Goal: Task Accomplishment & Management: Manage account settings

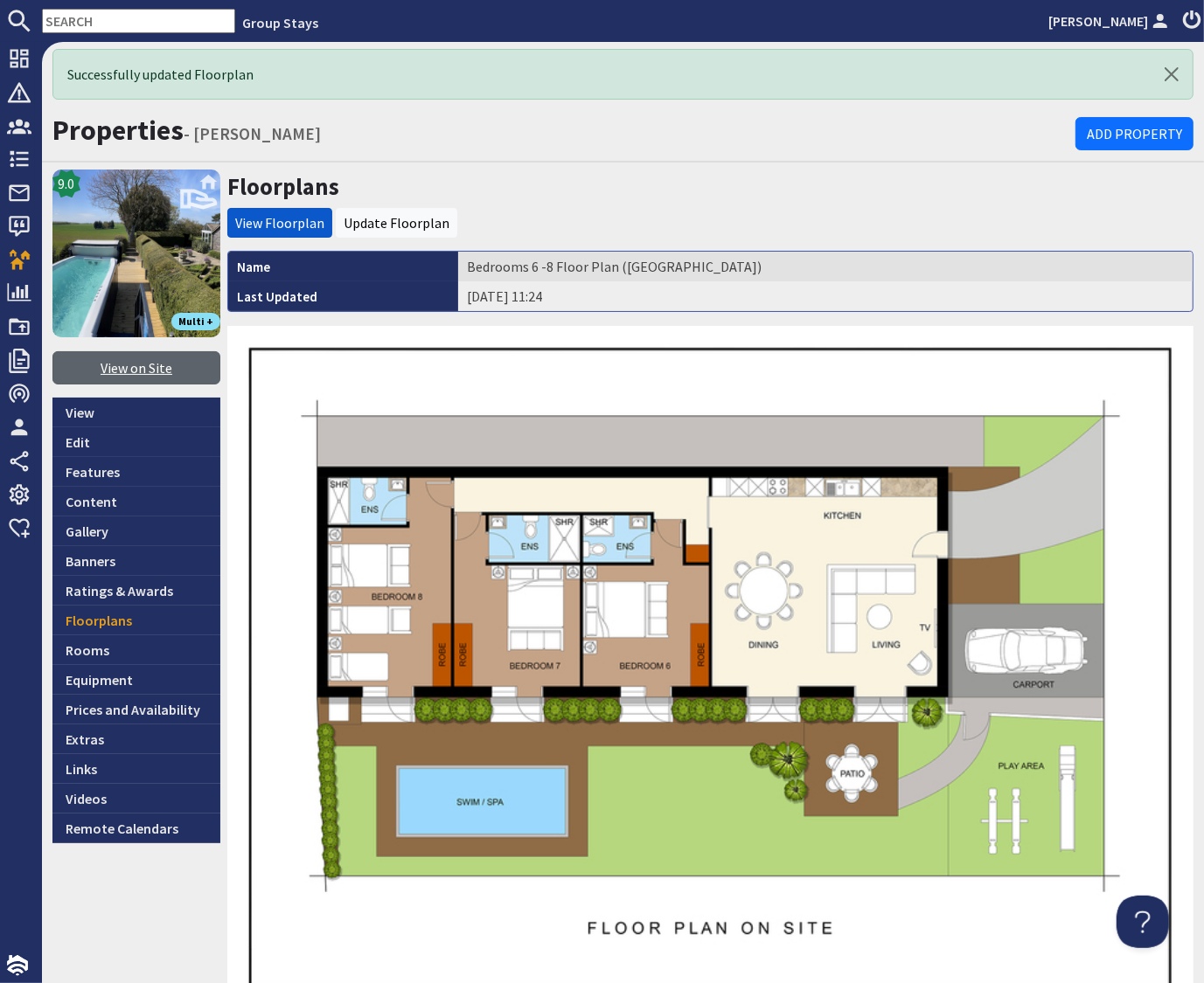
click at [131, 370] on link "View on Site" at bounding box center [136, 369] width 168 height 33
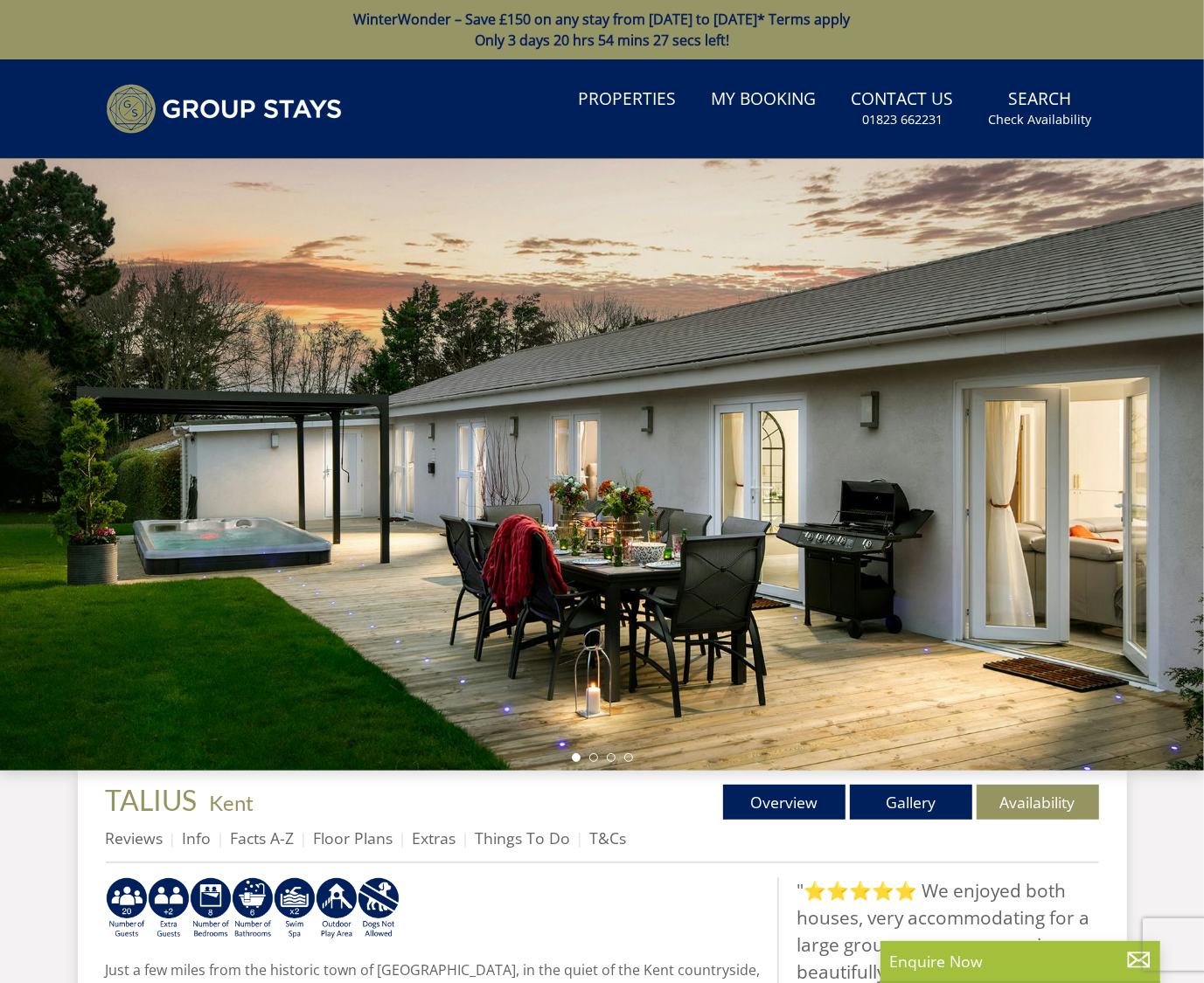
click at [254, 826] on li "Facts A-Z" at bounding box center [272, 838] width 83 height 30
click at [254, 837] on link "Facts A-Z" at bounding box center [263, 838] width 64 height 21
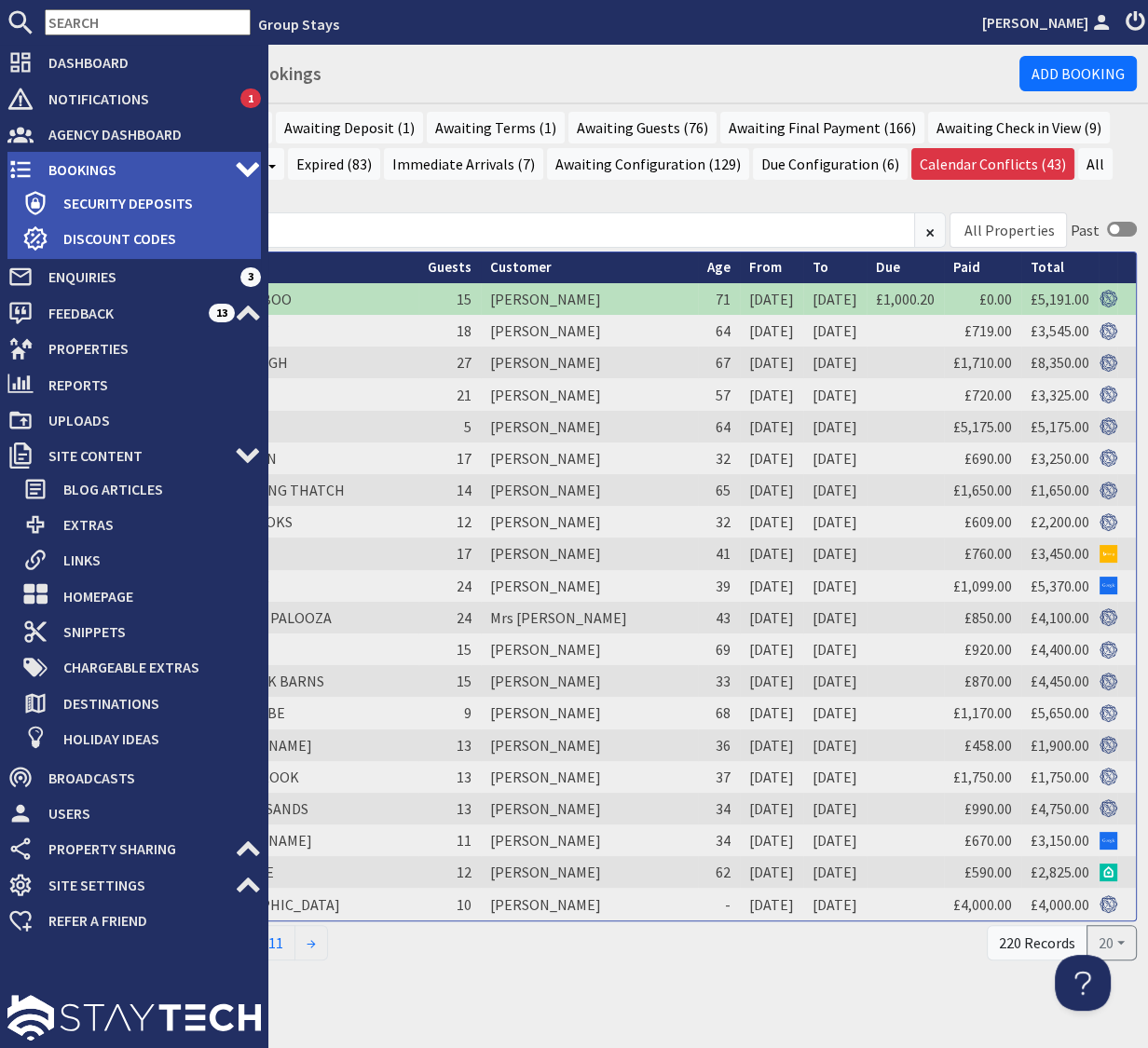
click at [62, 171] on span "Bookings" at bounding box center [134, 169] width 201 height 30
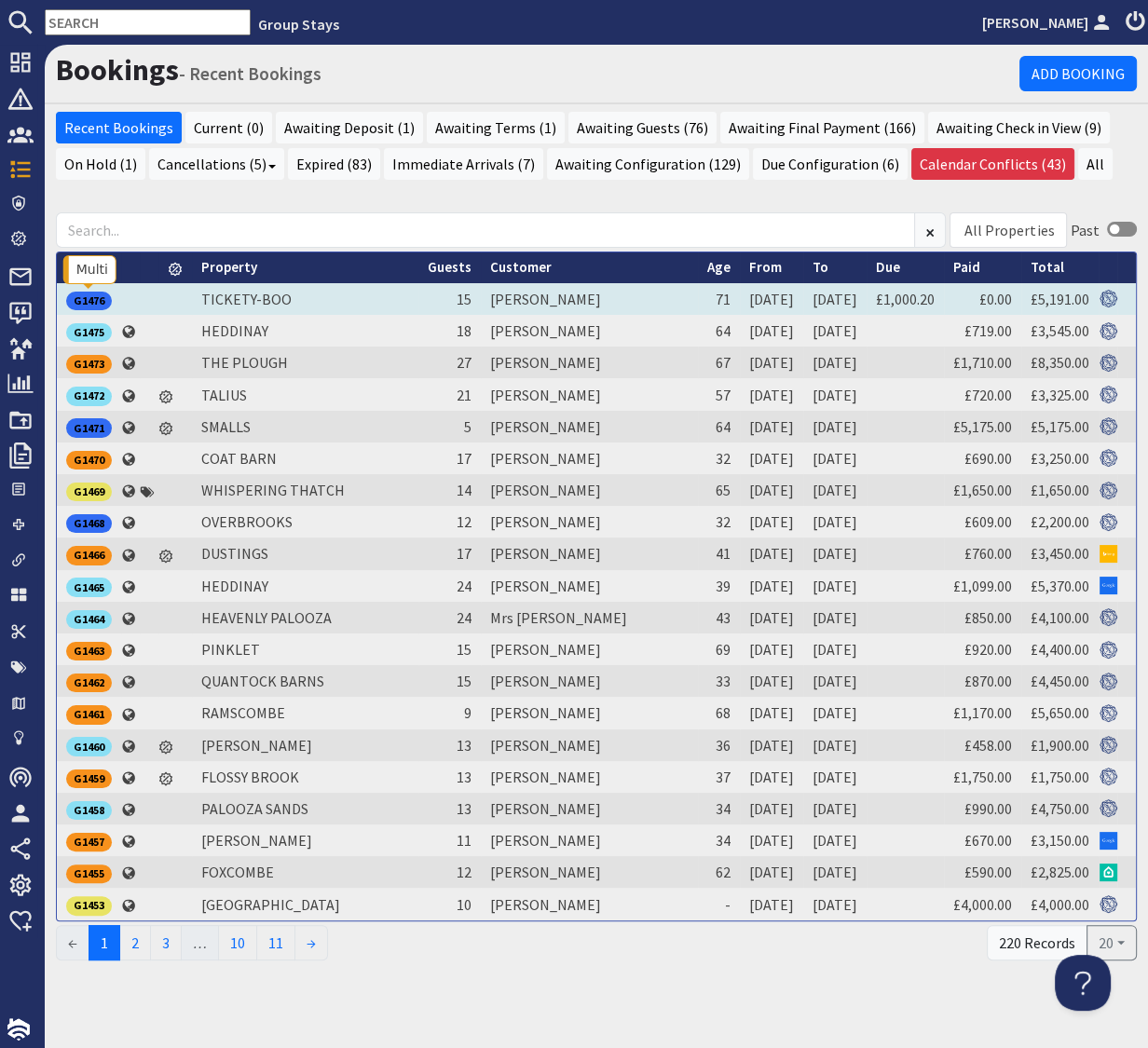
click at [87, 300] on div "G1476" at bounding box center [89, 301] width 46 height 19
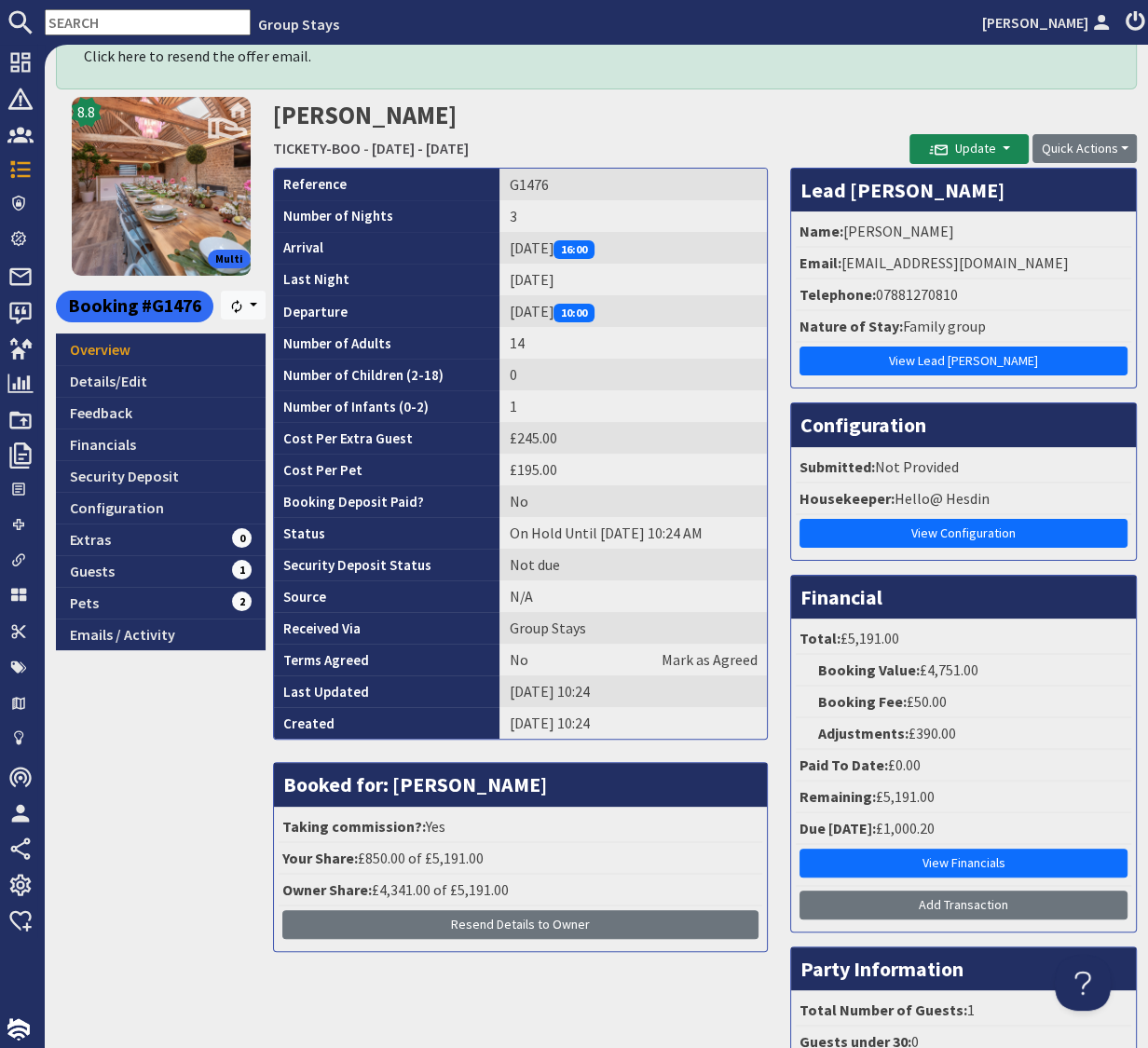
scroll to position [118, 0]
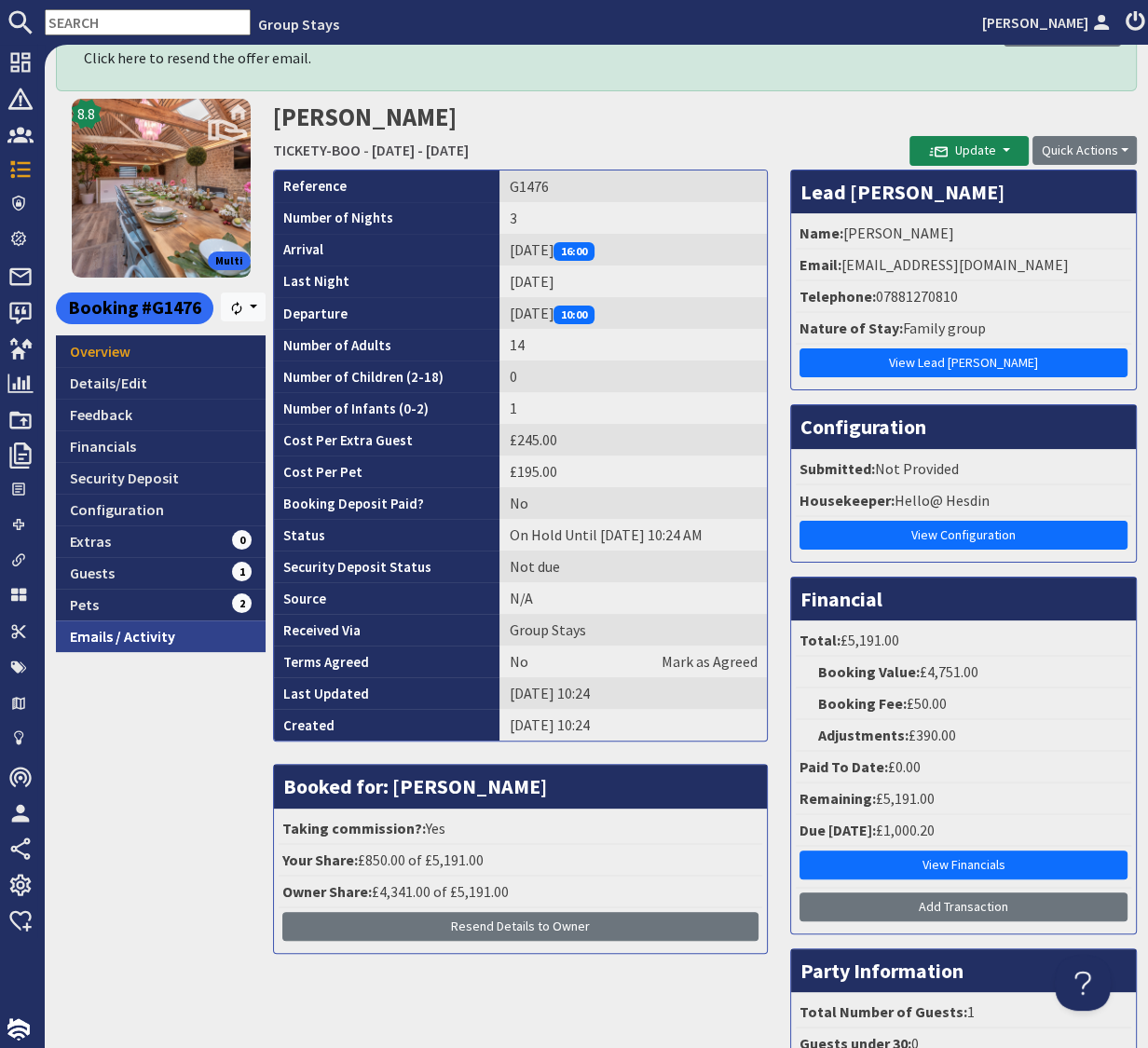
click at [146, 633] on link "Emails / Activity" at bounding box center [160, 636] width 210 height 32
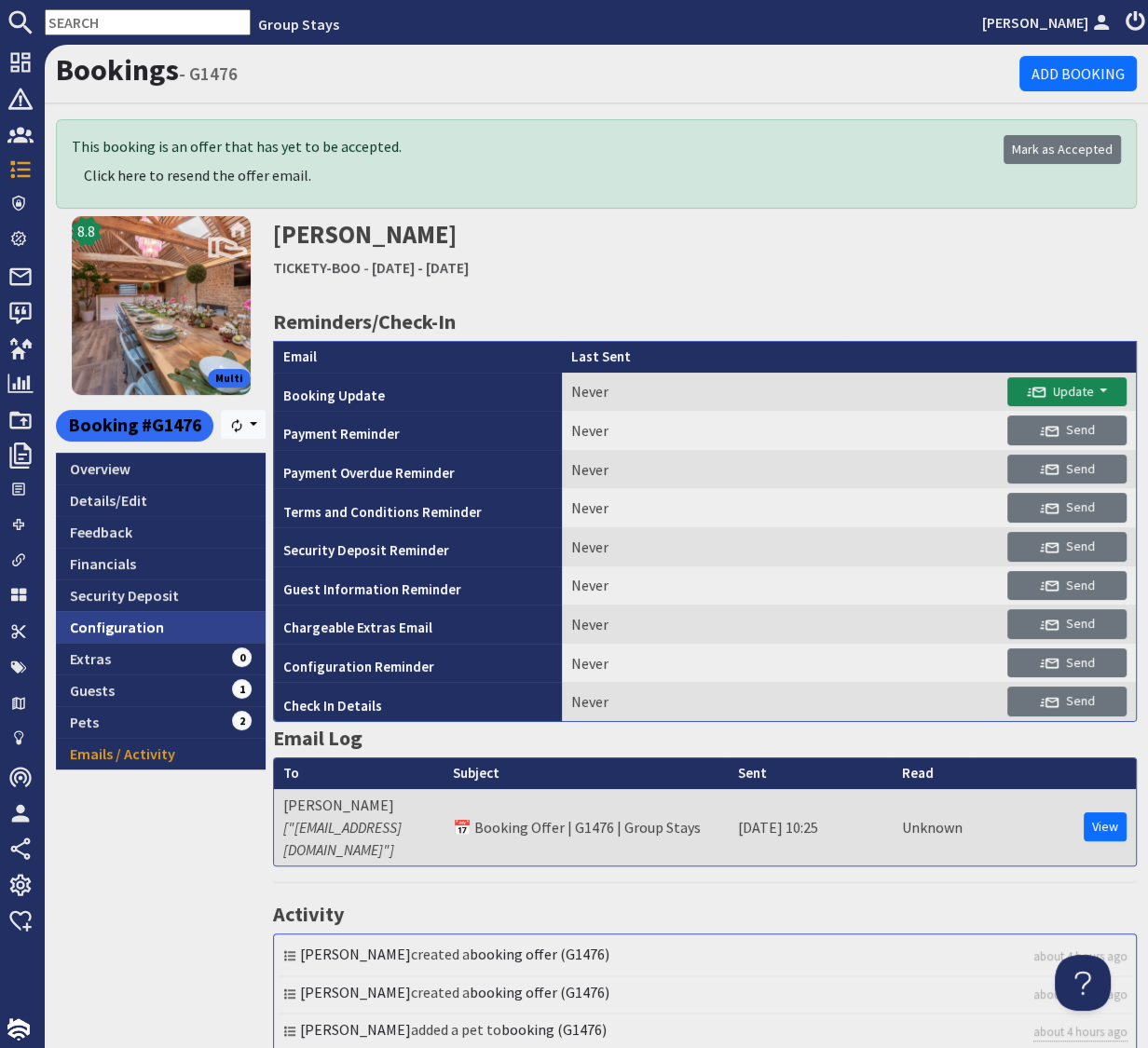
scroll to position [132, 0]
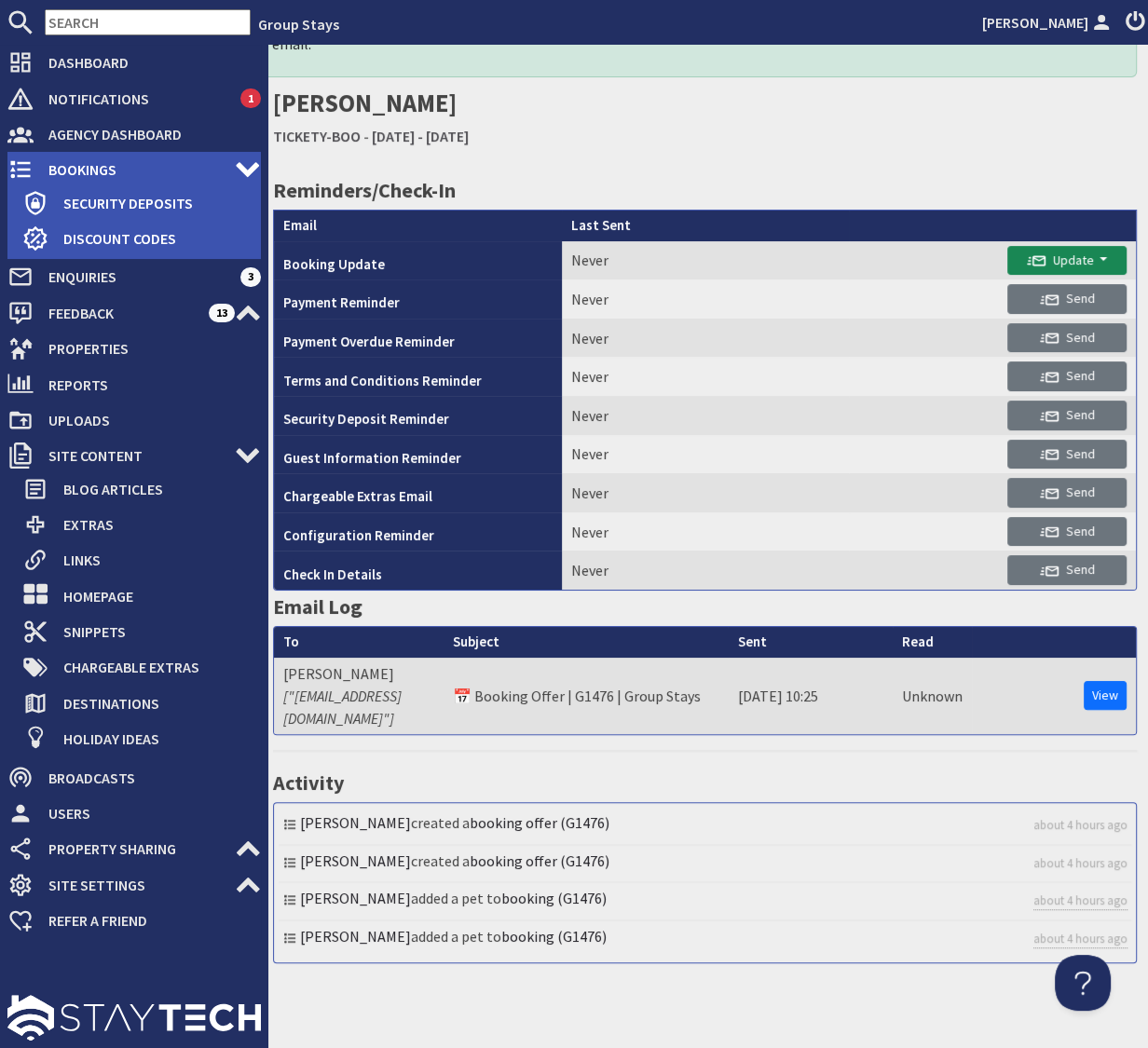
click at [79, 170] on span "Bookings" at bounding box center [134, 169] width 201 height 30
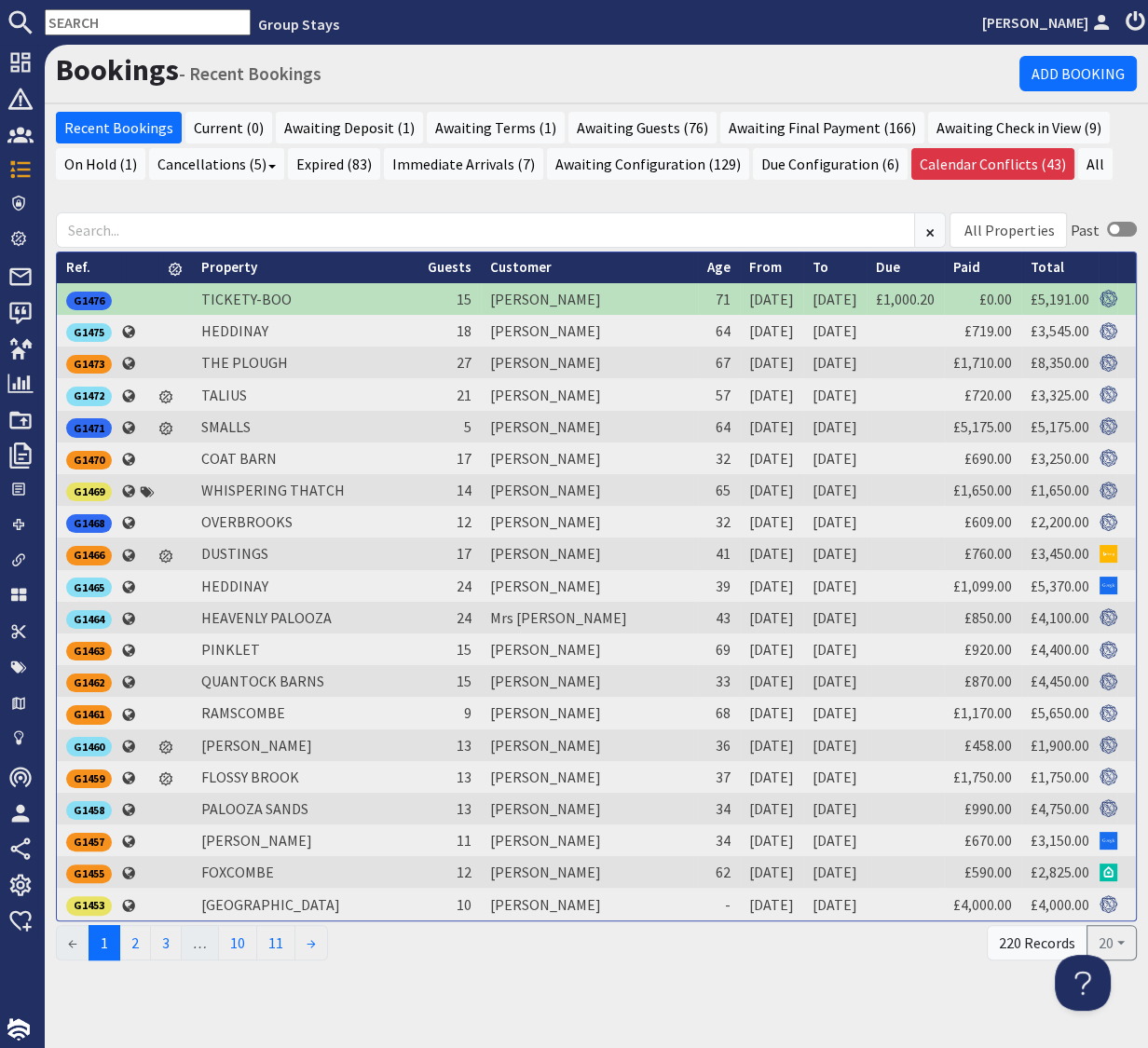
click at [107, 18] on input "text" at bounding box center [147, 22] width 206 height 26
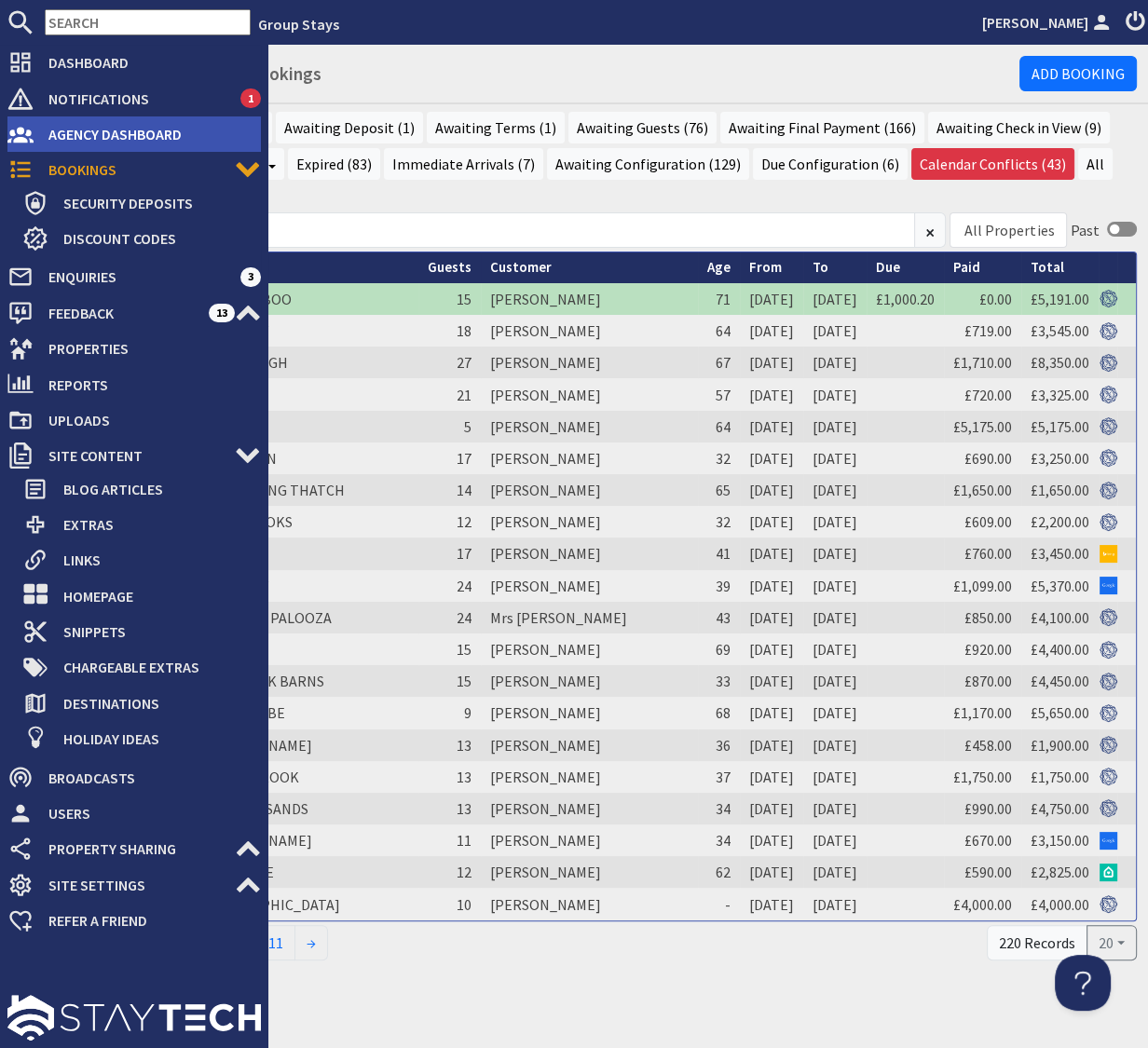
click at [115, 127] on span "Agency Dashboard" at bounding box center [147, 135] width 228 height 30
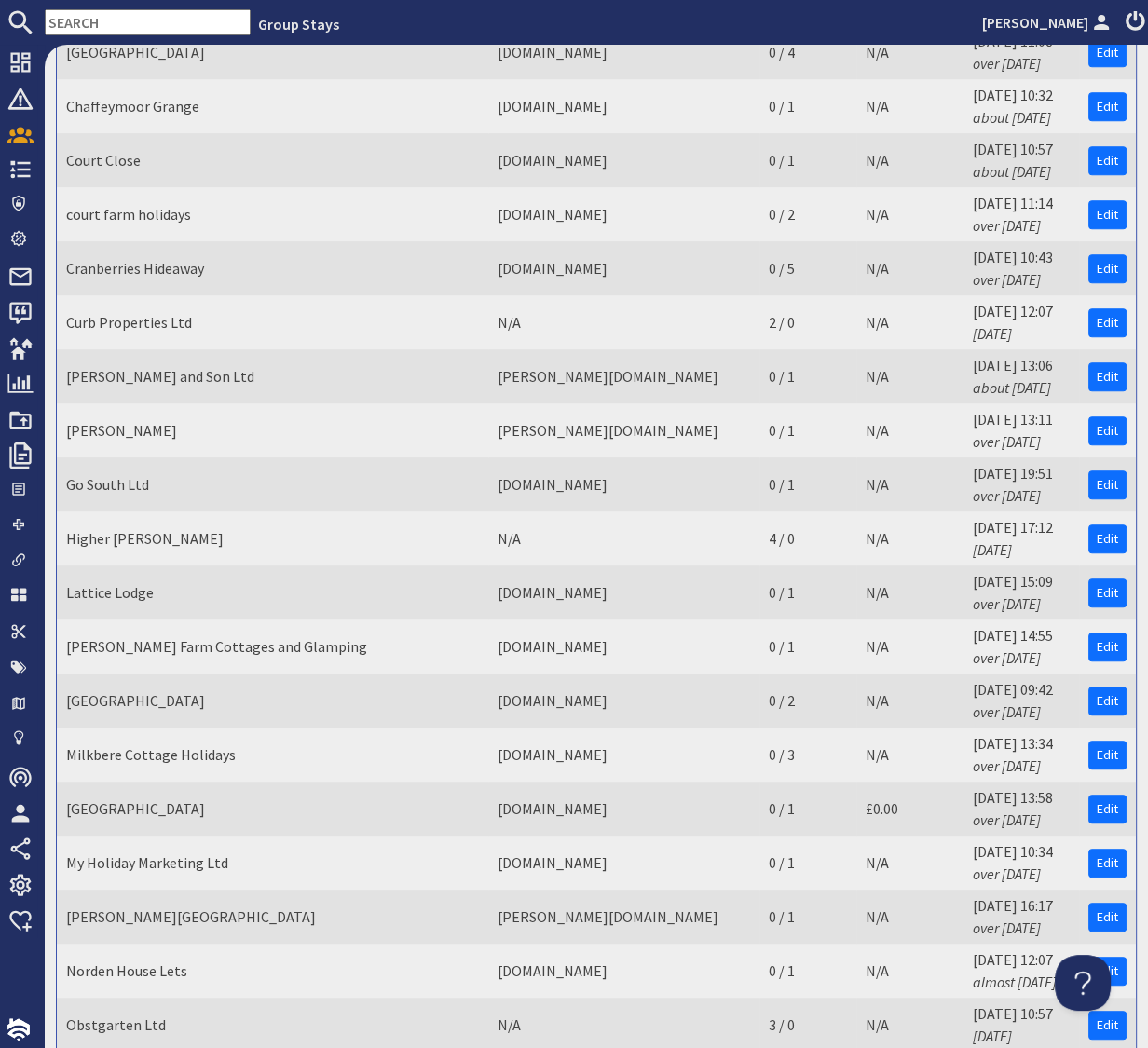
scroll to position [838, 0]
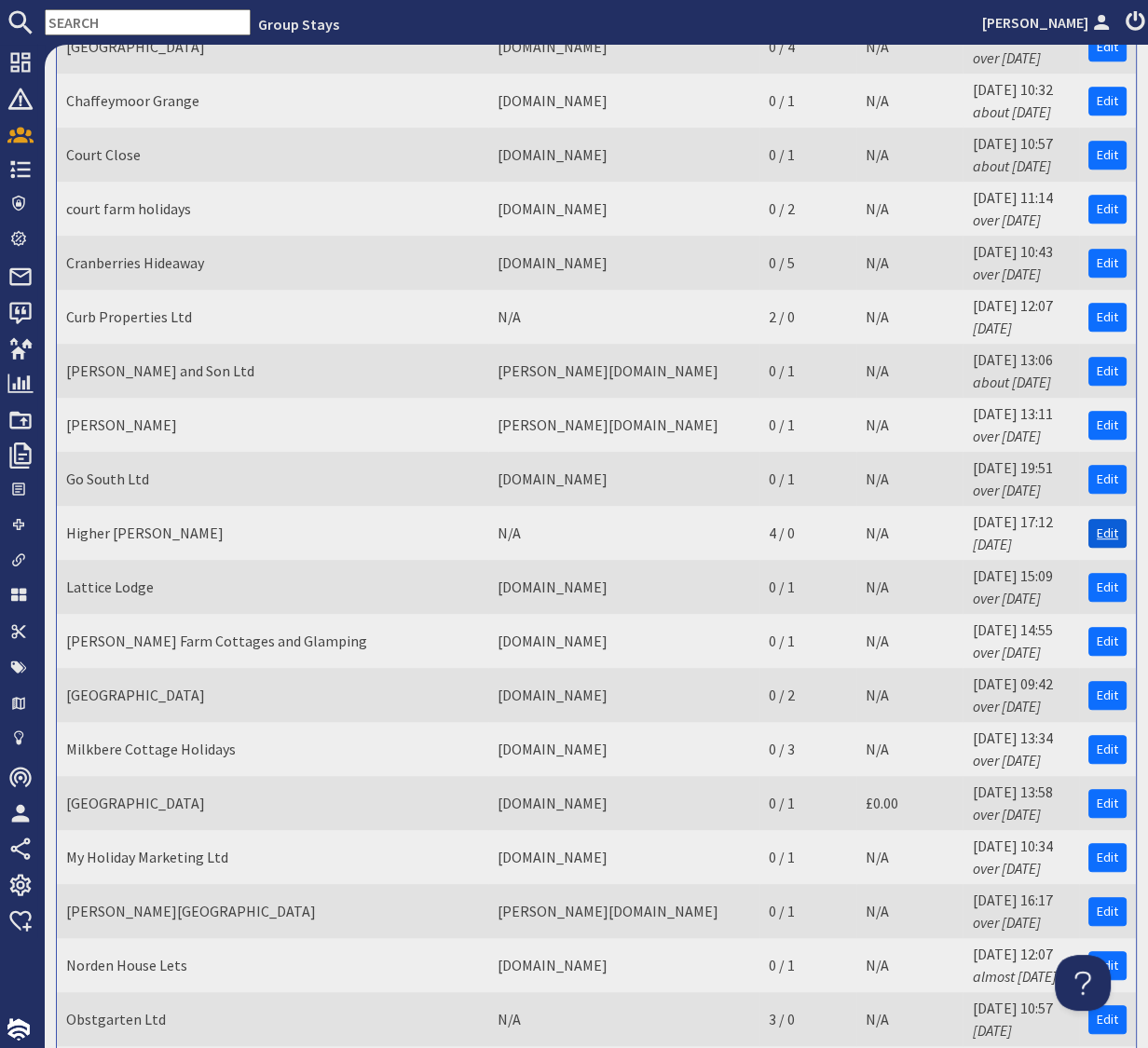
click at [1108, 519] on link "Edit" at bounding box center [1107, 532] width 39 height 29
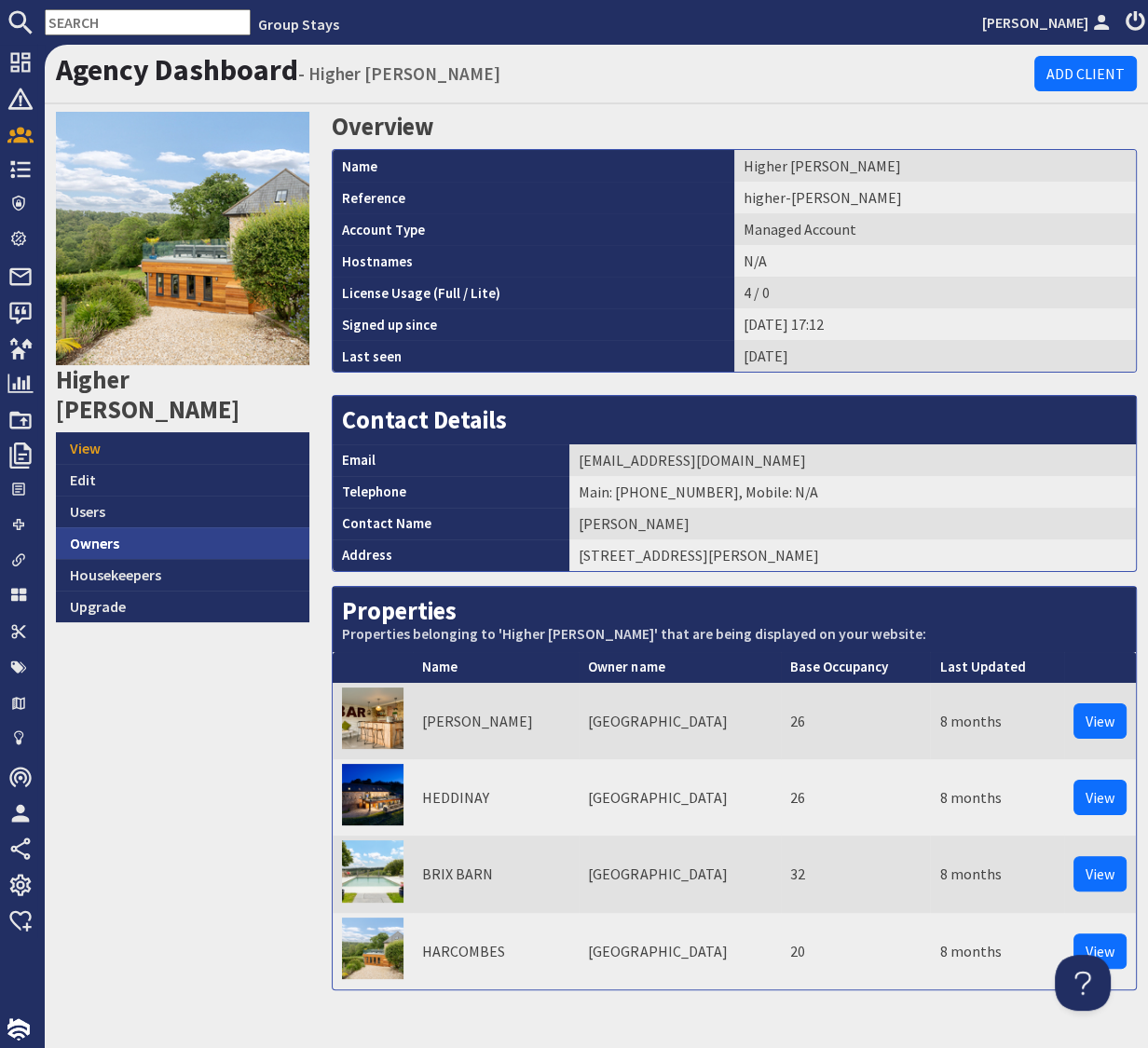
click at [104, 527] on link "Owners" at bounding box center [182, 543] width 253 height 32
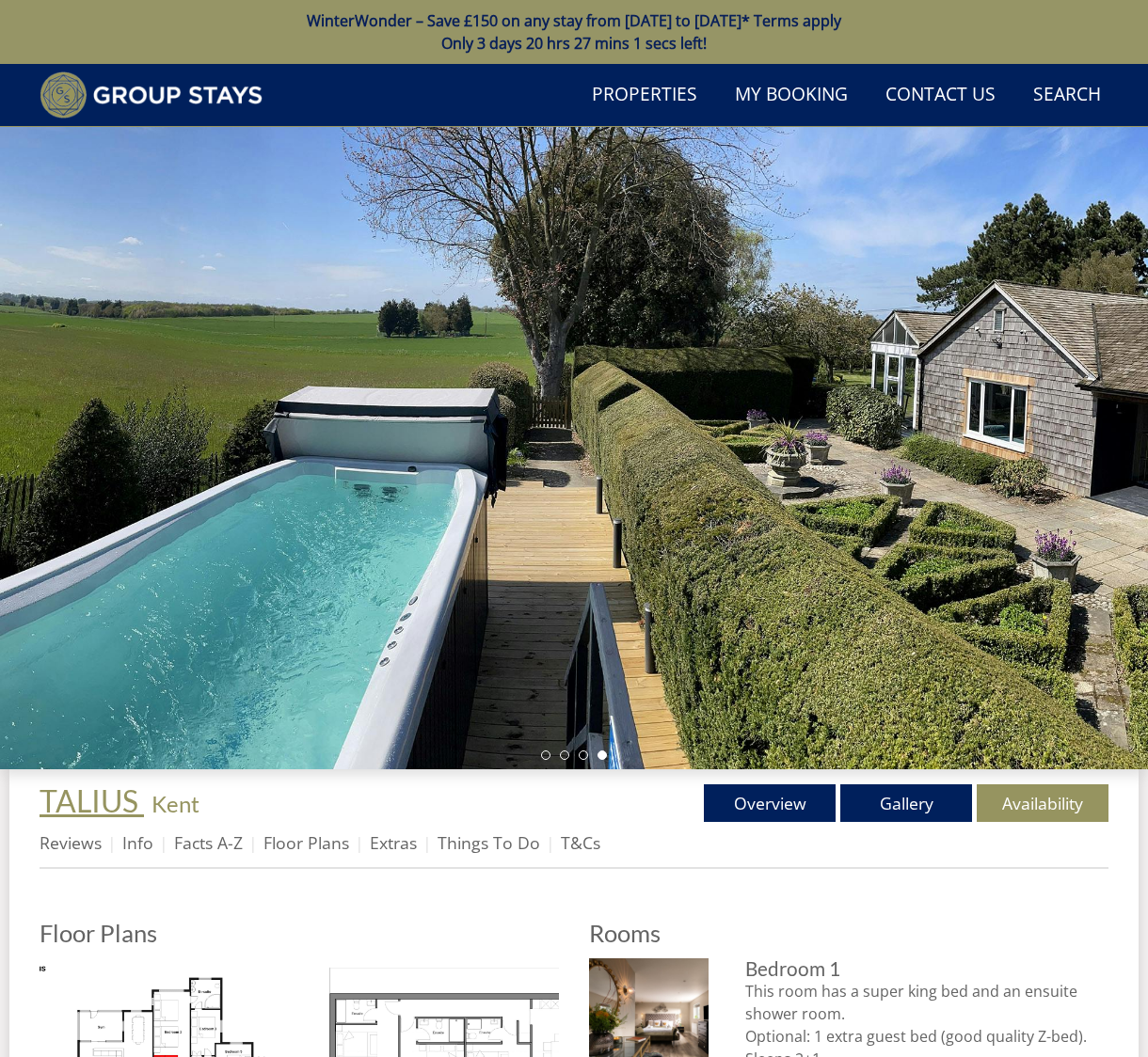
scroll to position [400, 0]
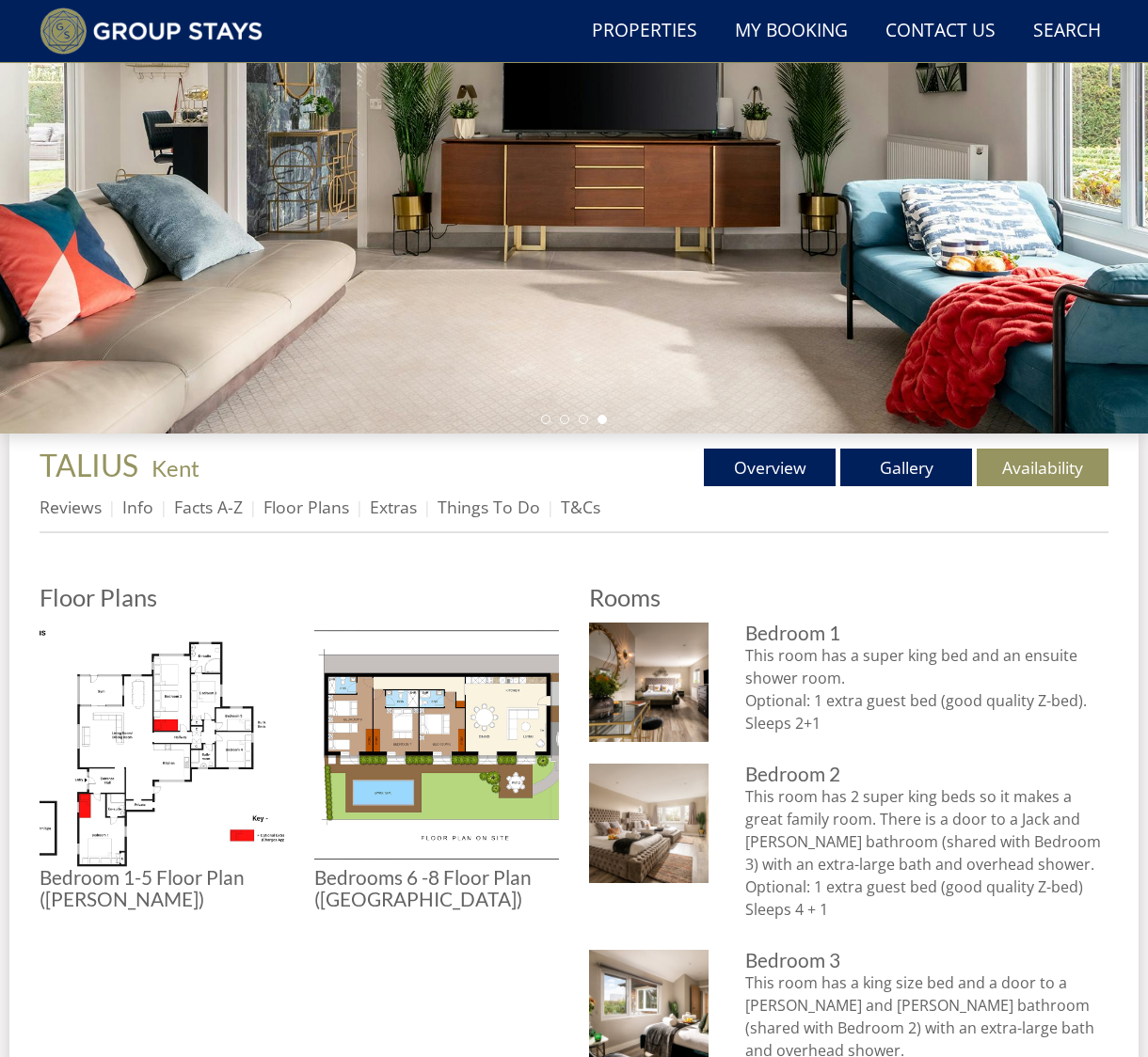
scroll to position [344, 0]
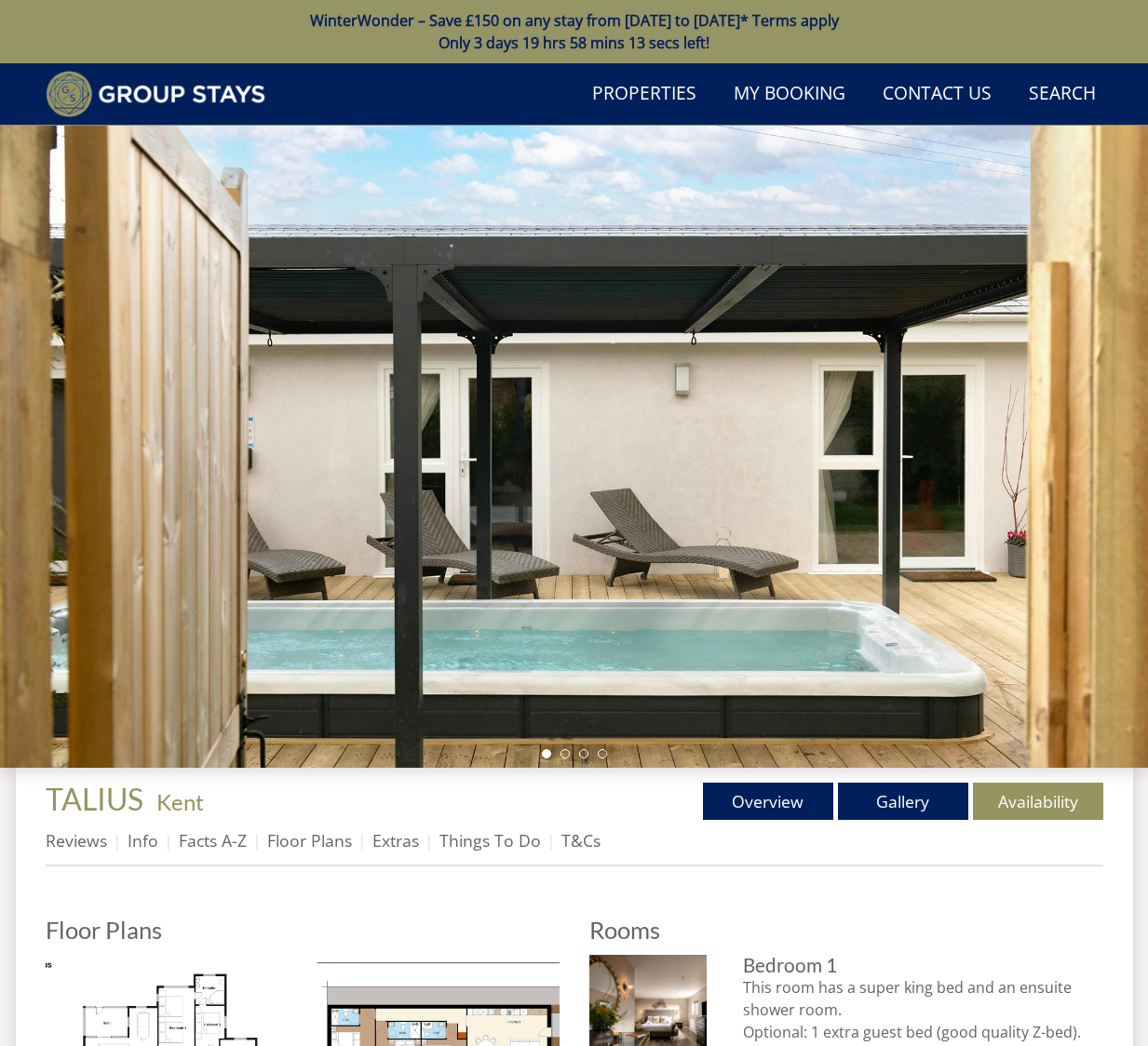
scroll to position [389, 0]
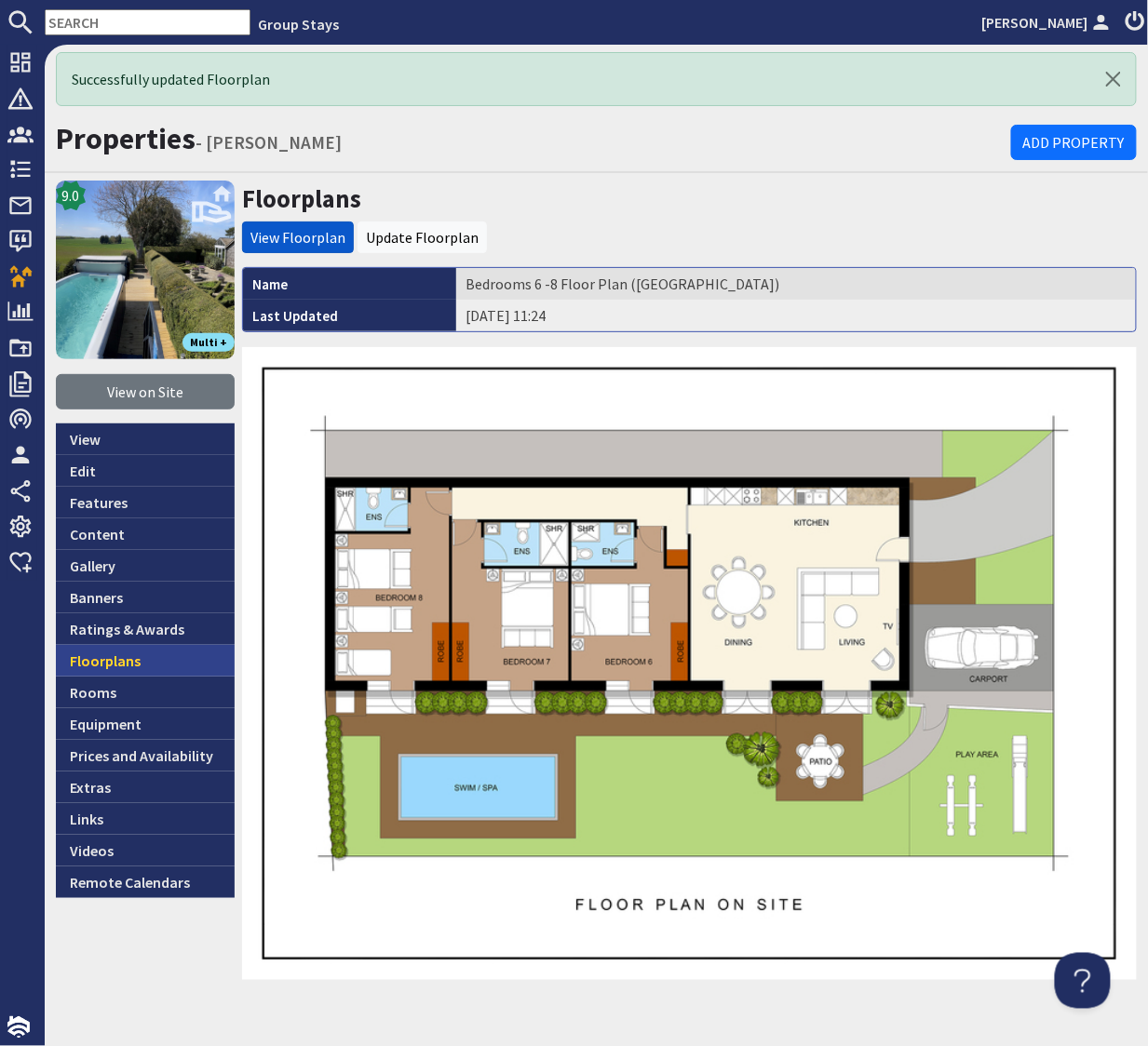
click at [115, 663] on link "Floorplans" at bounding box center [144, 661] width 179 height 32
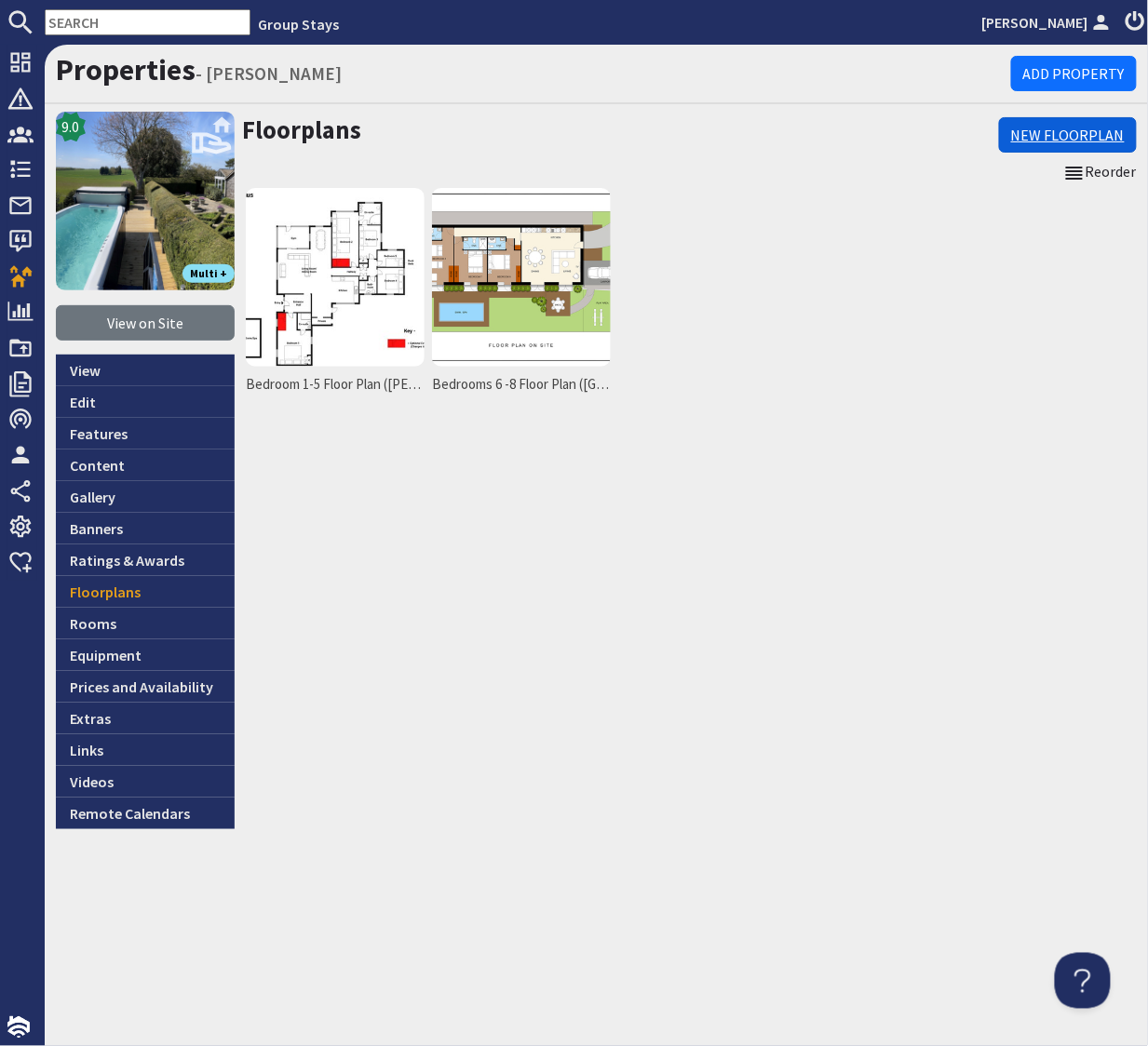
click at [1038, 138] on link "New Floorplan" at bounding box center [1067, 135] width 137 height 36
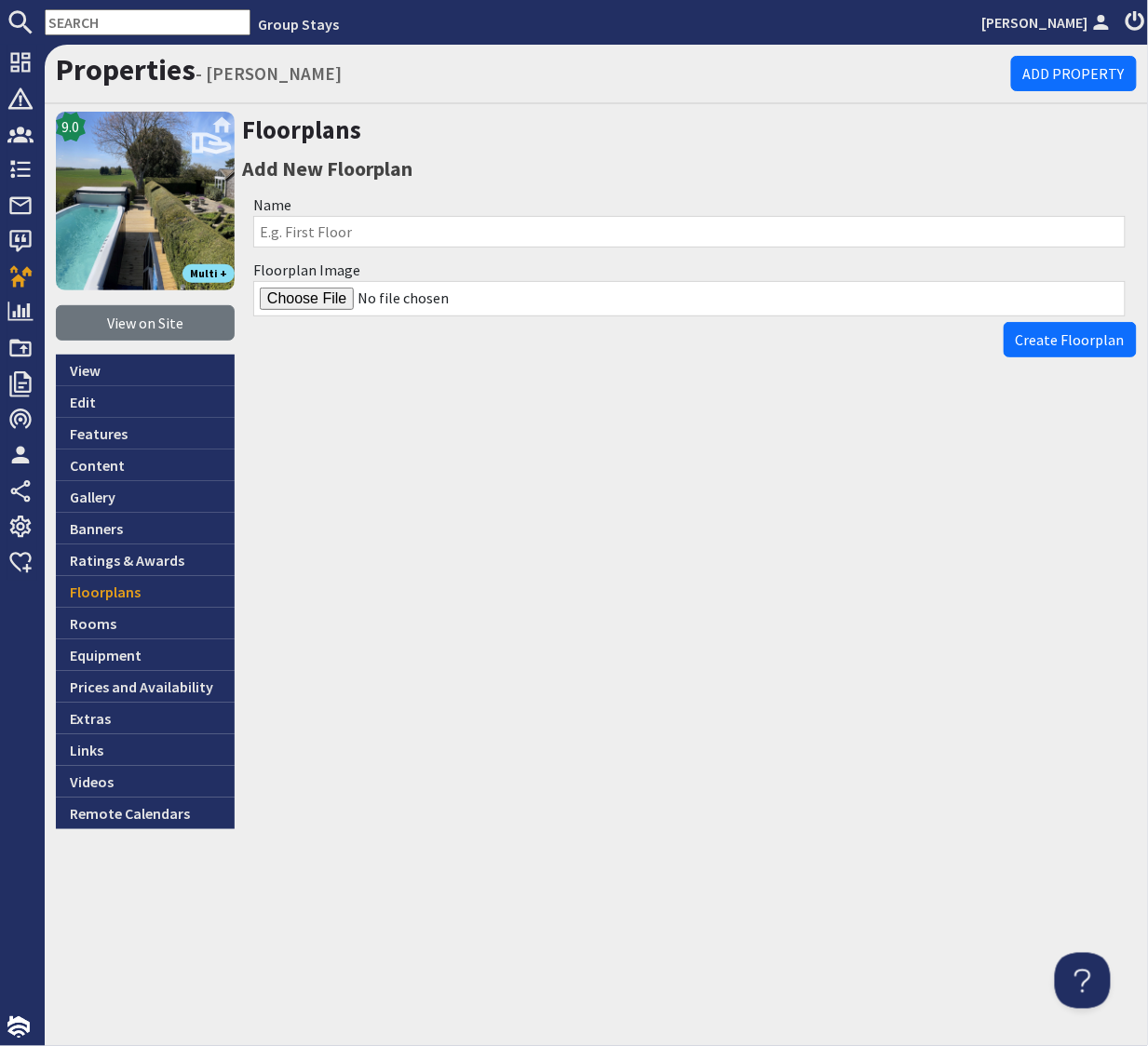
click at [498, 236] on input "Name" at bounding box center [689, 231] width 872 height 32
type input "T"
click at [101, 589] on link "Floorplans" at bounding box center [144, 592] width 179 height 32
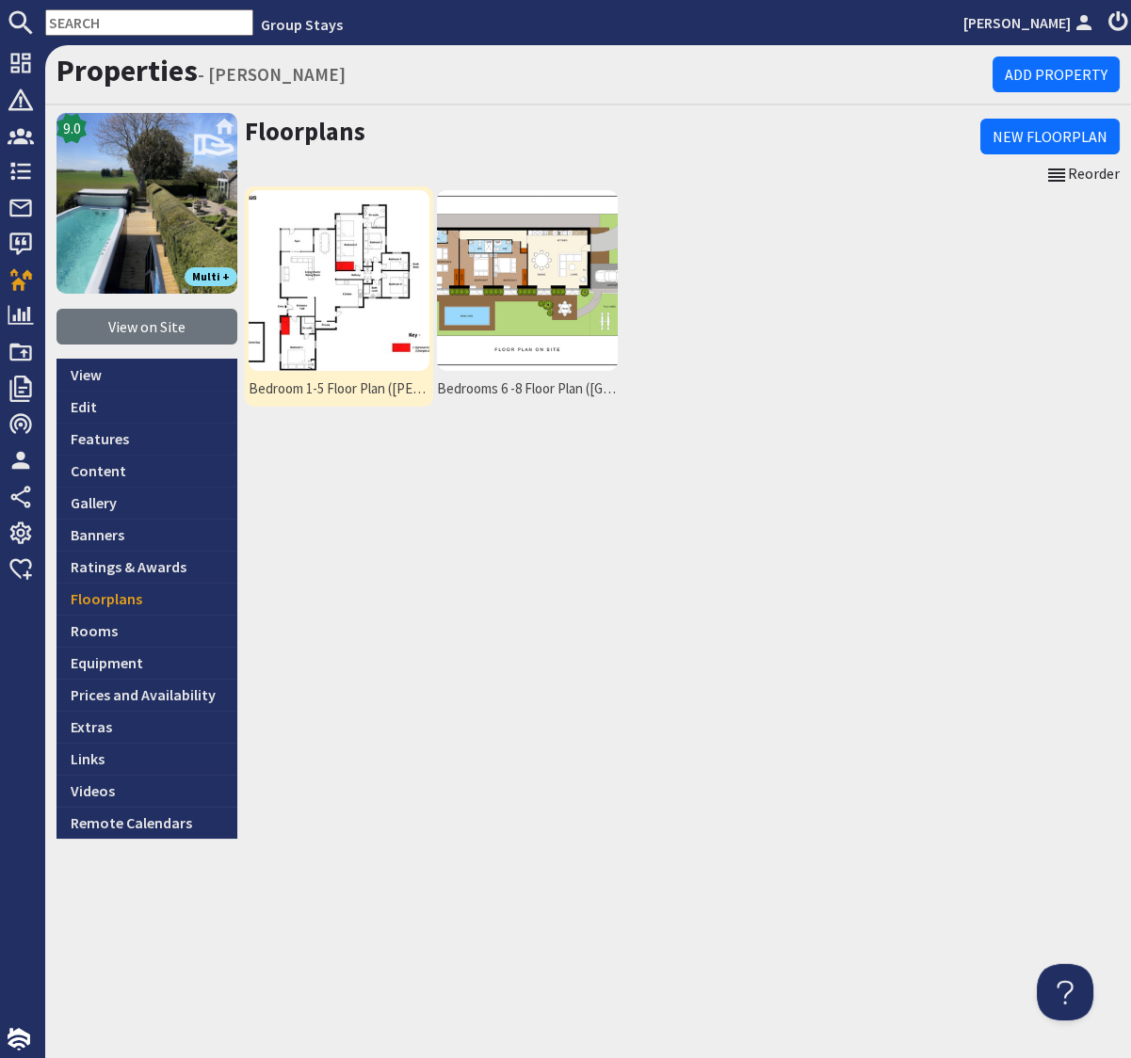
click at [338, 290] on img at bounding box center [339, 280] width 181 height 181
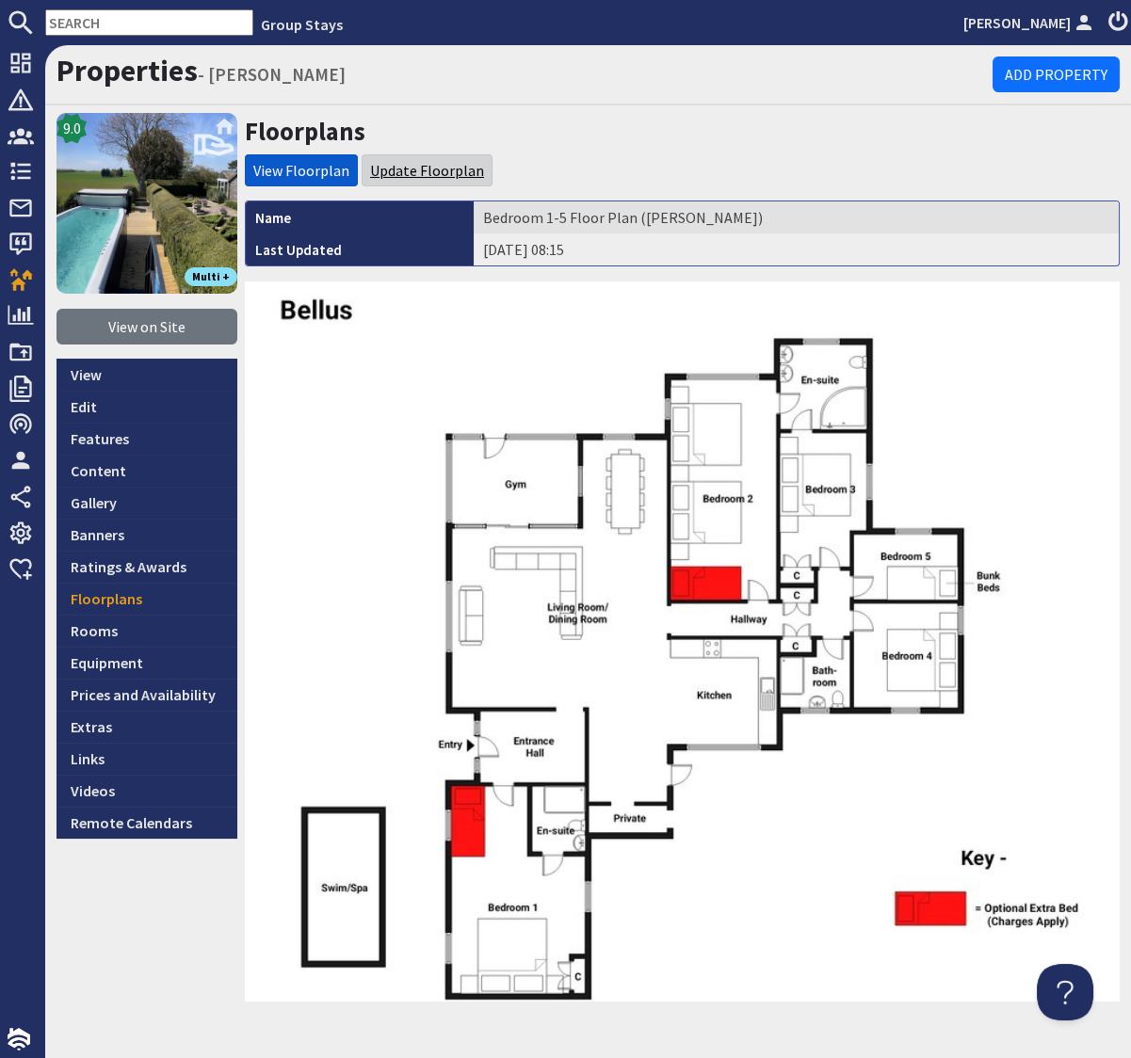
click at [409, 172] on link "Update Floorplan" at bounding box center [427, 170] width 114 height 19
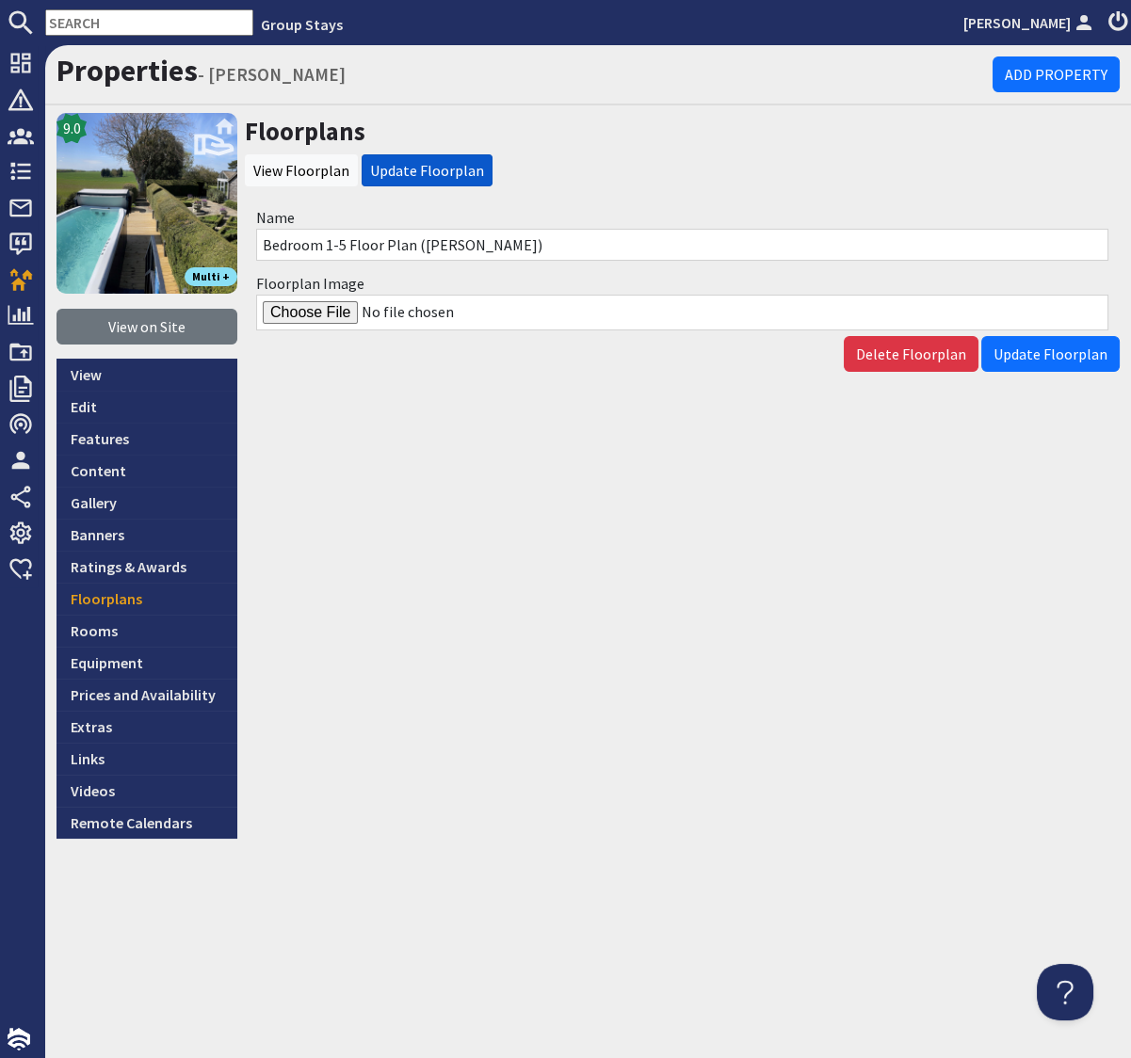
click at [315, 312] on input "Floorplan Image" at bounding box center [682, 313] width 852 height 36
type input "C:\fakepath\Bellus-floor-plans.jpg"
click at [1038, 350] on span "Update Floorplan" at bounding box center [1050, 354] width 114 height 19
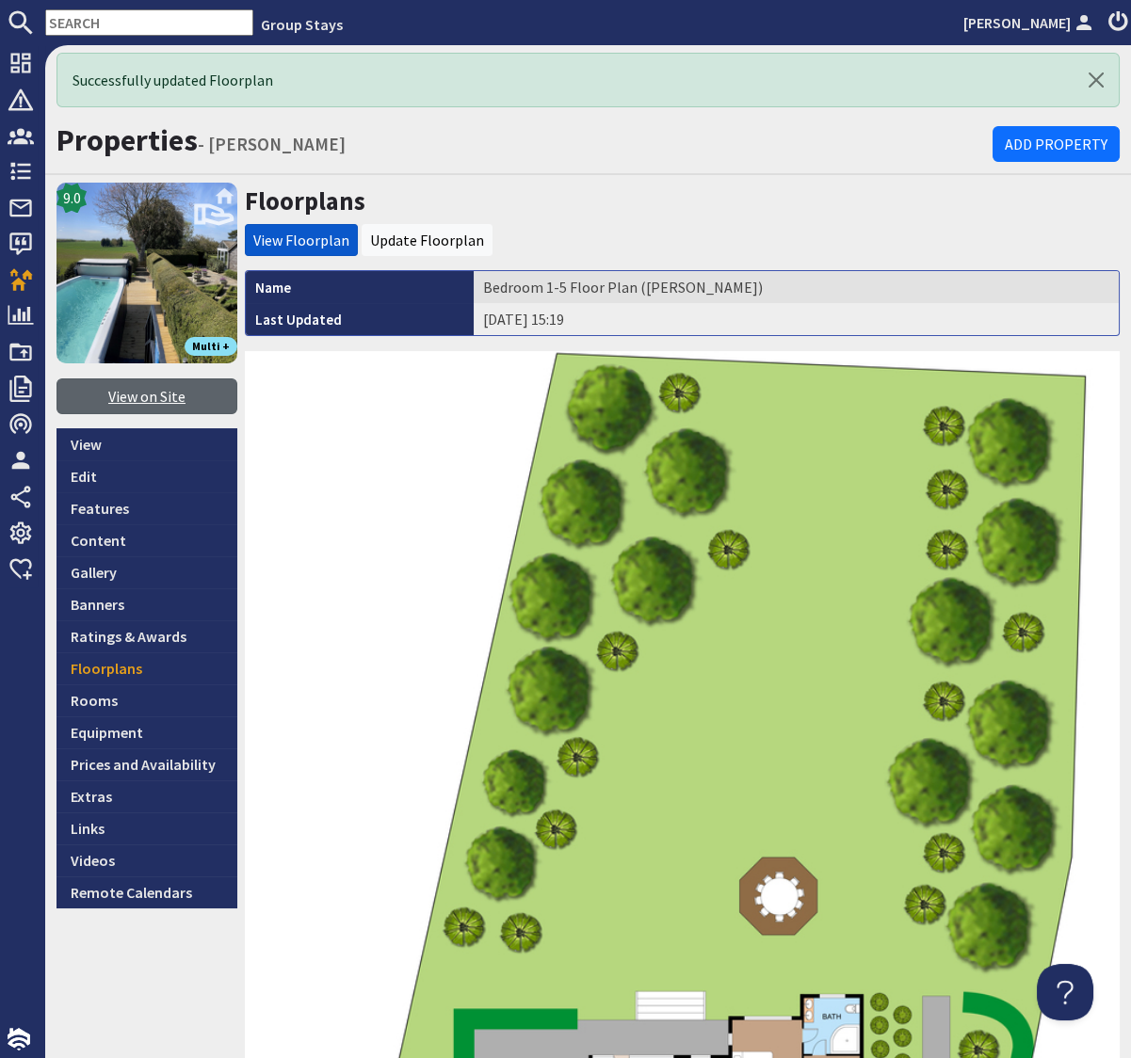
click at [152, 396] on link "View on Site" at bounding box center [146, 397] width 181 height 36
click at [413, 234] on link "Update Floorplan" at bounding box center [427, 240] width 114 height 19
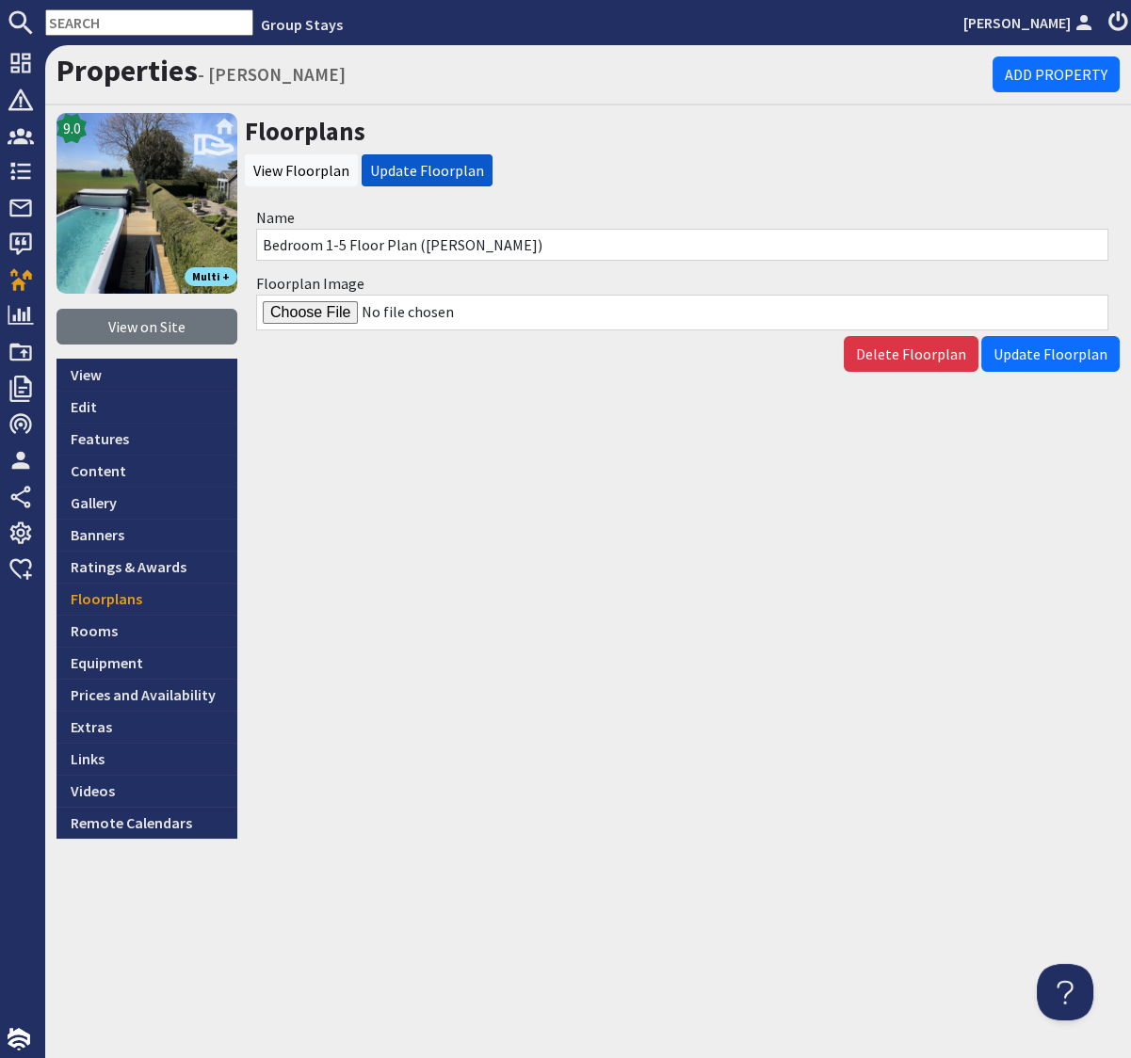
click at [306, 314] on input "Floorplan Image" at bounding box center [682, 313] width 852 height 36
type input "C:\fakepath\Bellus-floor-plans.jpg"
click at [1035, 363] on button "Update Floorplan" at bounding box center [1050, 354] width 138 height 36
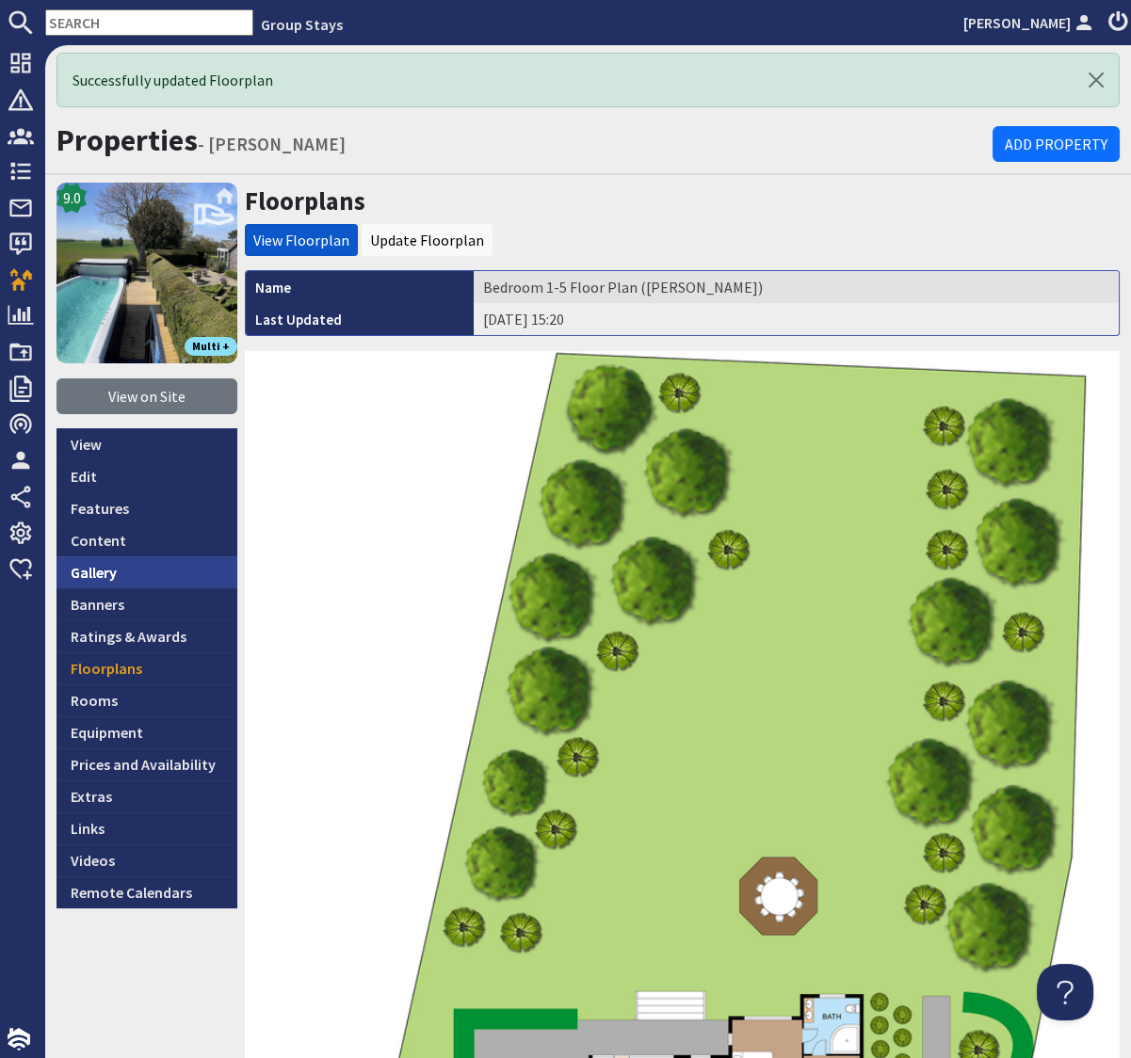
click at [90, 572] on link "Gallery" at bounding box center [146, 572] width 181 height 32
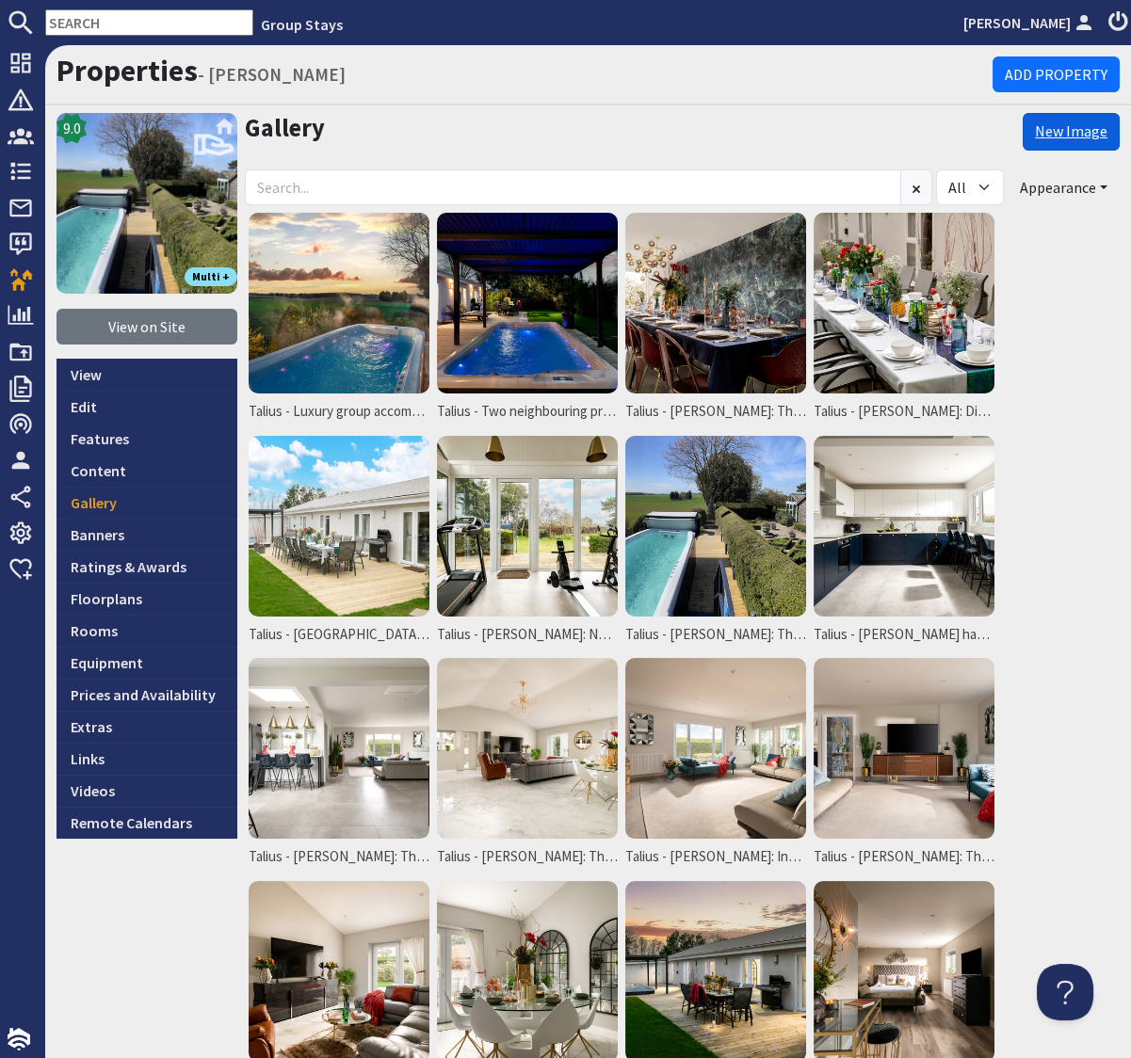
click at [1089, 135] on link "New Image" at bounding box center [1071, 132] width 97 height 38
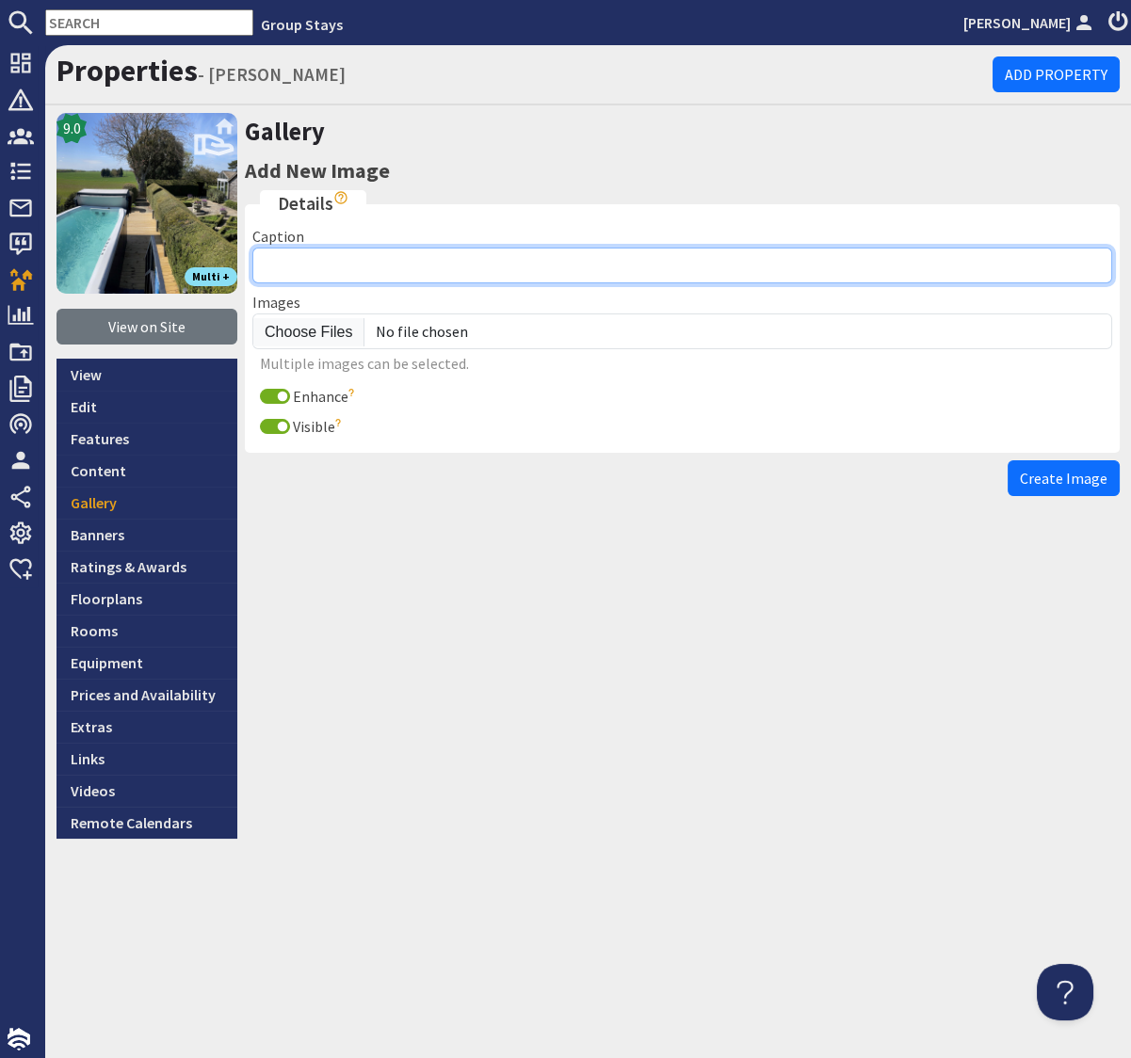
click at [278, 261] on input "Caption" at bounding box center [682, 266] width 860 height 36
type input "Talius"
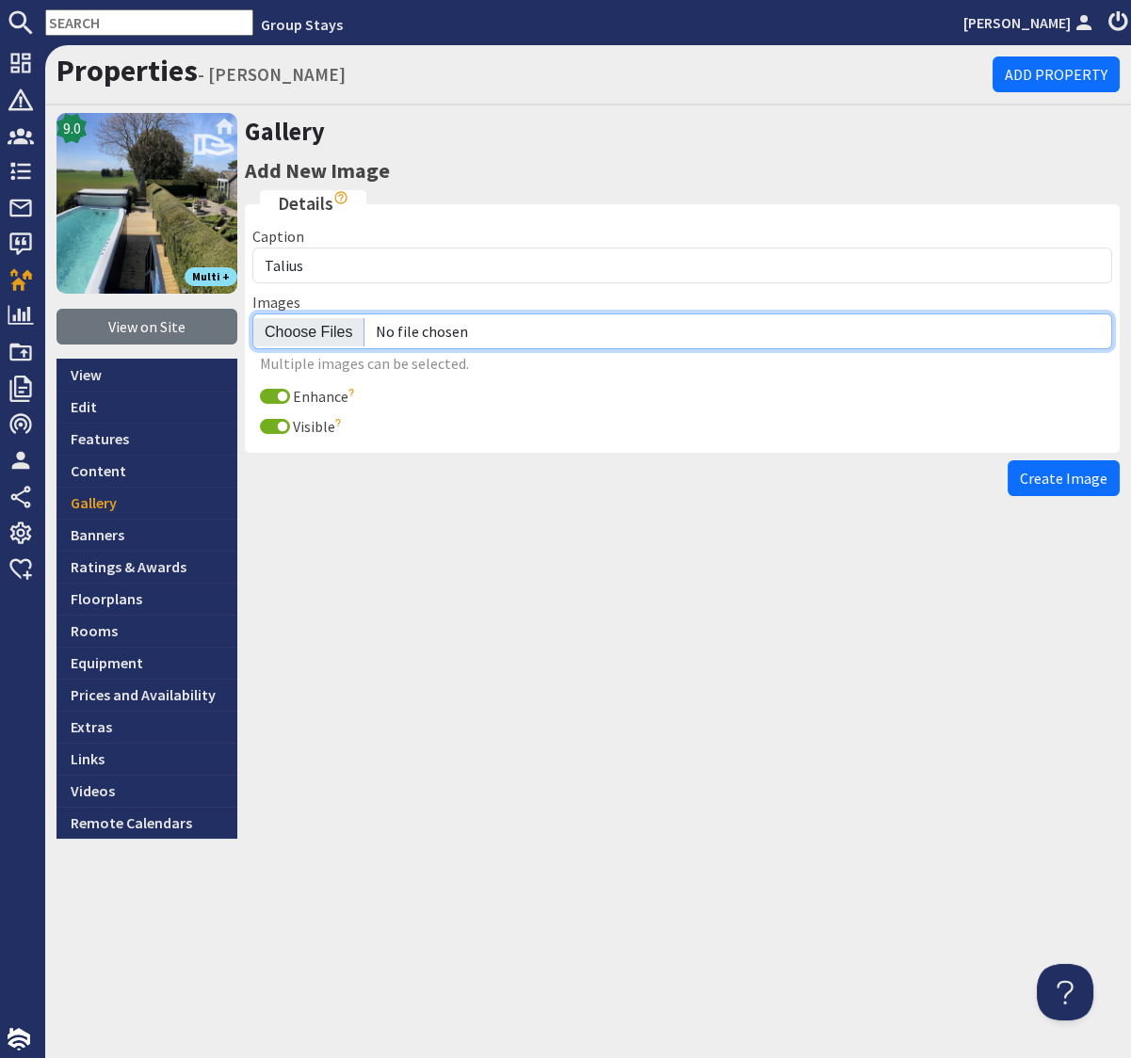
click at [315, 331] on input "file" at bounding box center [682, 332] width 860 height 36
type input "C:\fakepath\talius-8-bedroom-holiday-home.jpg"
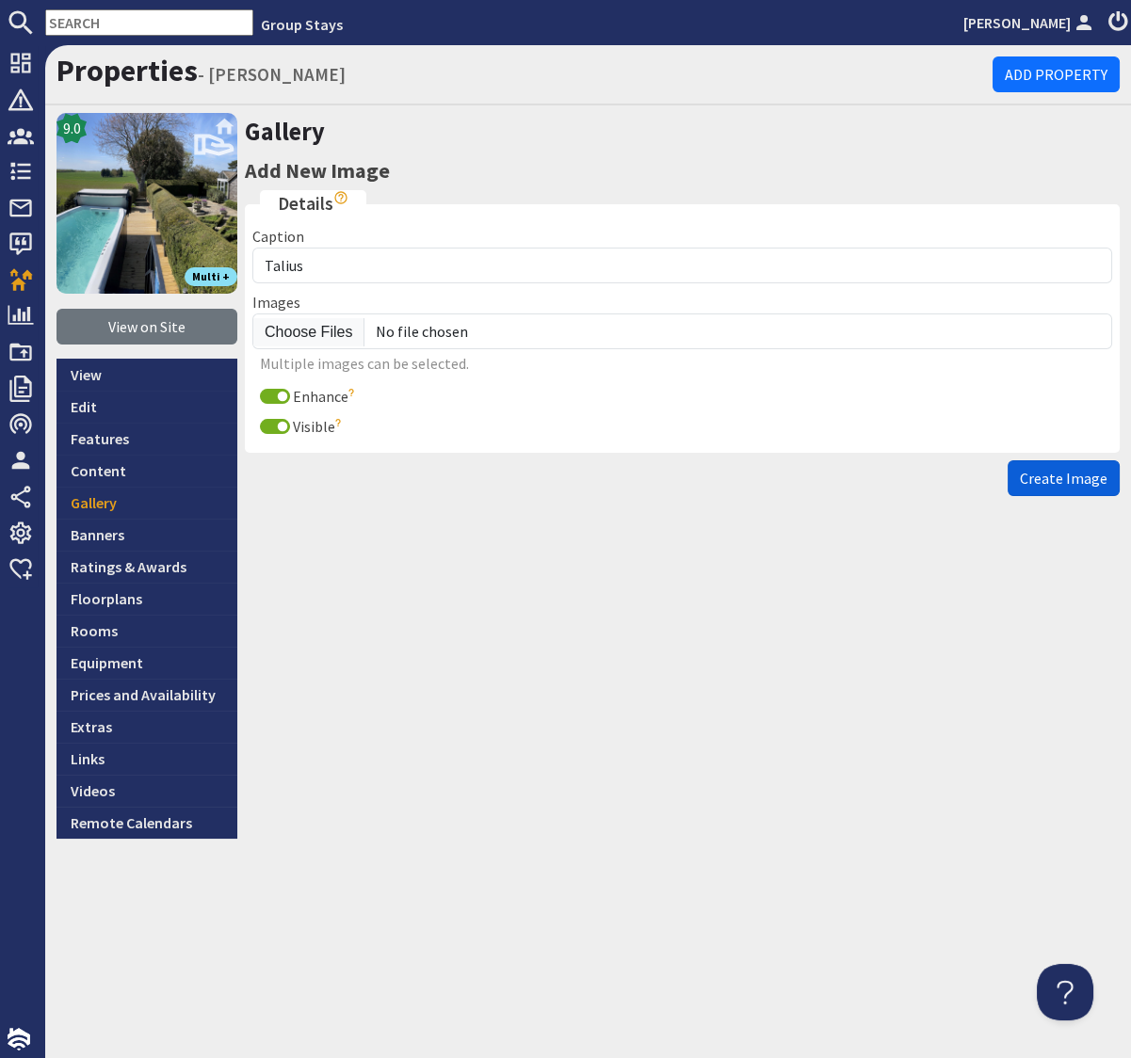
click at [1073, 483] on span "Create Image" at bounding box center [1064, 478] width 88 height 19
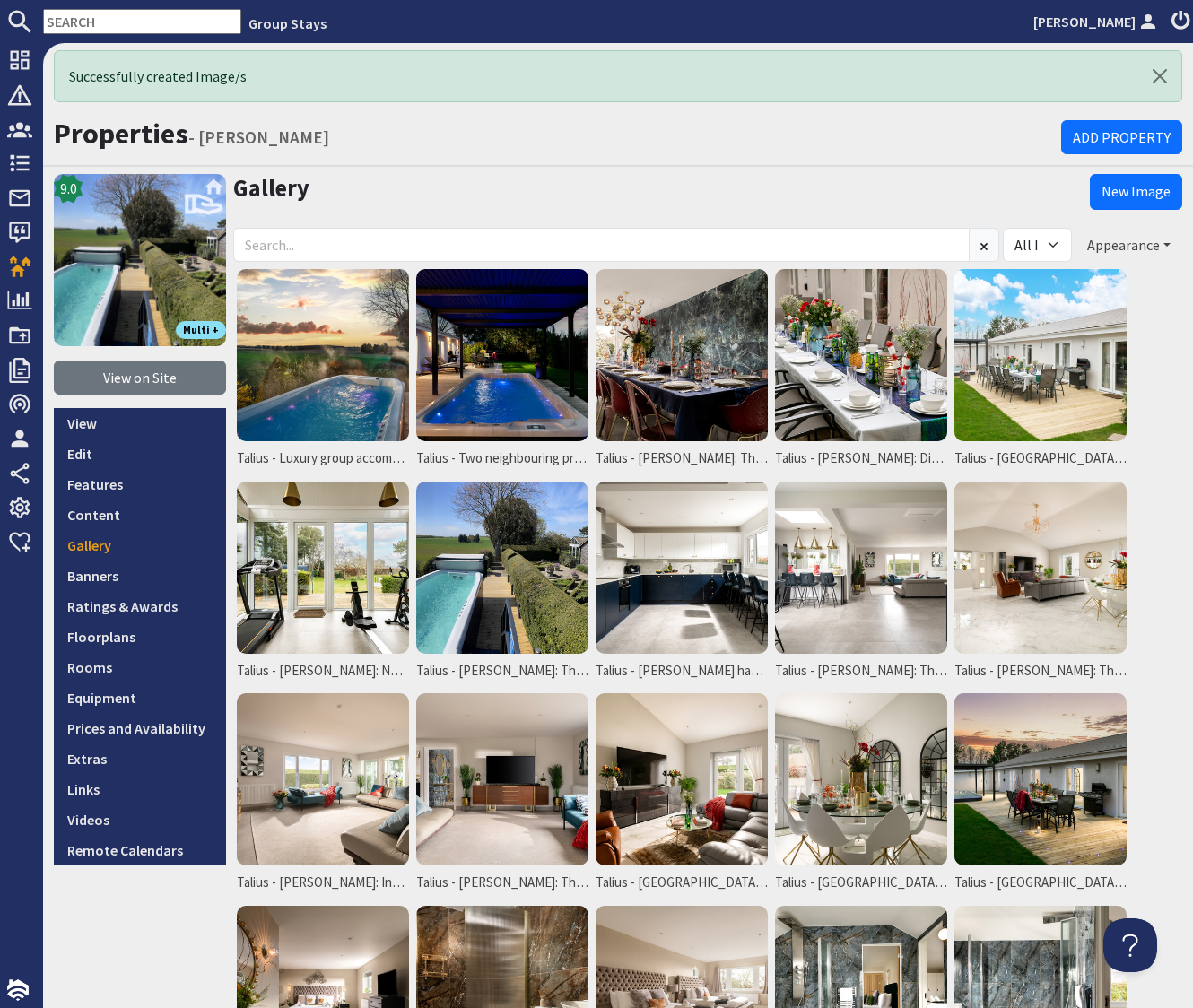
click at [1105, 241] on button "Appearance" at bounding box center [1129, 245] width 107 height 34
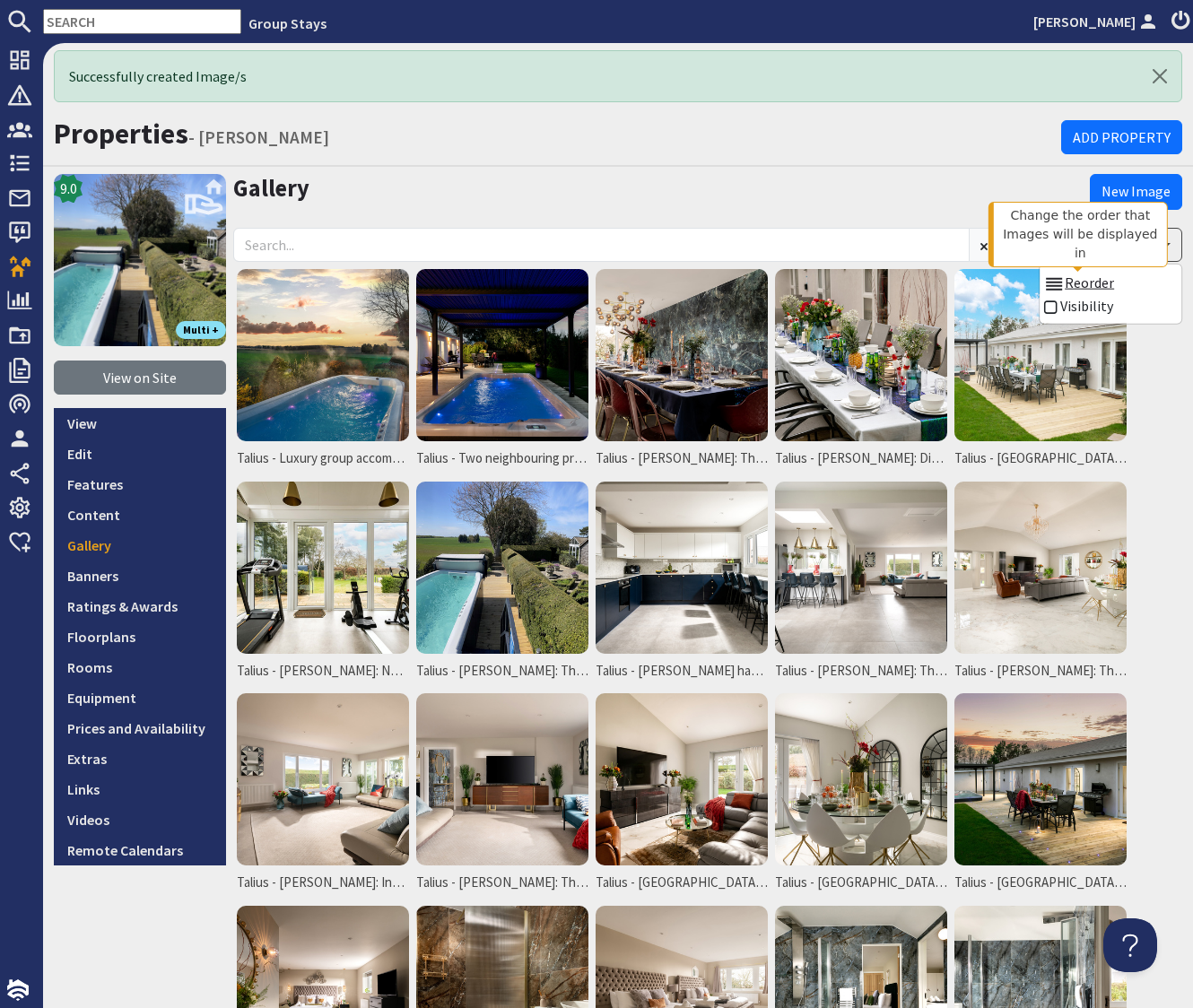
click at [1105, 282] on link "Reorder" at bounding box center [1079, 282] width 71 height 18
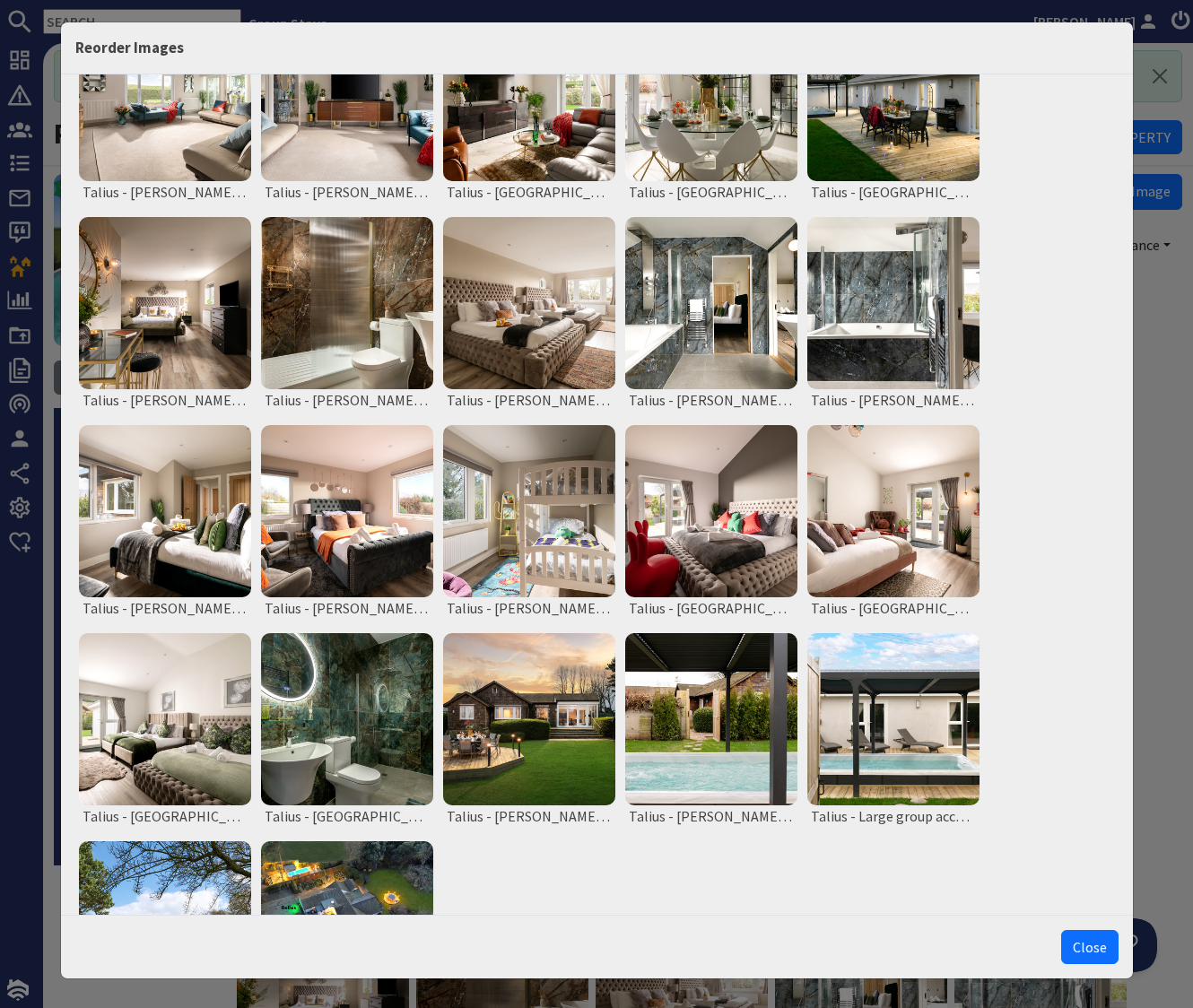
scroll to position [658, 0]
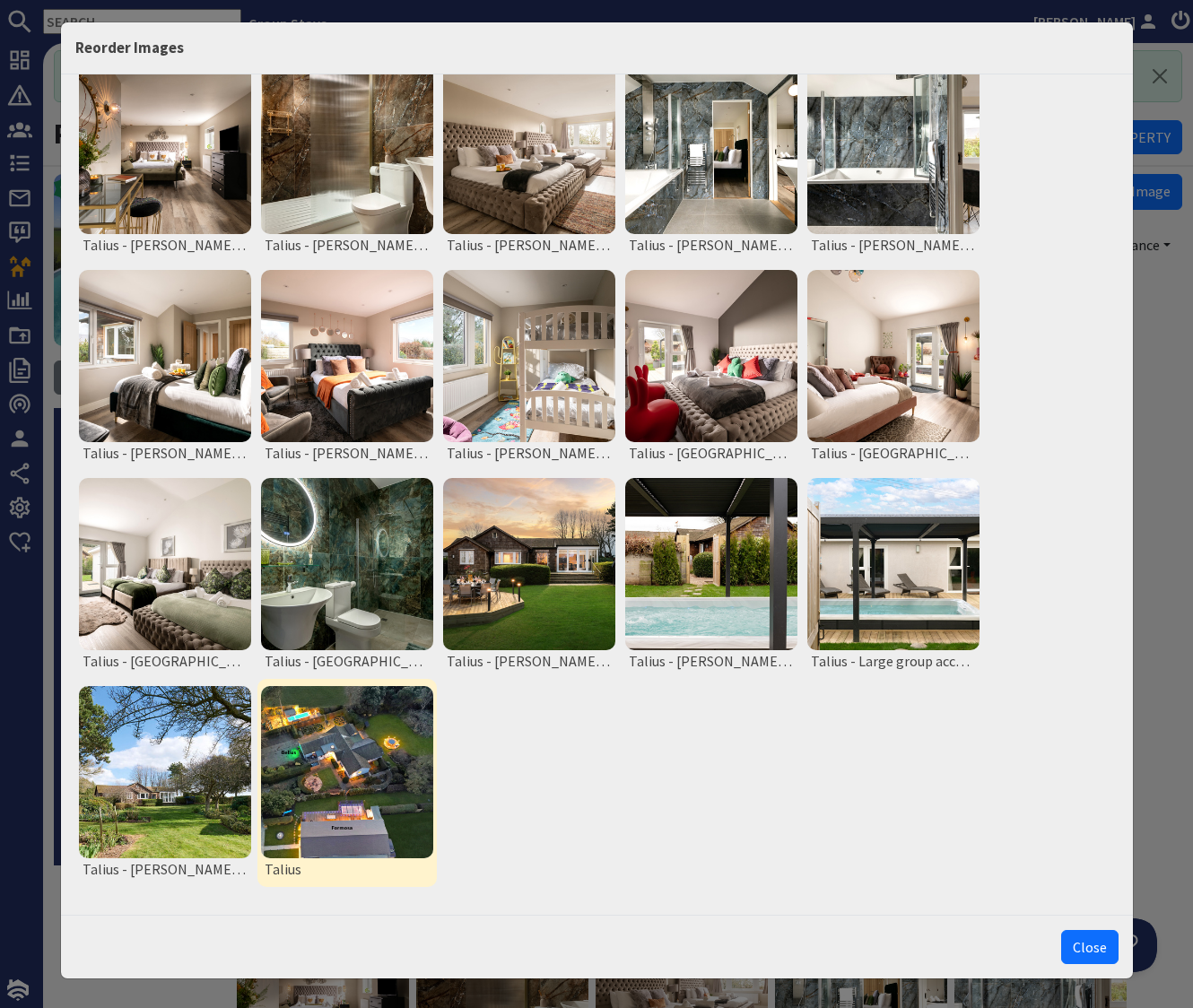
click at [345, 761] on img at bounding box center [347, 772] width 172 height 172
drag, startPoint x: 354, startPoint y: 914, endPoint x: 374, endPoint y: 881, distance: 38.6
click at [354, 915] on button "Move to Top" at bounding box center [349, 913] width 75 height 19
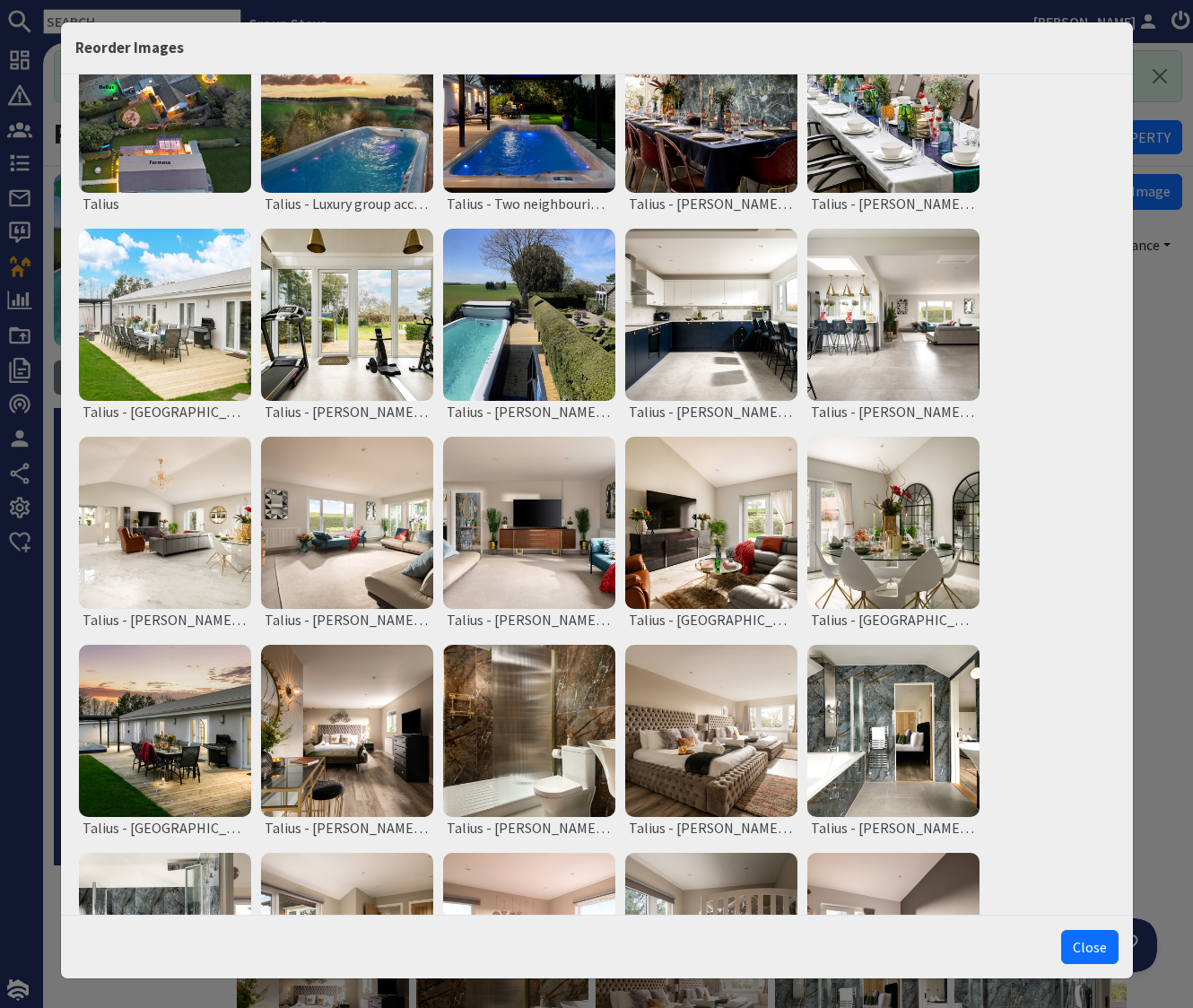
scroll to position [0, 0]
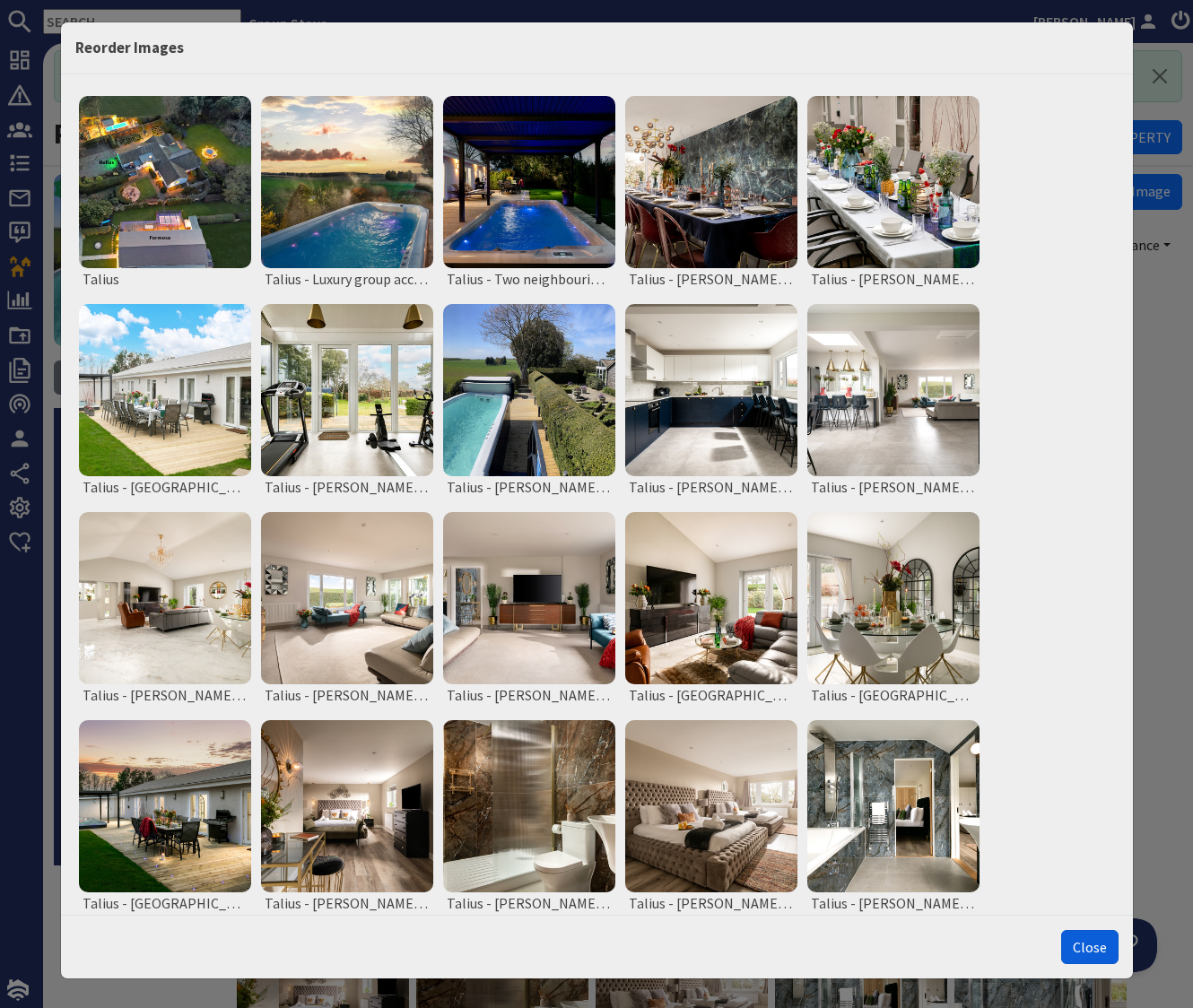
click at [1091, 946] on button "Close" at bounding box center [1090, 947] width 57 height 34
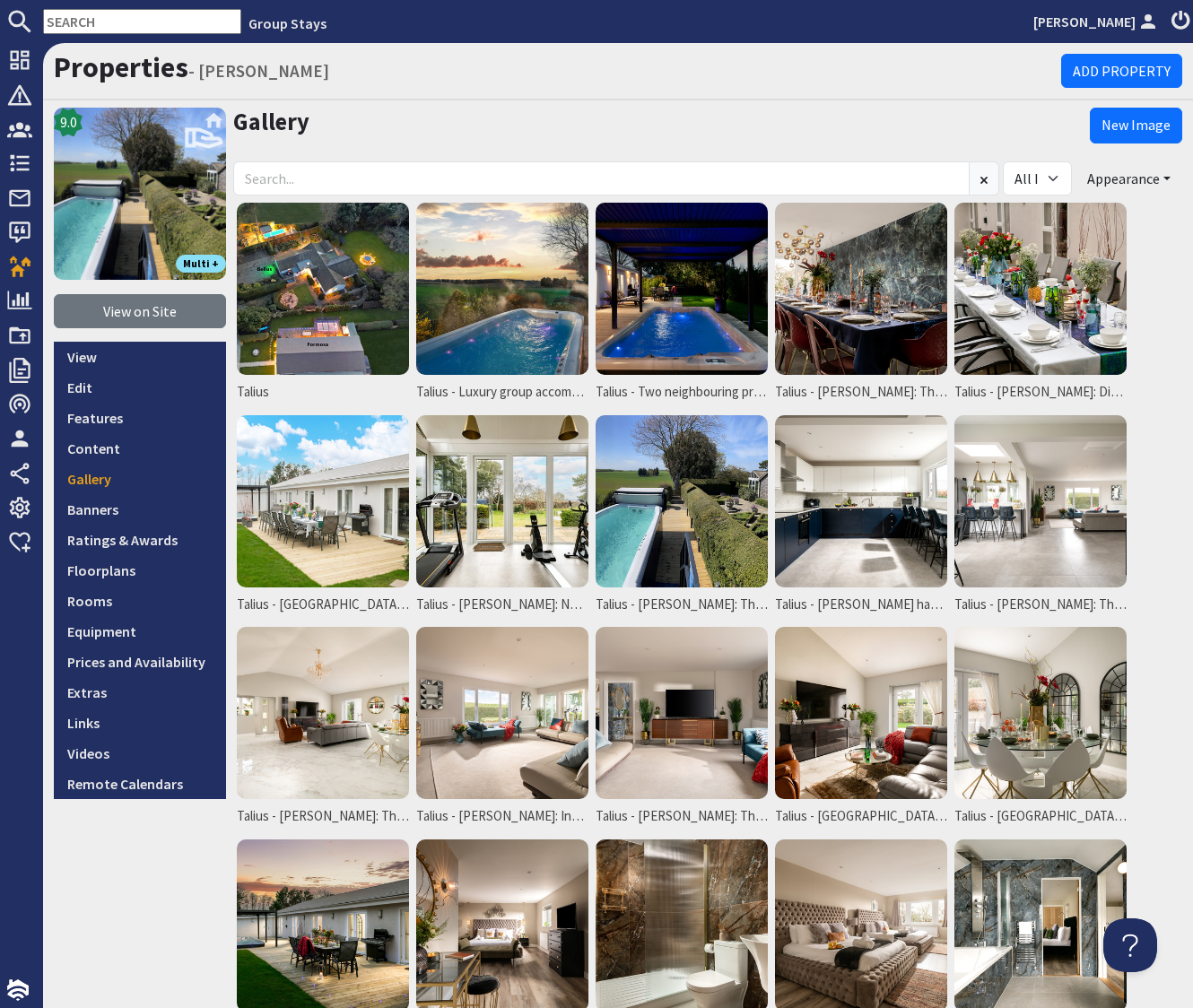
click at [116, 23] on input "text" at bounding box center [142, 21] width 198 height 25
click at [106, 572] on link "Floorplans" at bounding box center [139, 571] width 172 height 30
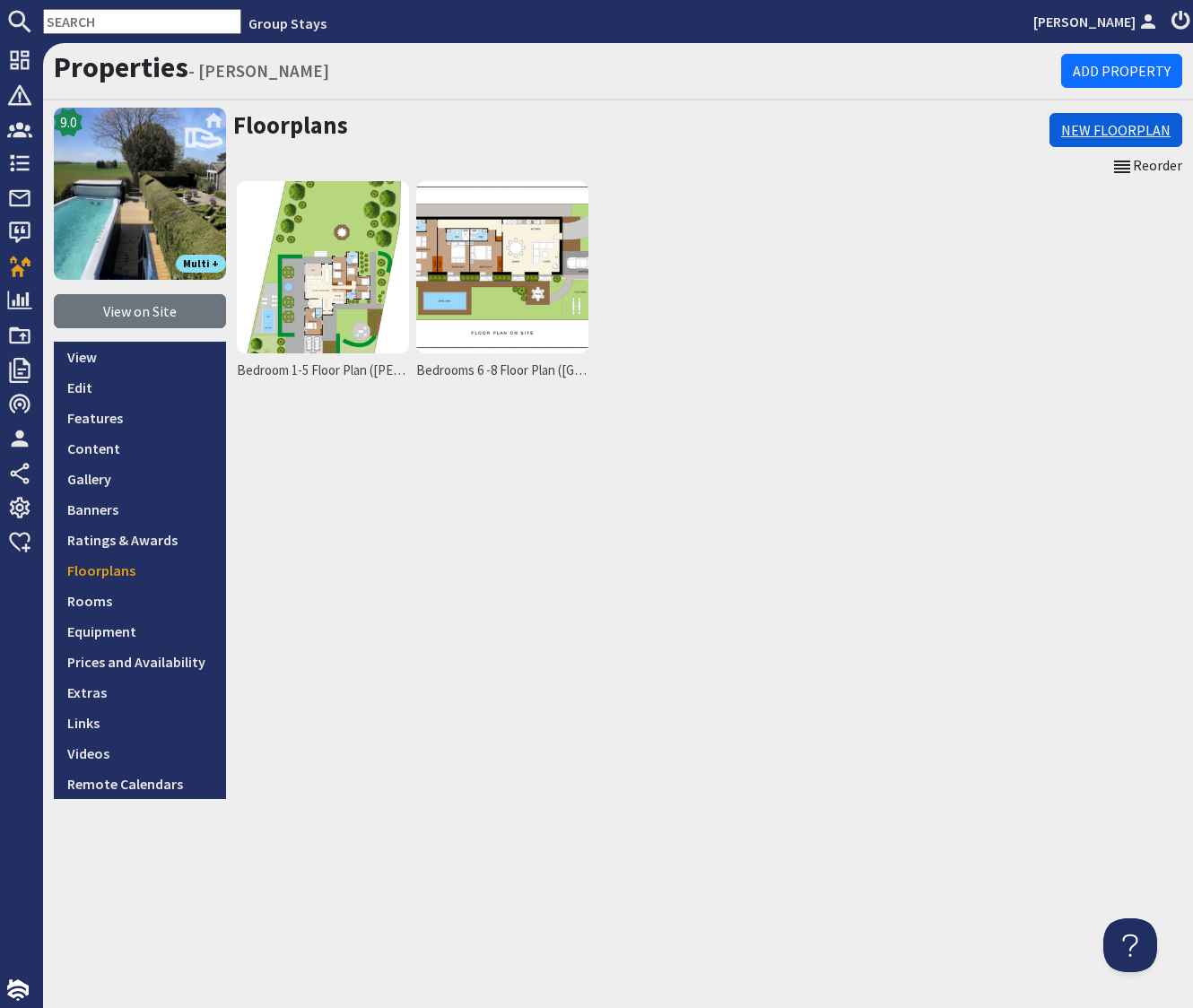
click at [1090, 123] on link "New Floorplan" at bounding box center [1116, 131] width 132 height 34
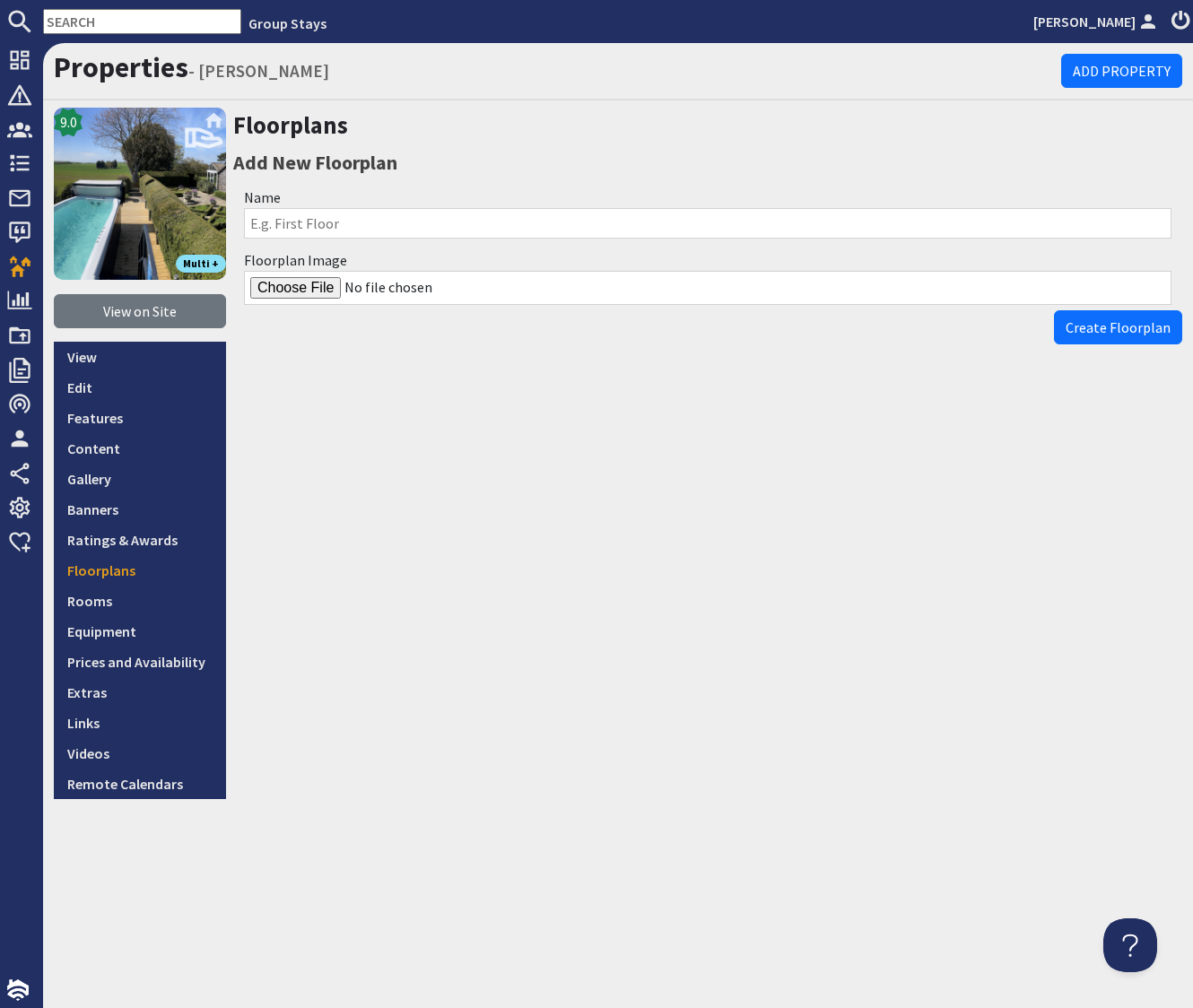
click at [386, 234] on input "Name" at bounding box center [708, 223] width 928 height 30
type input "Talius - Site Plan"
click at [299, 292] on input "Floorplan Image" at bounding box center [708, 288] width 928 height 34
type input "C:\fakepath\talius-8-bed-holday-home-with-hot-tub.jpg"
click at [1105, 333] on span "Create Floorplan" at bounding box center [1119, 327] width 105 height 18
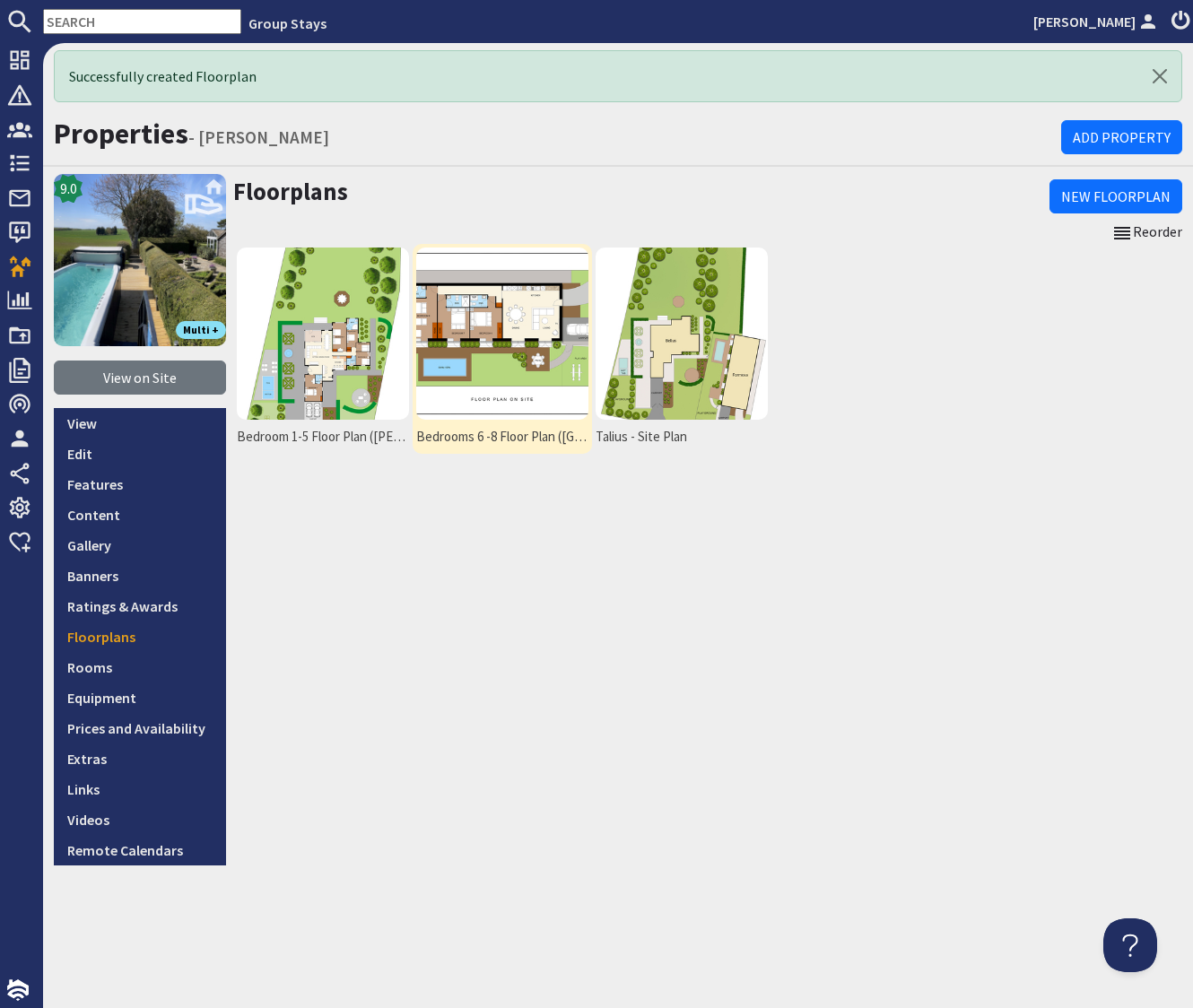
click at [499, 312] on img at bounding box center [502, 333] width 172 height 172
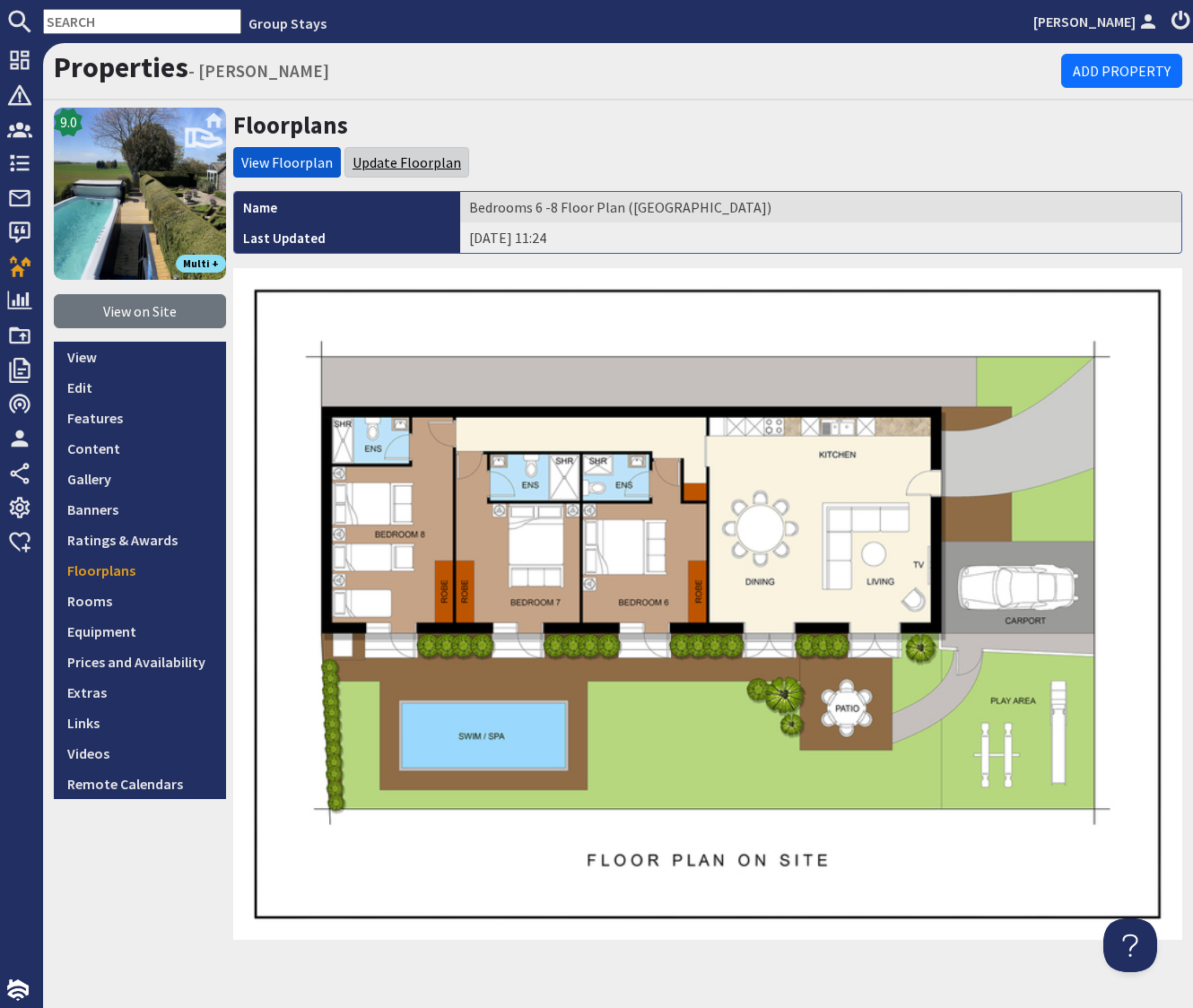
click at [400, 157] on link "Update Floorplan" at bounding box center [407, 162] width 109 height 18
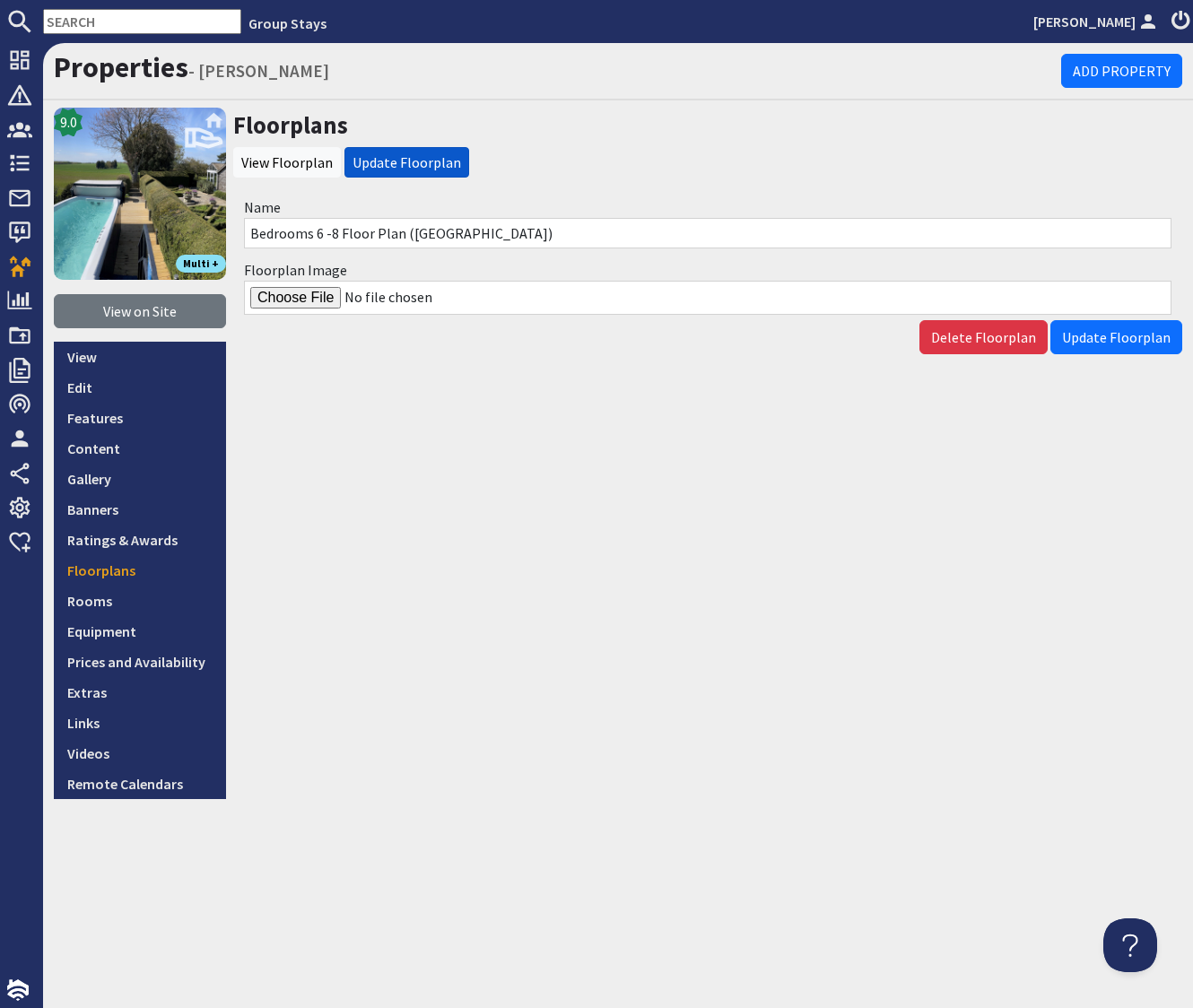
click at [297, 302] on input "Floorplan Image" at bounding box center [708, 298] width 928 height 34
click at [296, 297] on input "Floorplan Image" at bounding box center [708, 298] width 928 height 34
type input "C:\fakepath\Formosa-Floor-Plan.jpg"
click at [1105, 335] on span "Update Floorplan" at bounding box center [1117, 337] width 109 height 18
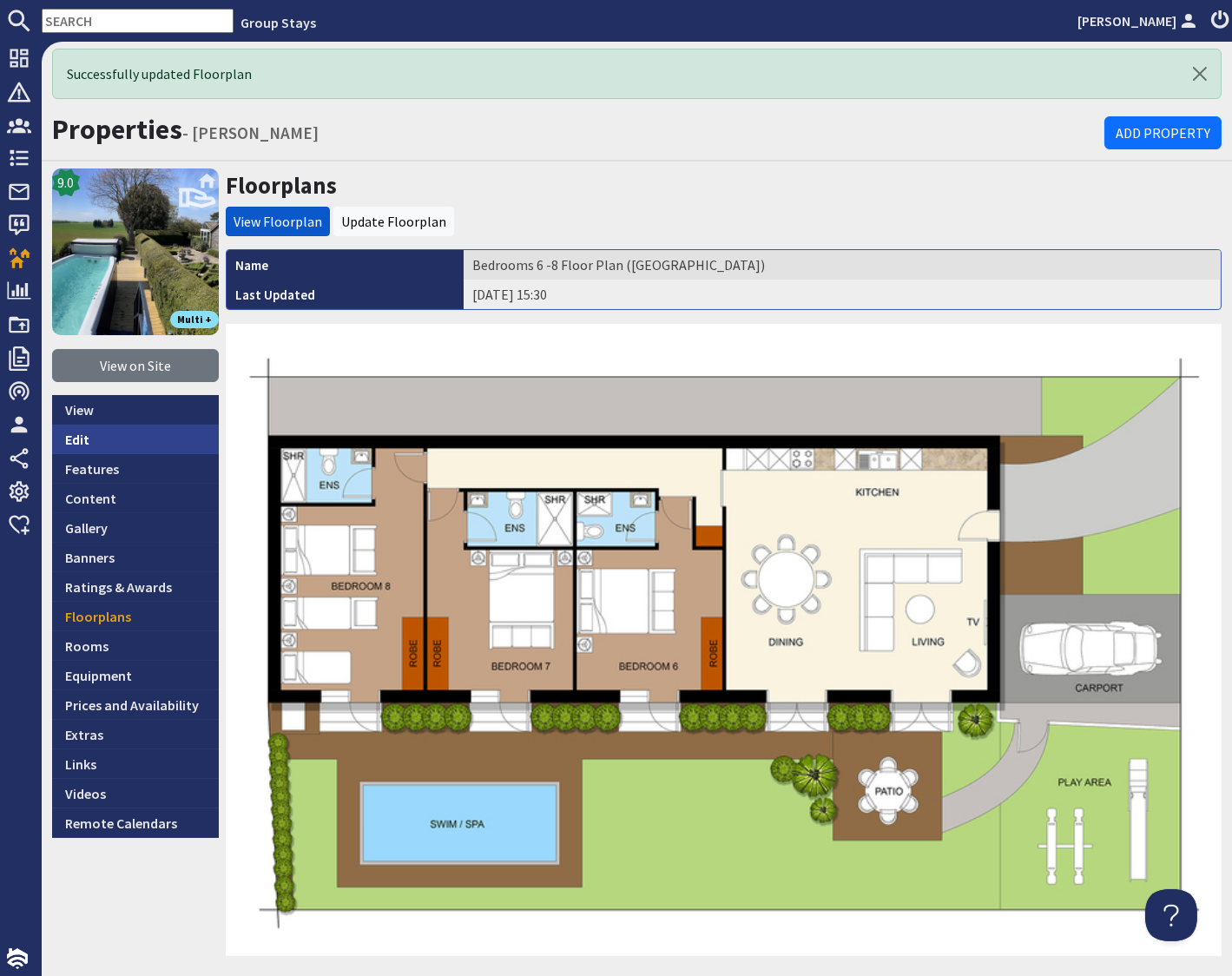
click at [80, 440] on link "Edit" at bounding box center [135, 439] width 167 height 30
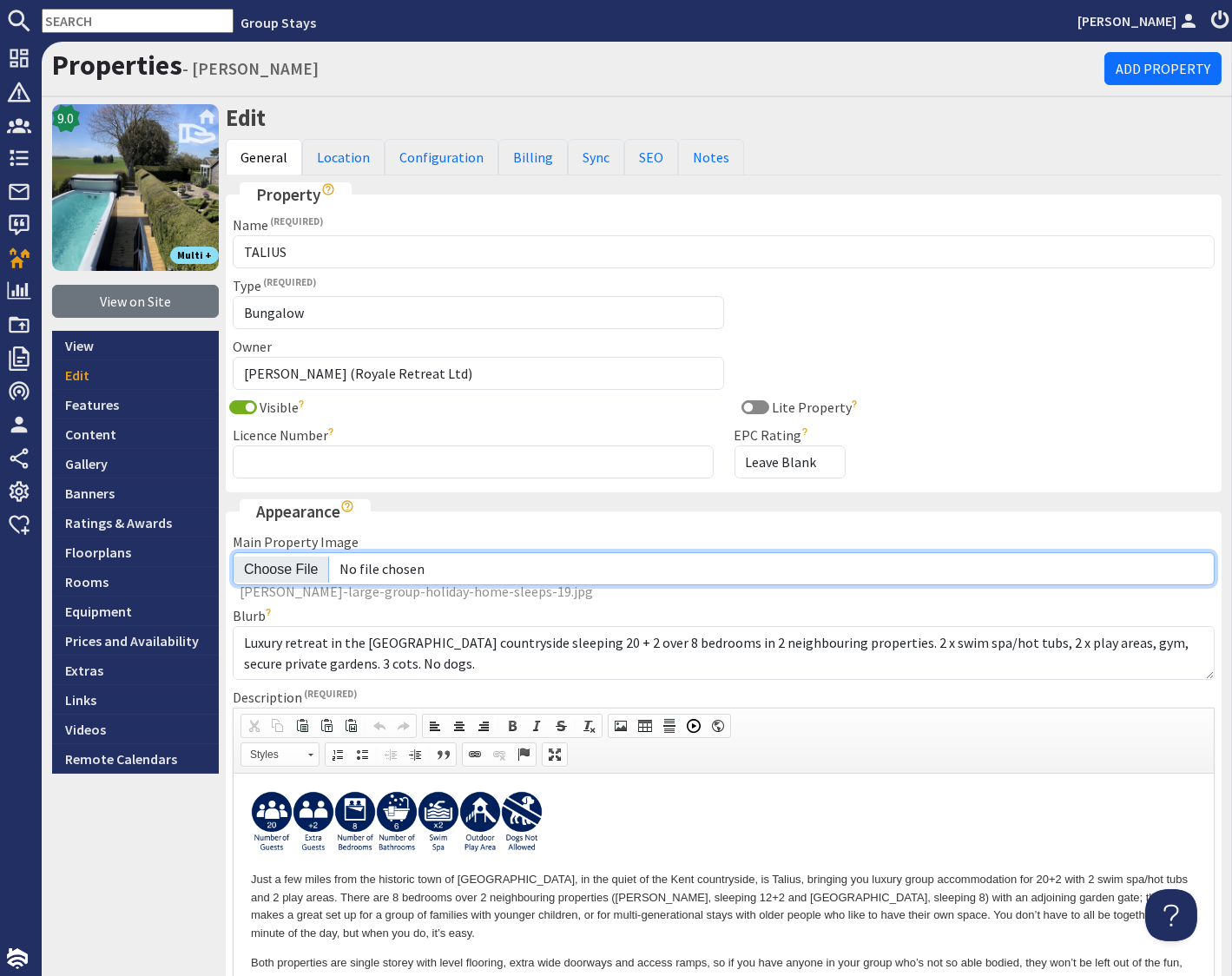
click at [276, 574] on input "Main Property Image" at bounding box center [723, 569] width 982 height 33
type input "C:\fakepath\talius-8-bedroom-holiday-home.jpg"
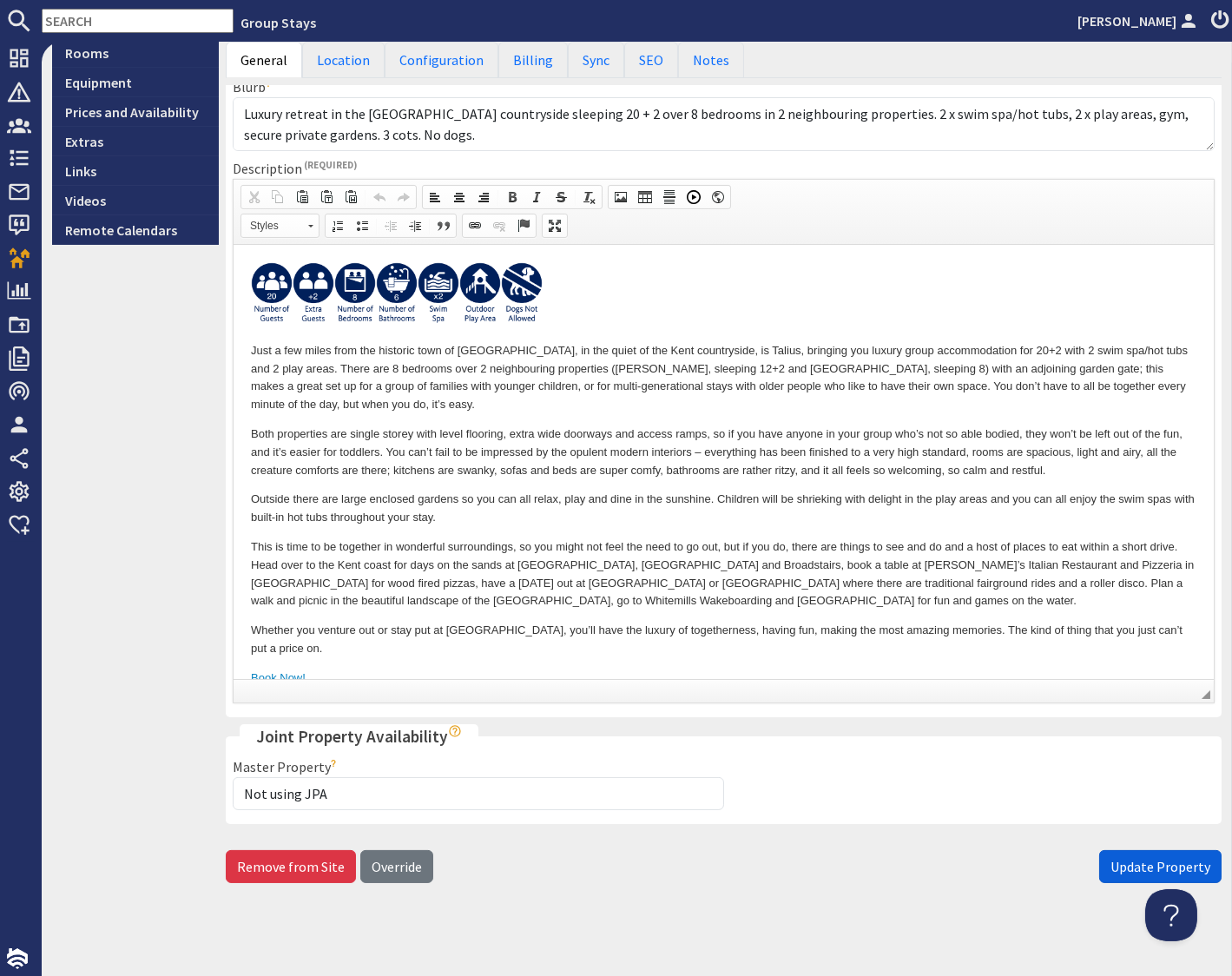
click at [1070, 859] on span "Update Property" at bounding box center [1160, 866] width 100 height 18
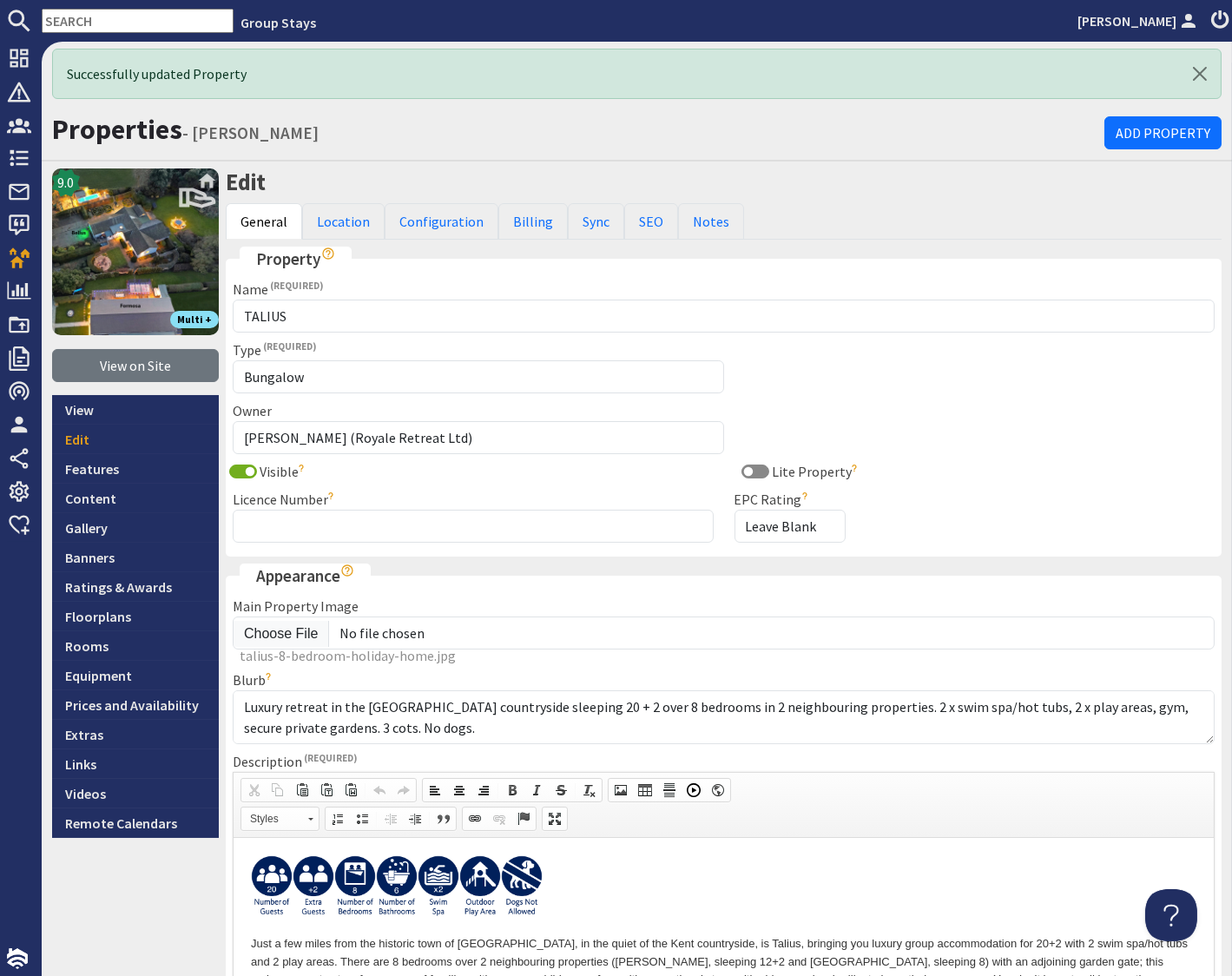
scroll to position [0, 0]
click at [104, 22] on input "text" at bounding box center [137, 20] width 192 height 24
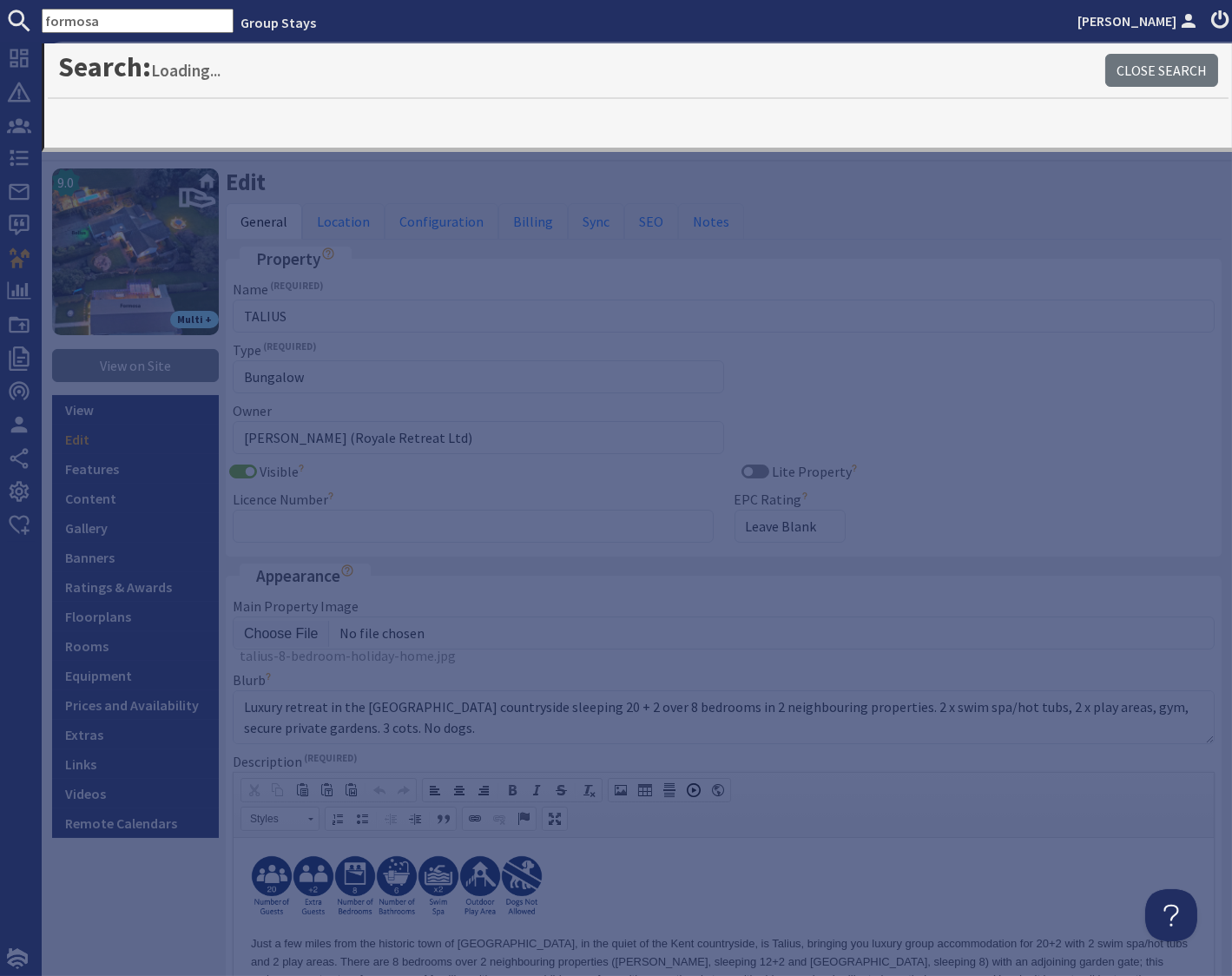
type input "formosa"
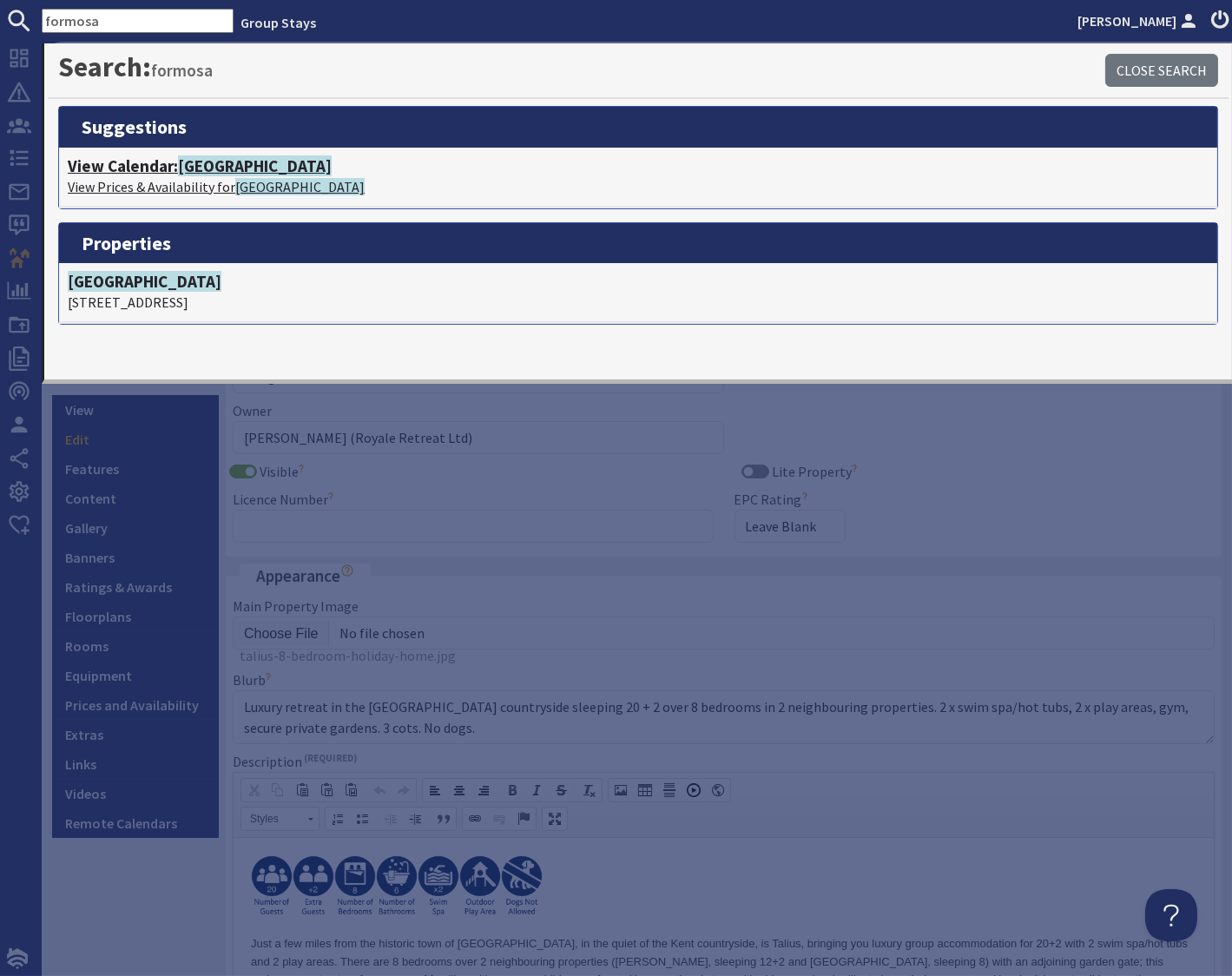
click at [201, 171] on span "FORMOSA" at bounding box center [255, 166] width 154 height 21
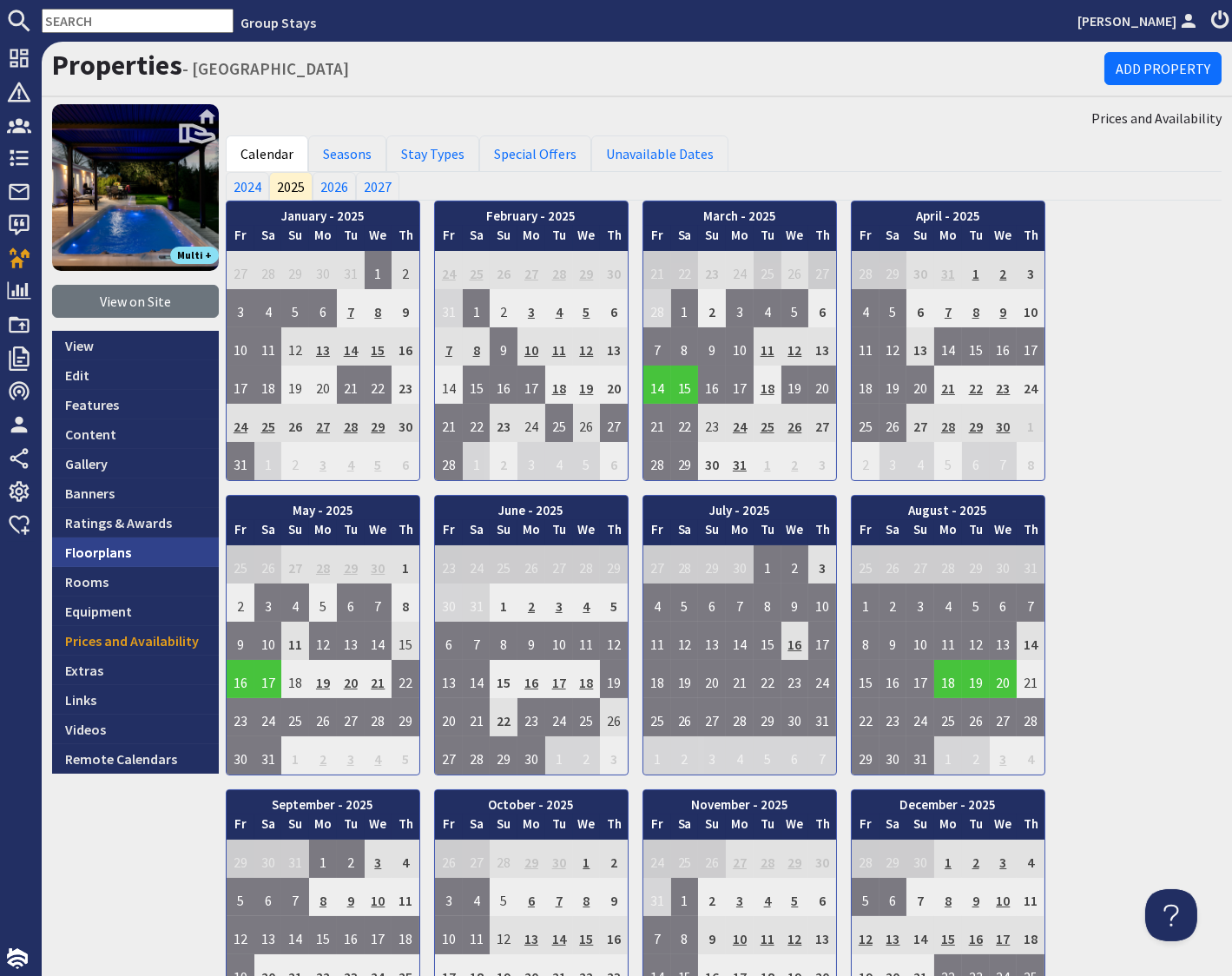
click at [100, 553] on link "Floorplans" at bounding box center [135, 553] width 167 height 30
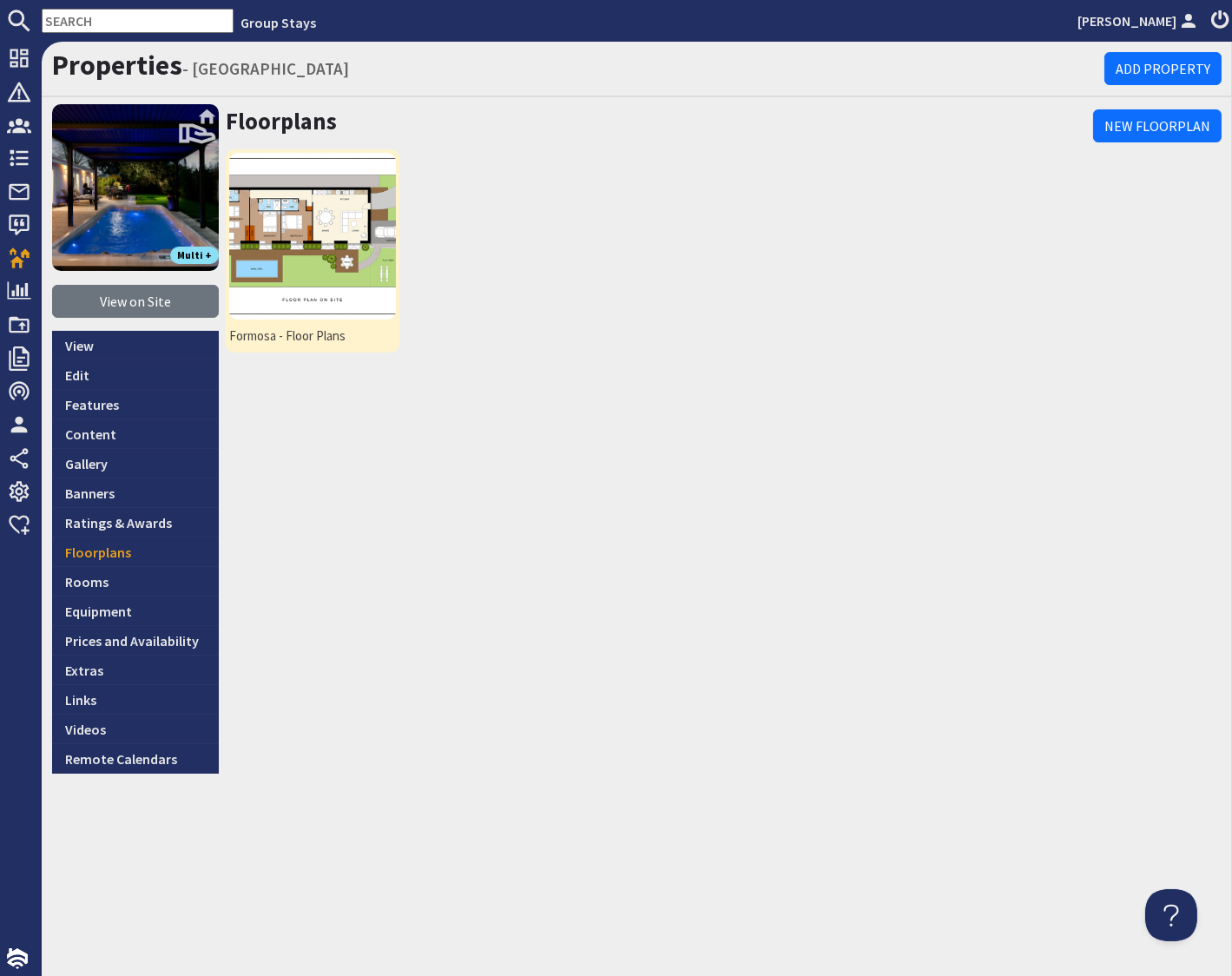
click at [349, 225] on img at bounding box center [313, 236] width 167 height 167
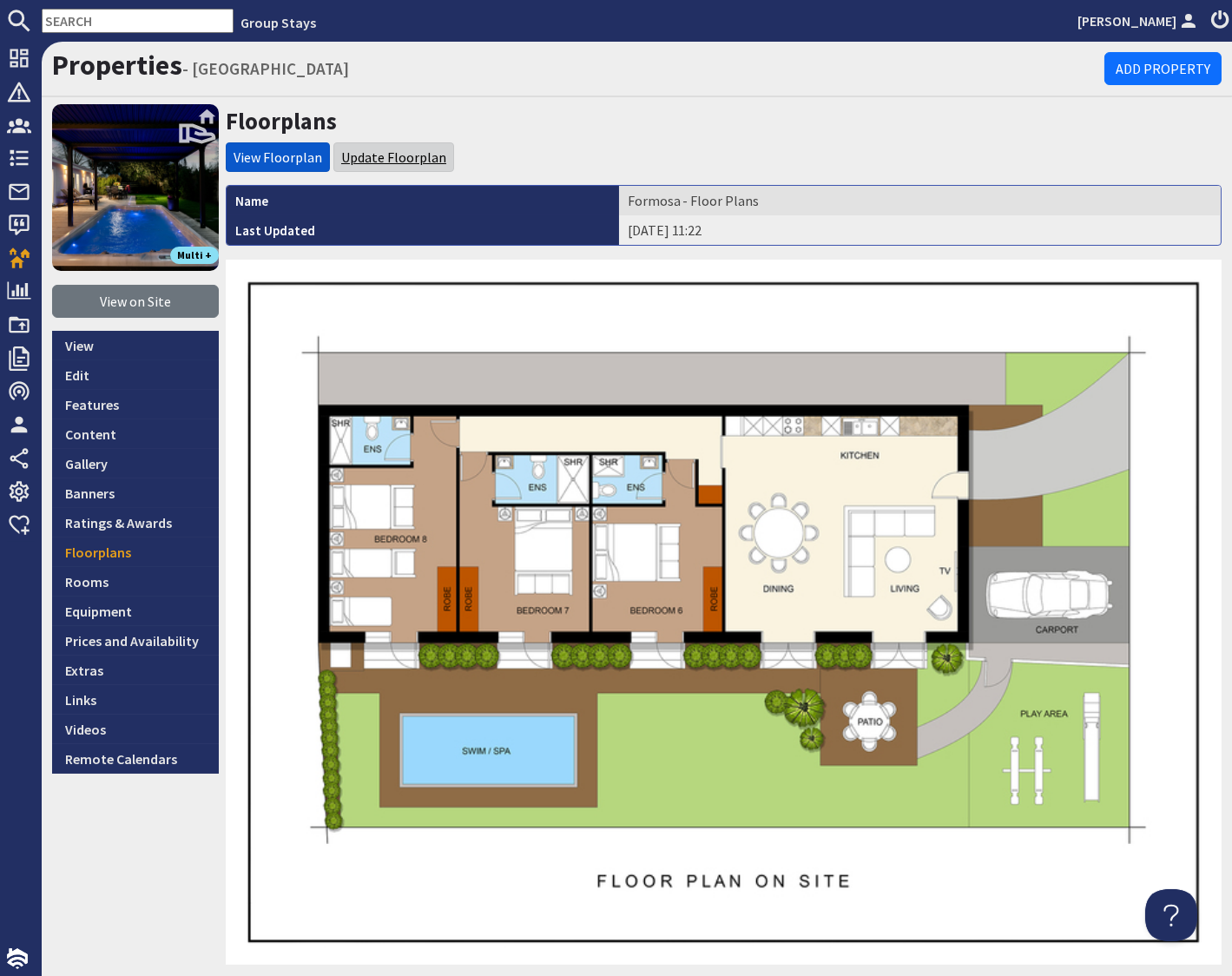
click at [391, 155] on link "Update Floorplan" at bounding box center [394, 157] width 105 height 18
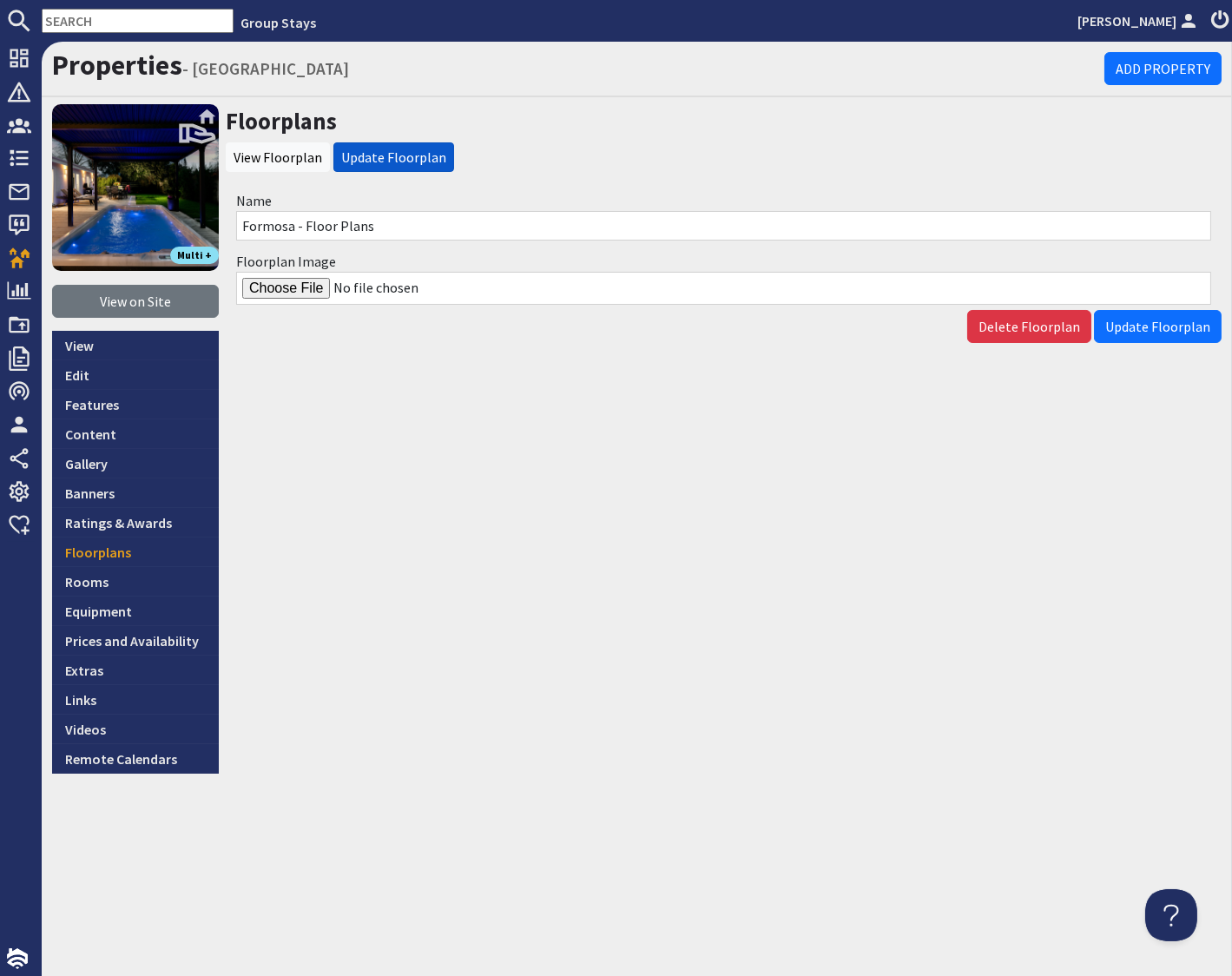
click at [309, 284] on input "Floorplan Image" at bounding box center [723, 289] width 975 height 33
type input "C:\fakepath\Formosa-Floor-Plan.jpg"
click at [1070, 321] on span "Update Floorplan" at bounding box center [1158, 327] width 105 height 18
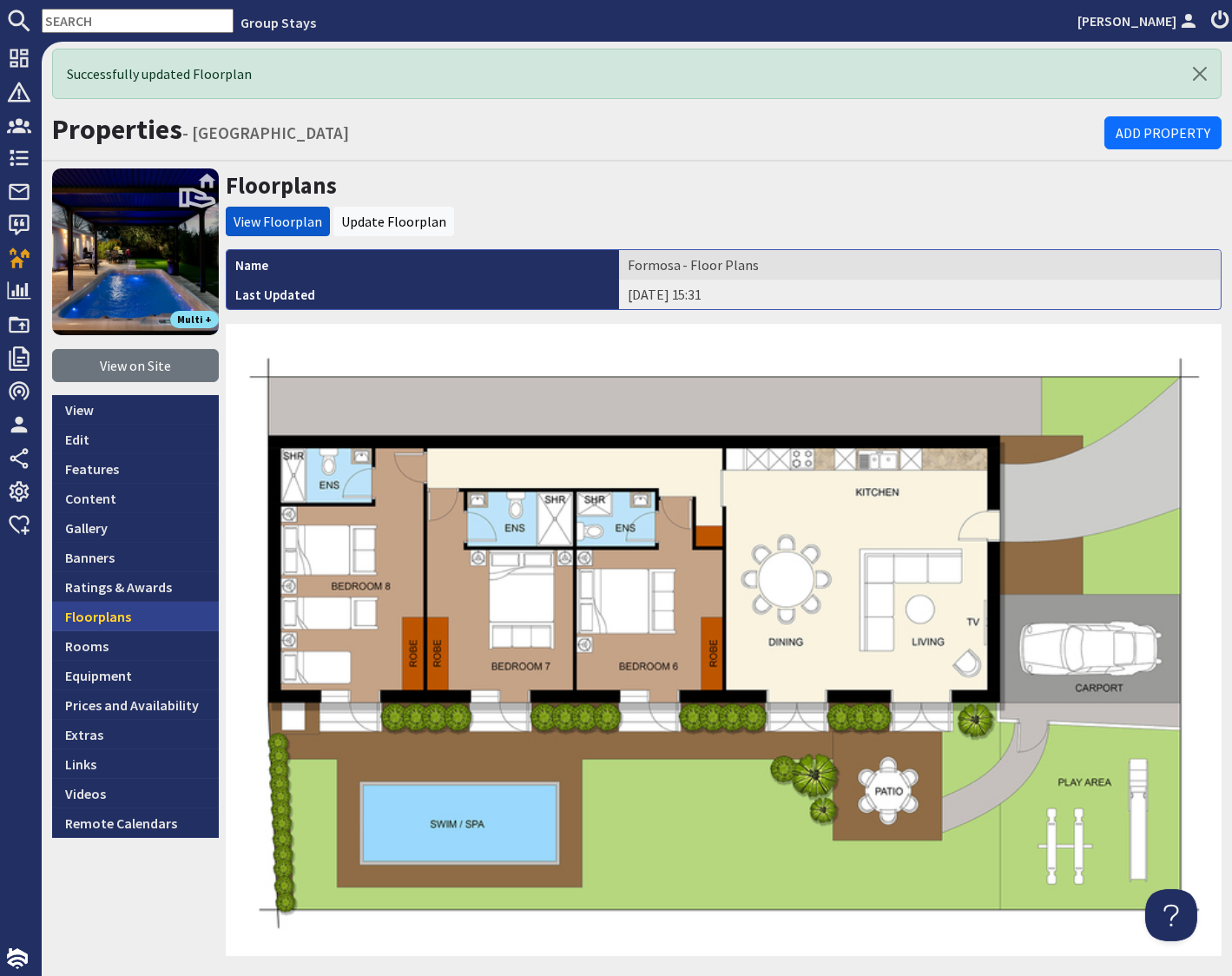
click at [93, 618] on link "Floorplans" at bounding box center [135, 617] width 167 height 30
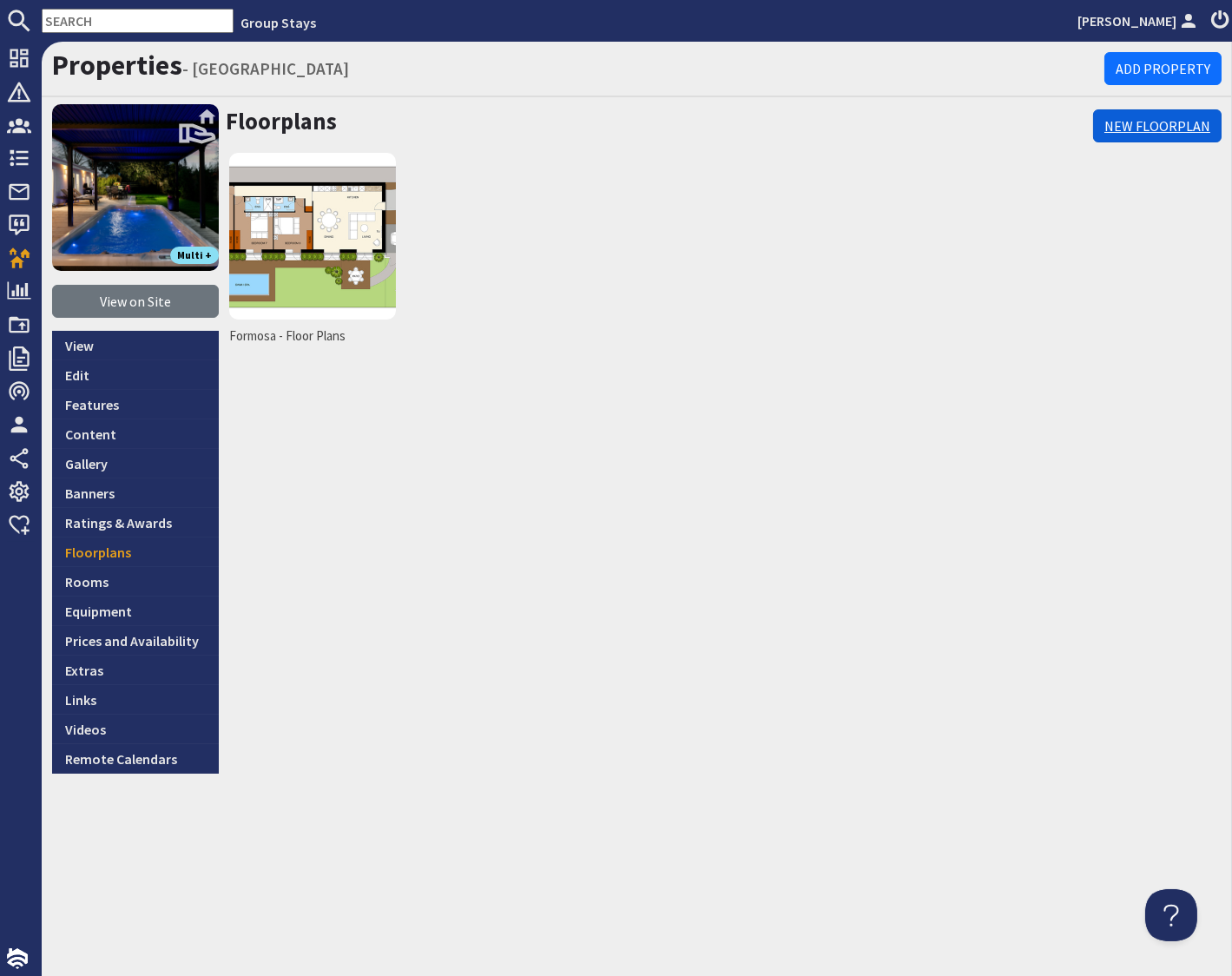
click at [1070, 120] on link "New Floorplan" at bounding box center [1156, 126] width 128 height 33
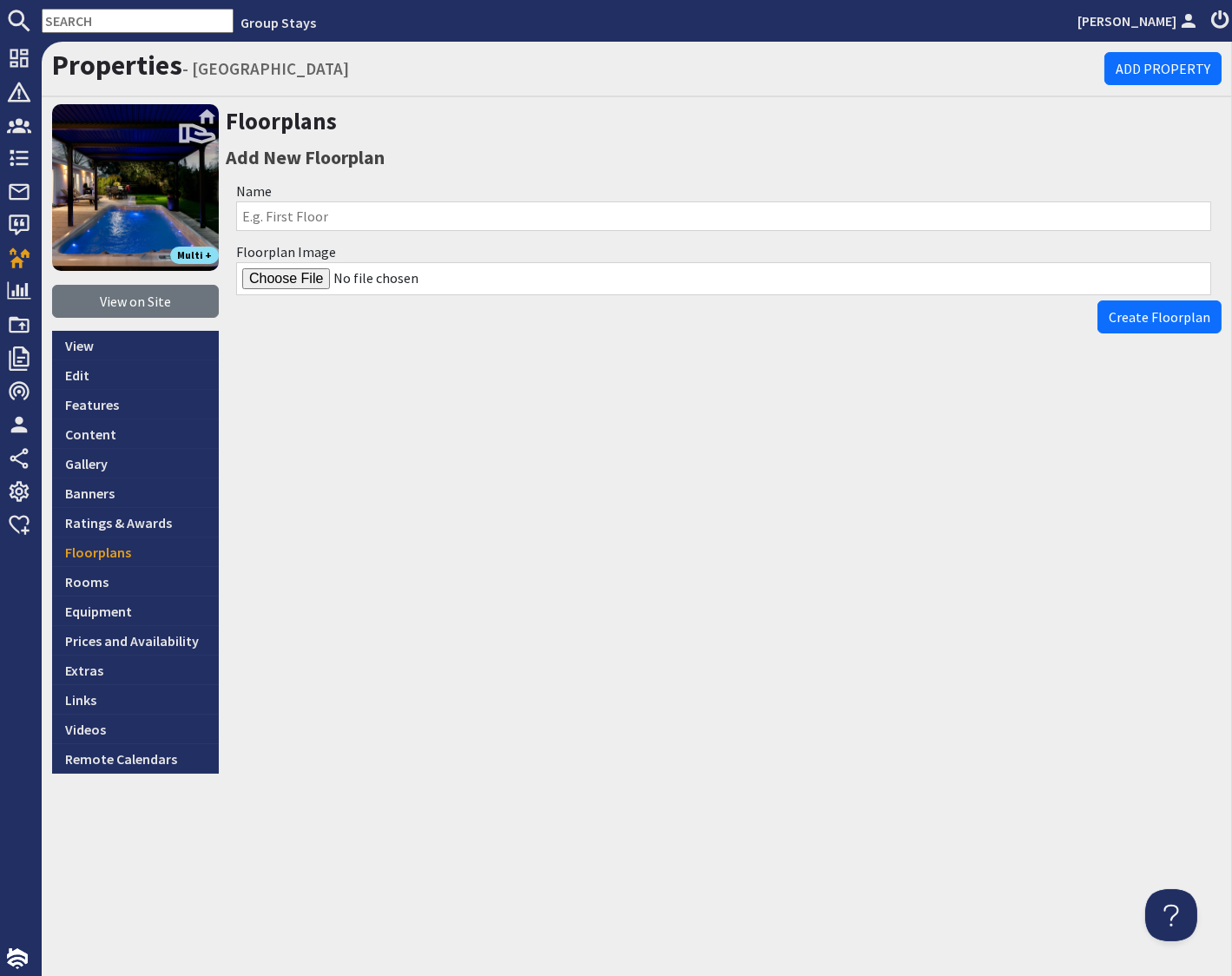
click at [328, 216] on input "Name" at bounding box center [723, 216] width 975 height 30
type input "Site Plan"
click at [305, 280] on input "Floorplan Image" at bounding box center [723, 279] width 975 height 33
type input "C:\fakepath\talius-8-bed-holday-home-with-hot-tub.jpg"
click at [1070, 316] on span "Create Floorplan" at bounding box center [1159, 316] width 101 height 18
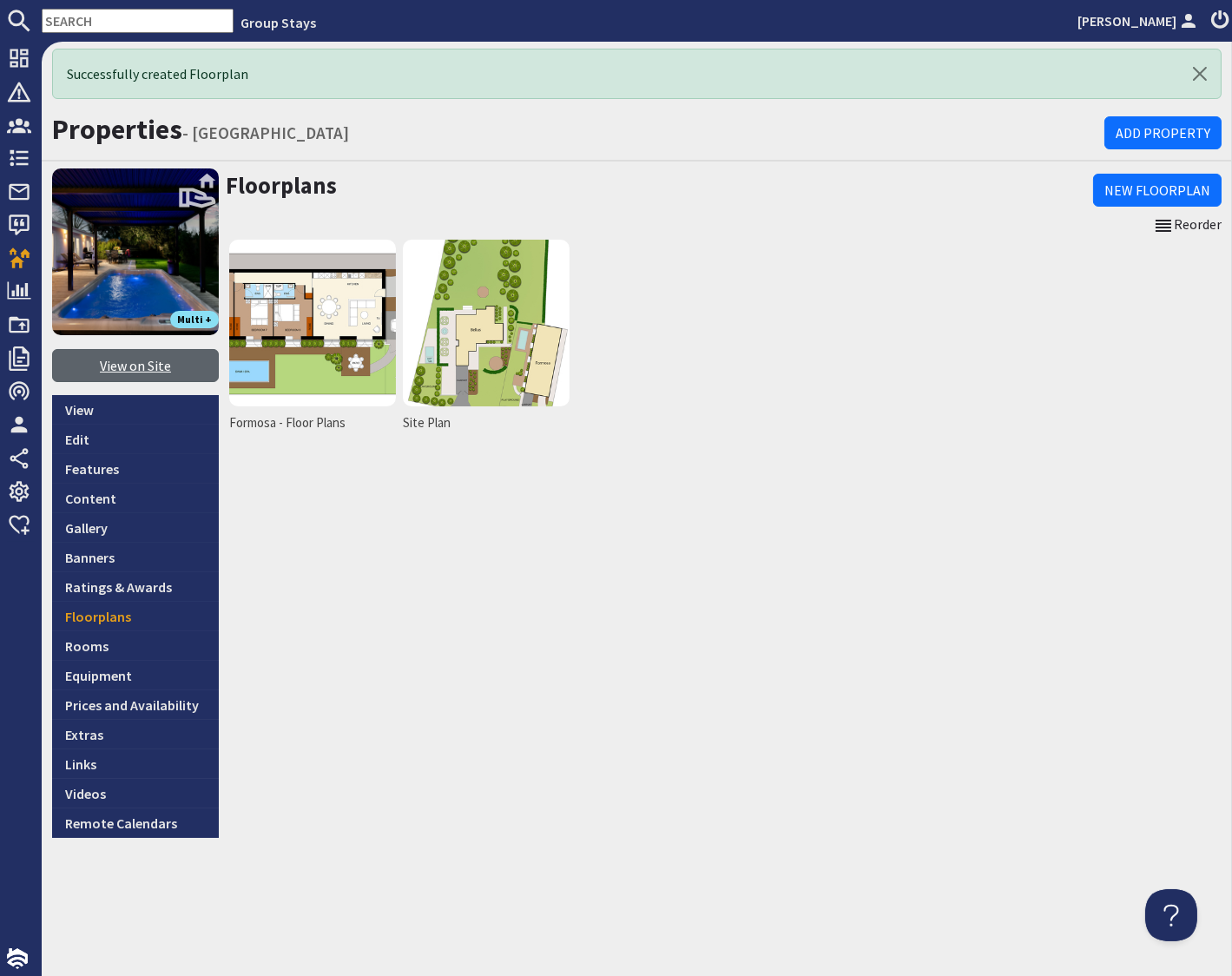
click at [142, 364] on link "View on Site" at bounding box center [135, 366] width 167 height 33
click at [94, 533] on link "Gallery" at bounding box center [135, 528] width 167 height 30
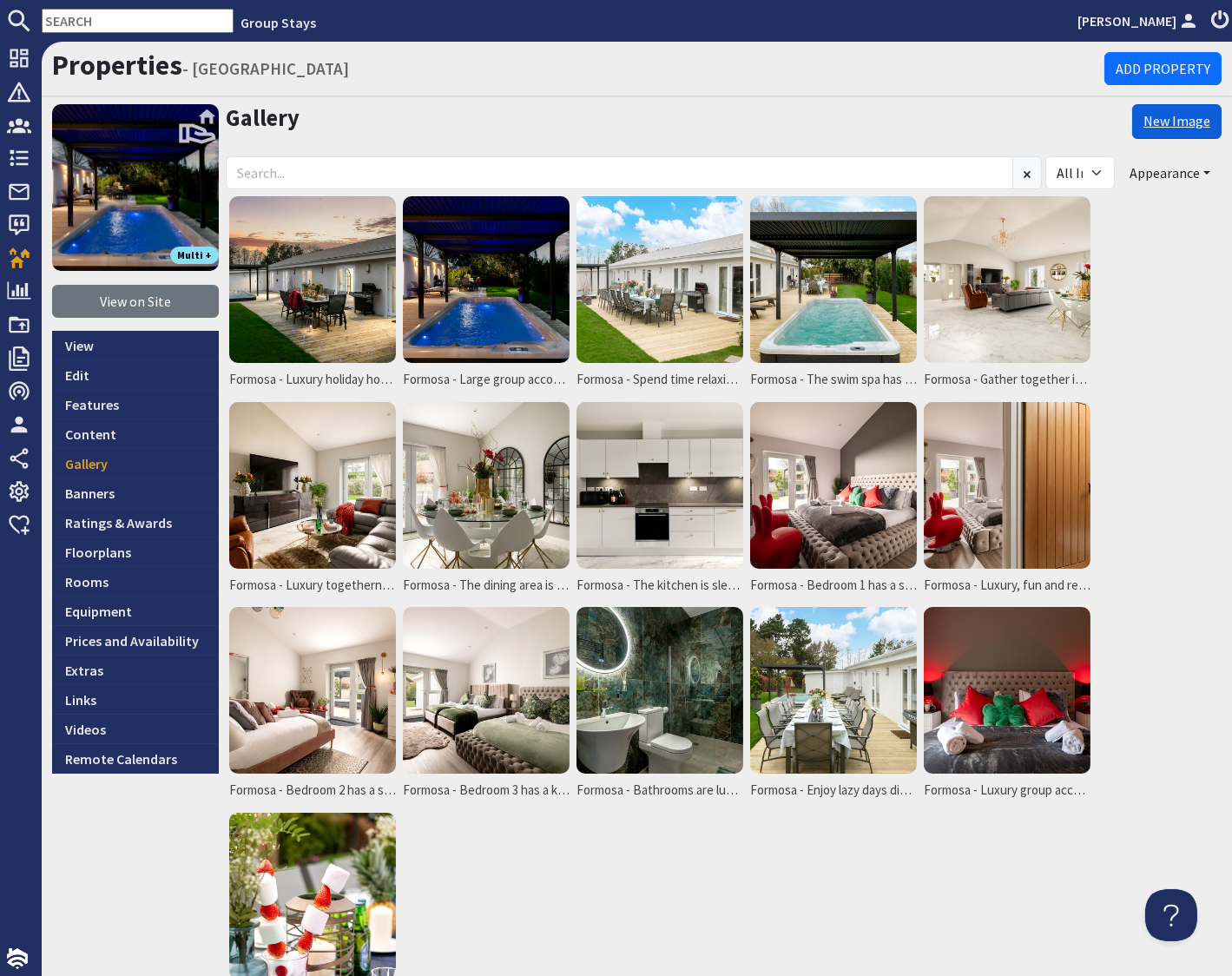
click at [1070, 126] on link "New Image" at bounding box center [1177, 122] width 89 height 35
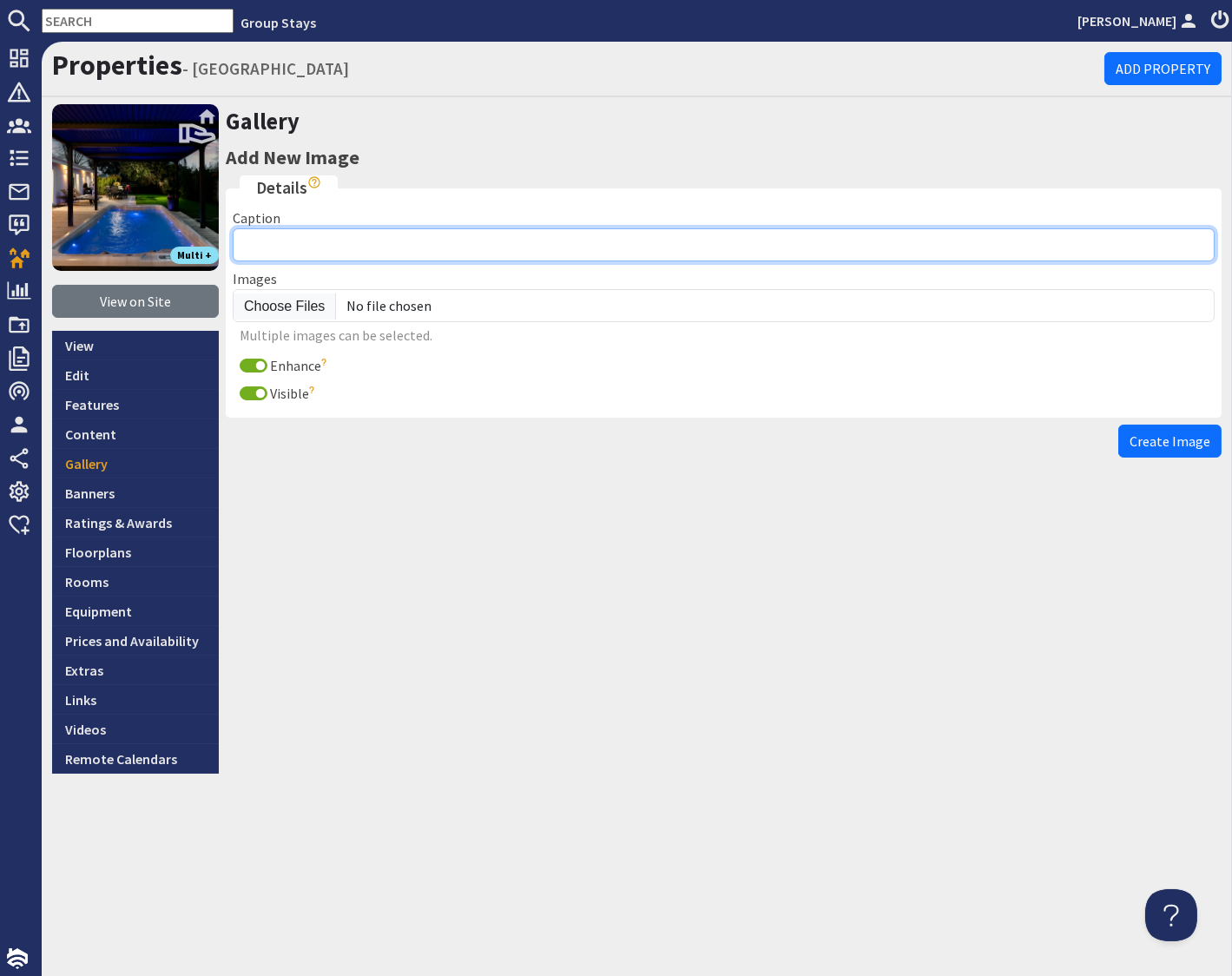
click at [285, 247] on input "Caption" at bounding box center [723, 245] width 982 height 33
type input "Formosa"
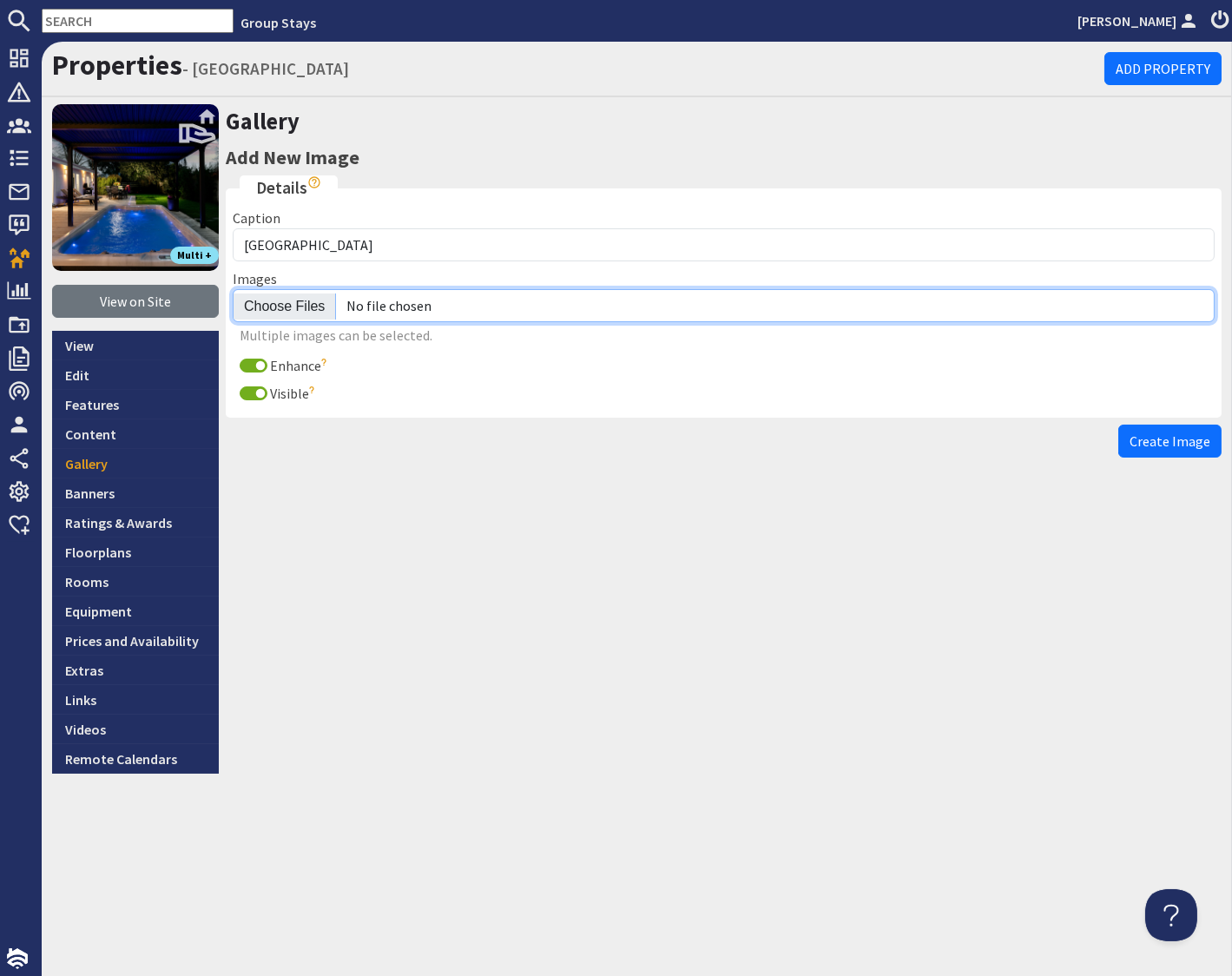
click at [276, 304] on input "file" at bounding box center [723, 306] width 982 height 33
type input "C:\fakepath\talius-8-bedroom-holiday-home.jpg"
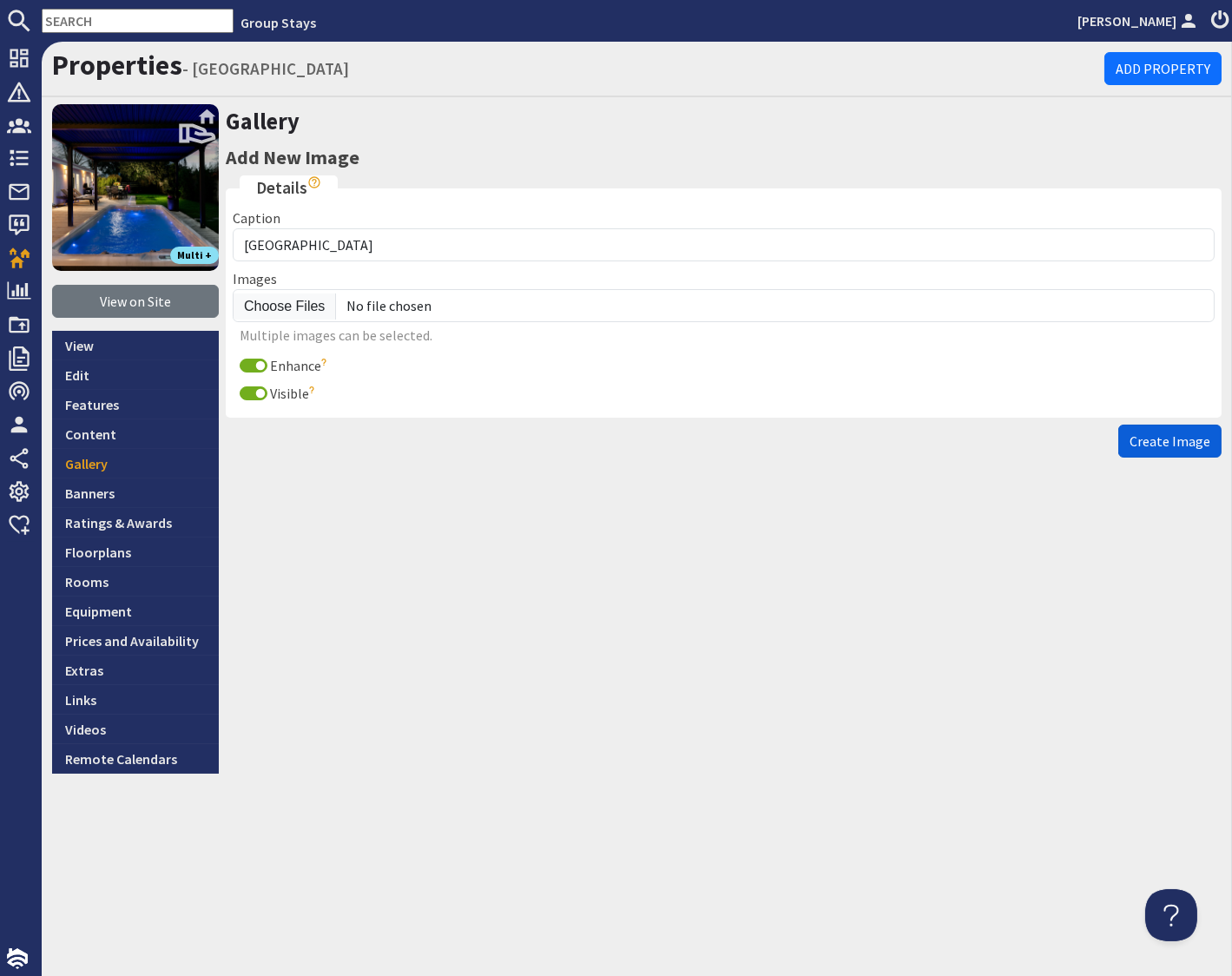
click at [1070, 441] on span "Create Image" at bounding box center [1170, 441] width 81 height 18
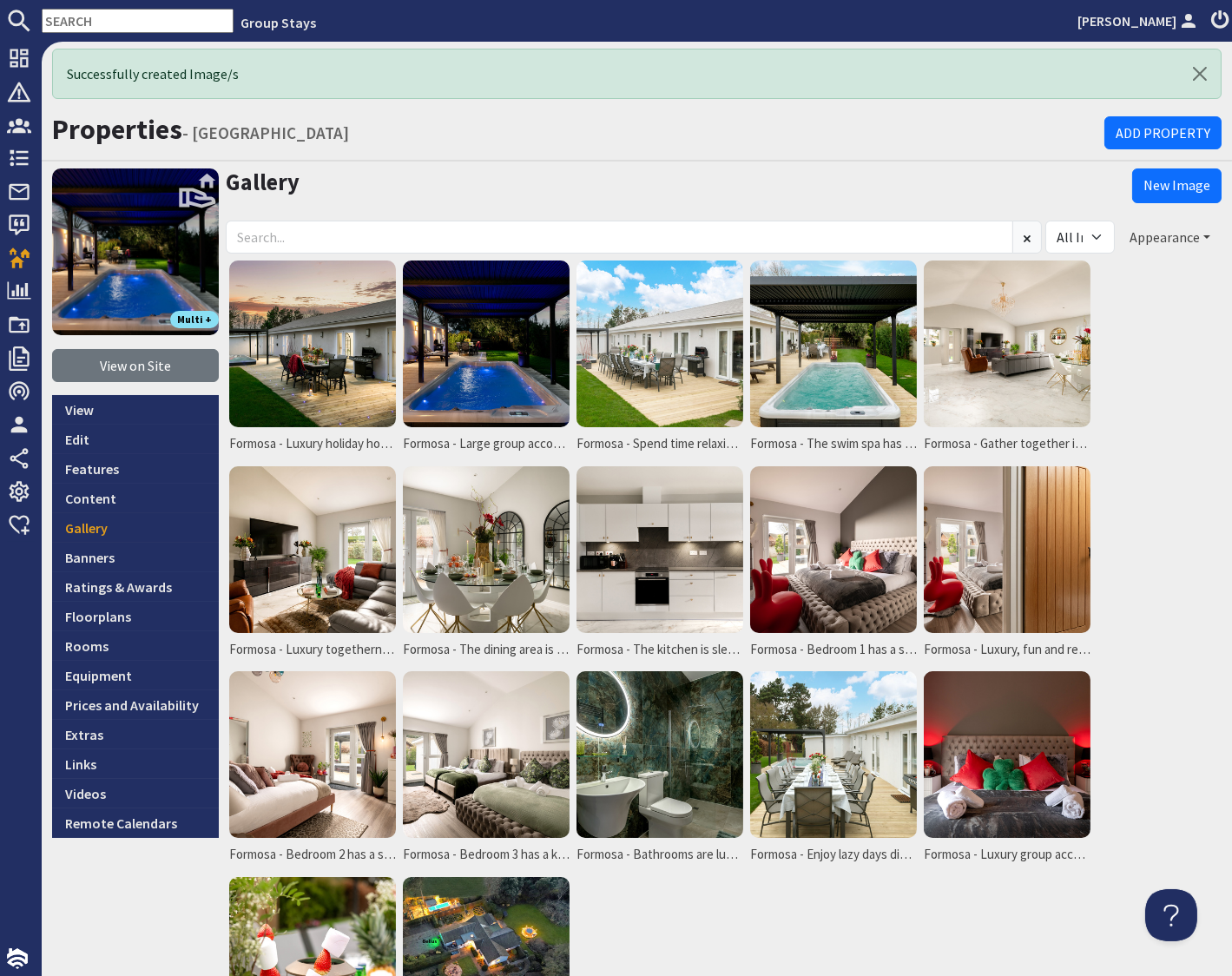
click at [1070, 233] on button "Appearance" at bounding box center [1170, 237] width 103 height 33
click at [1070, 274] on link "Reorder" at bounding box center [1121, 273] width 68 height 18
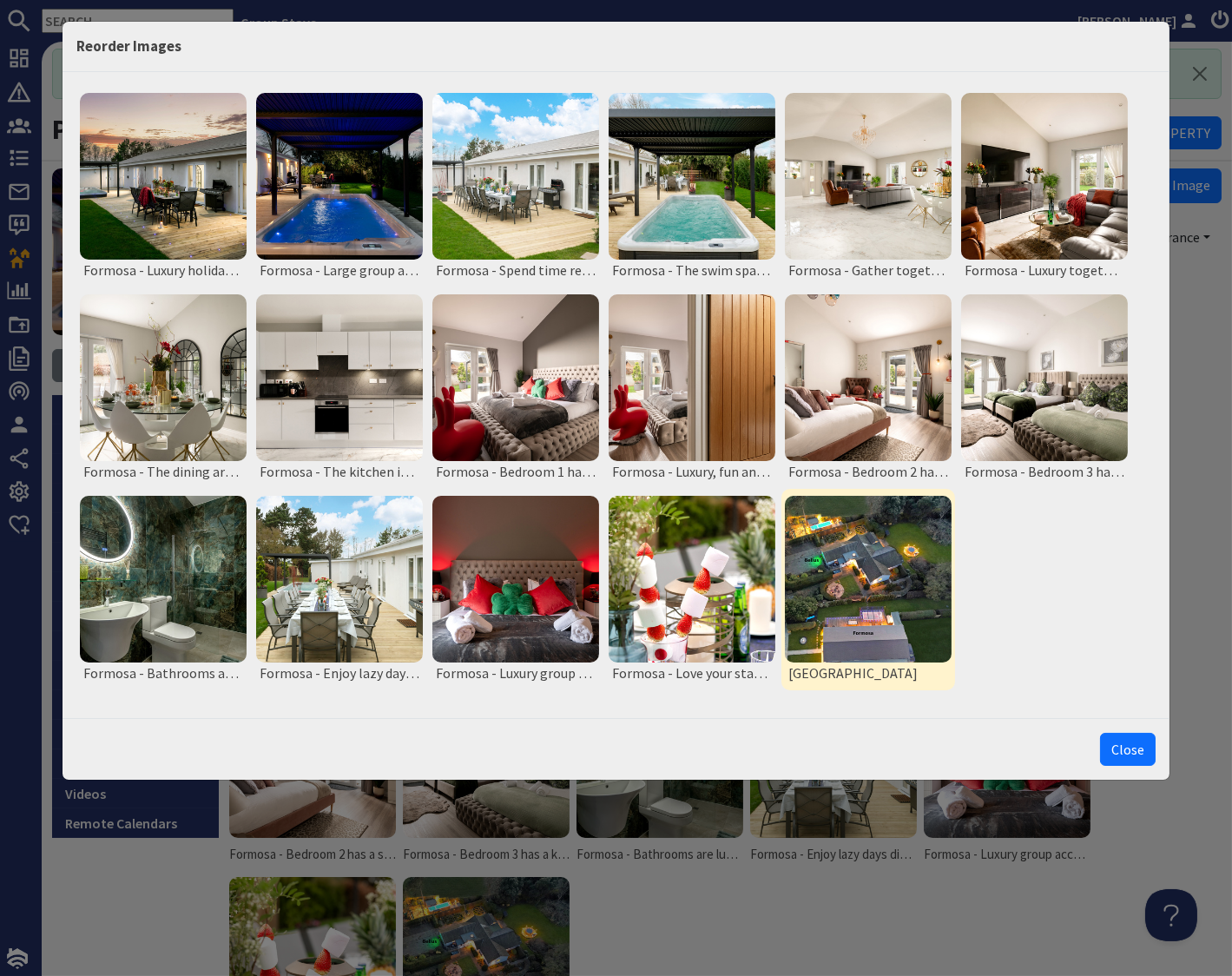
click at [868, 583] on img at bounding box center [868, 579] width 167 height 167
click at [859, 724] on button "Move to Top" at bounding box center [871, 716] width 73 height 18
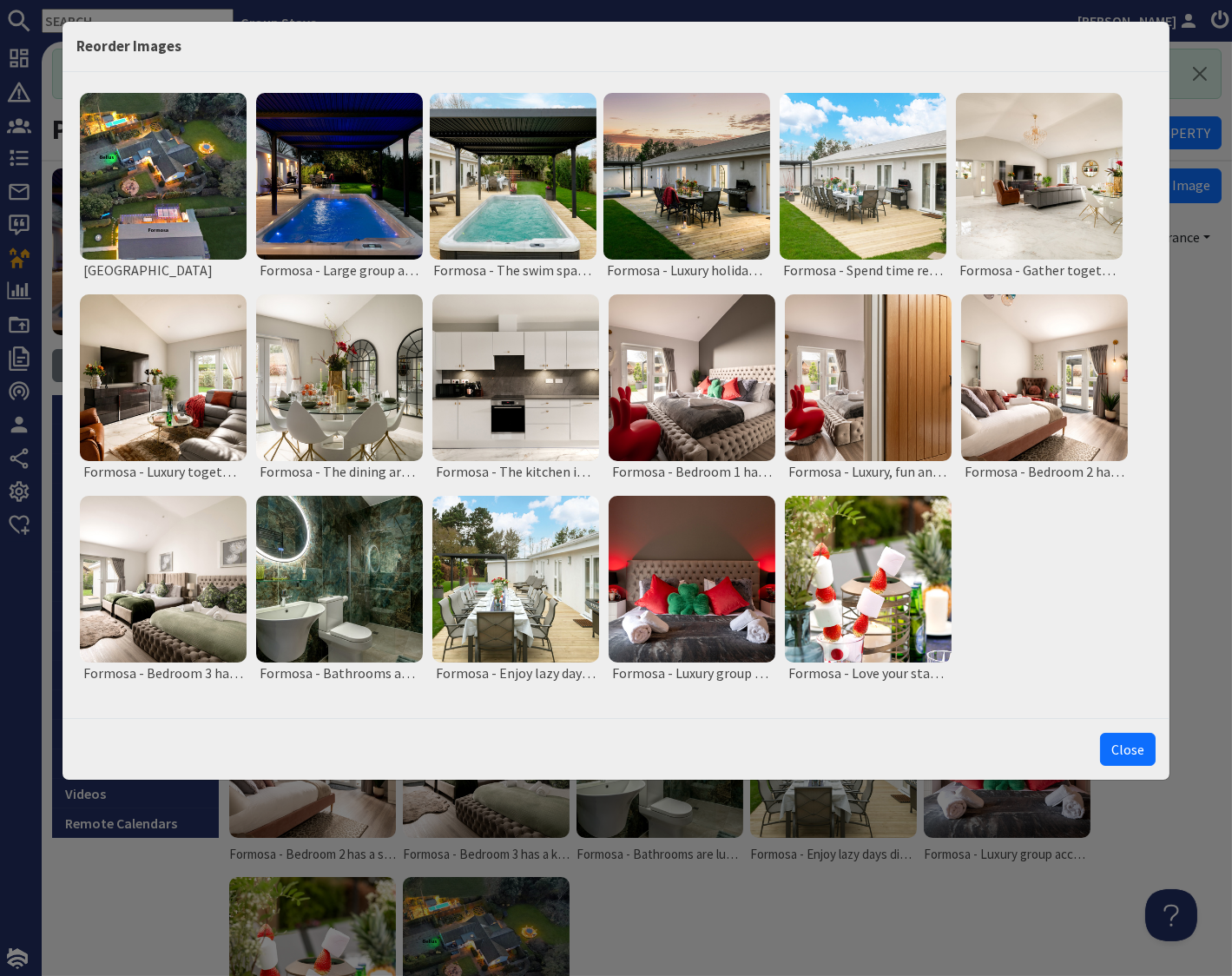
click at [1070, 756] on button "Close" at bounding box center [1128, 750] width 55 height 33
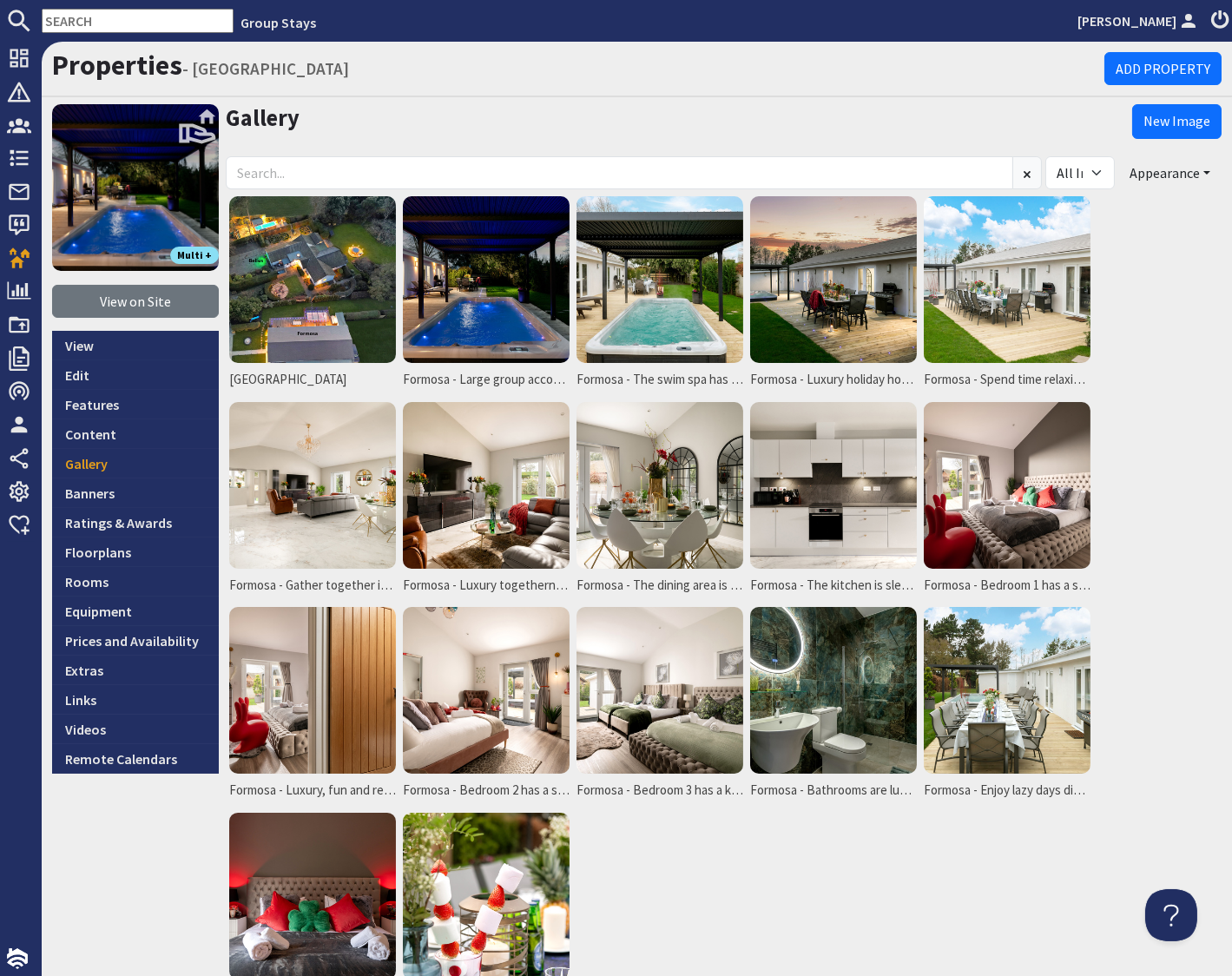
click at [136, 16] on input "text" at bounding box center [137, 20] width 192 height 24
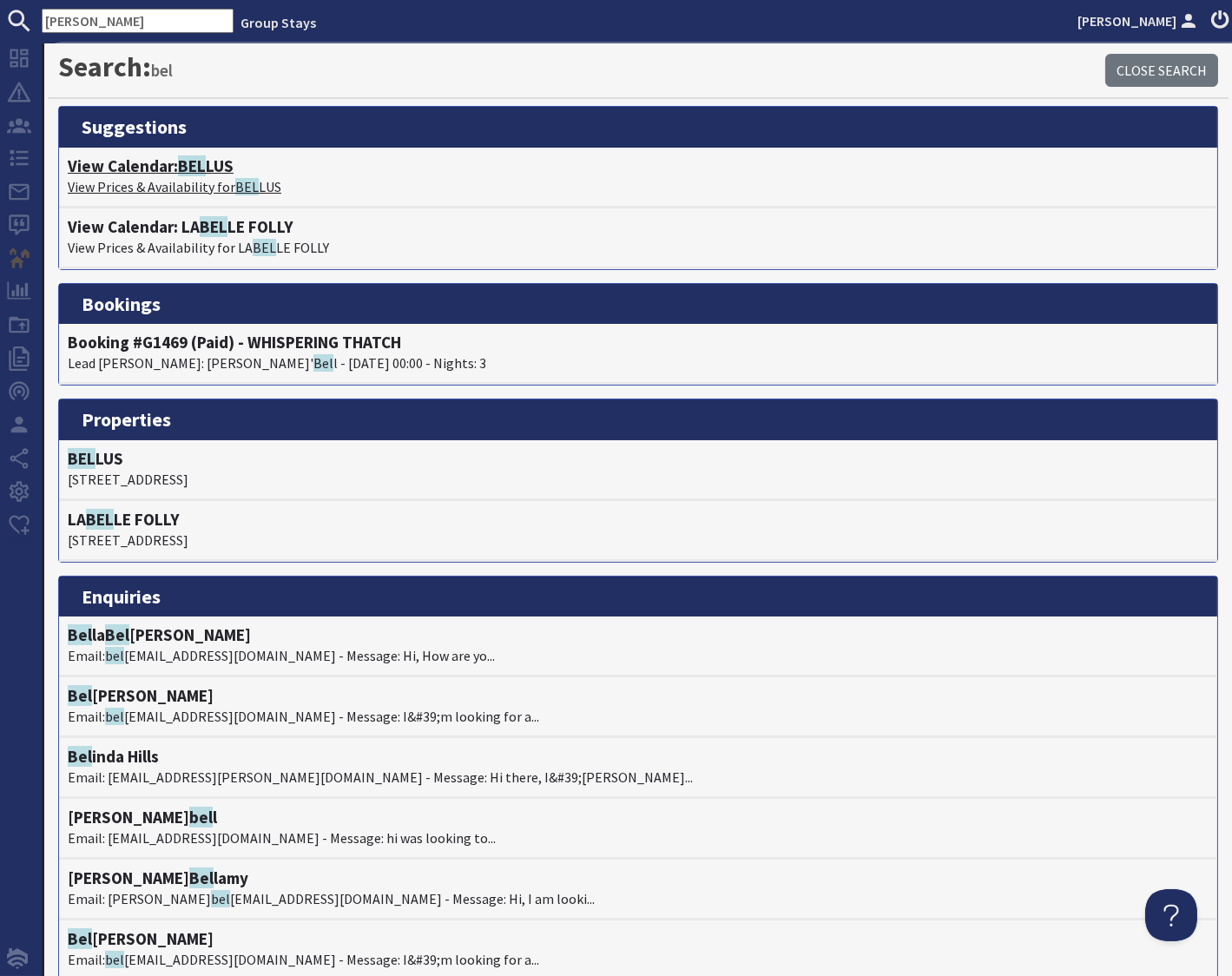
type input "bellus"
click at [197, 164] on span "BEL" at bounding box center [192, 166] width 28 height 21
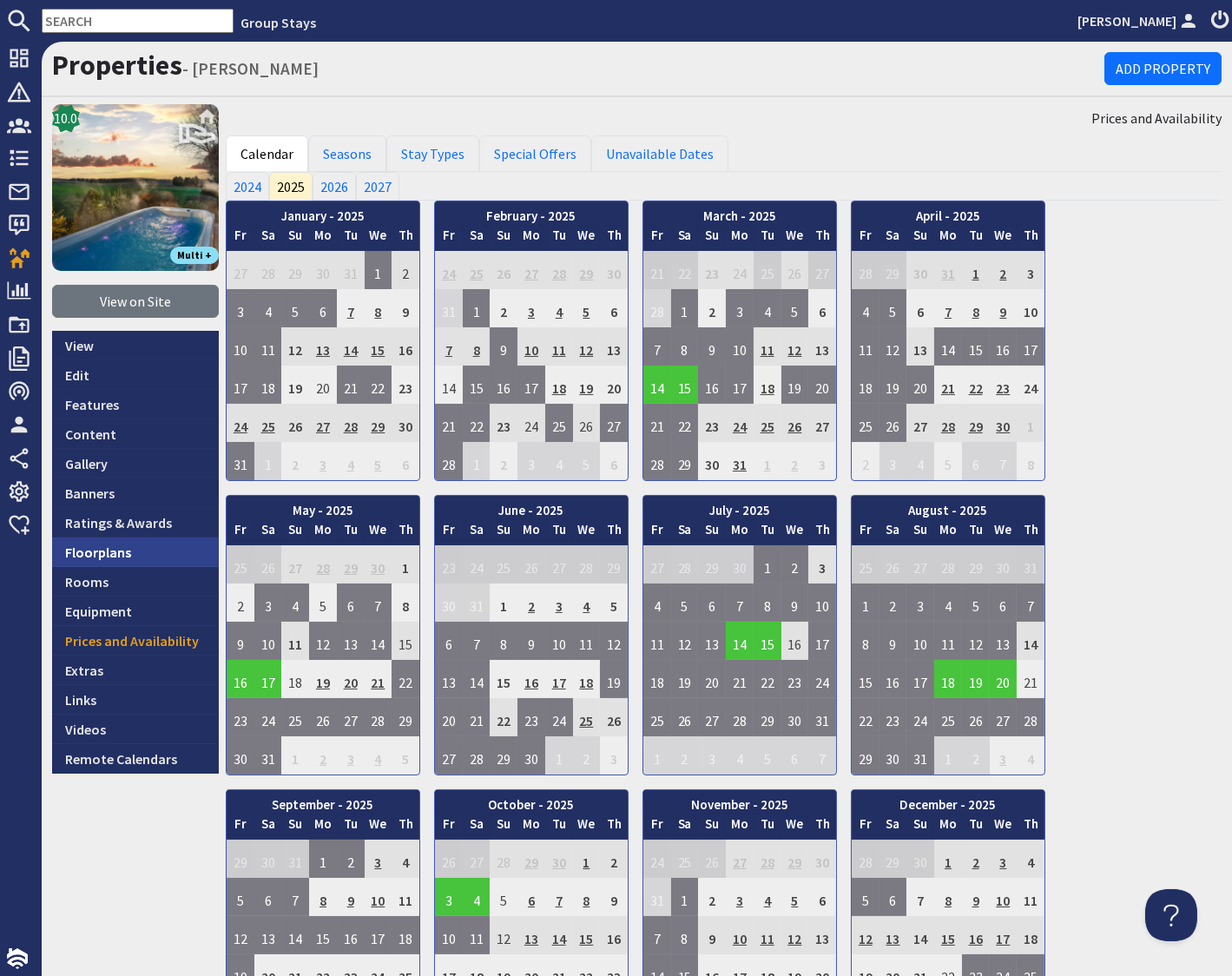
click at [94, 560] on link "Floorplans" at bounding box center [135, 553] width 167 height 30
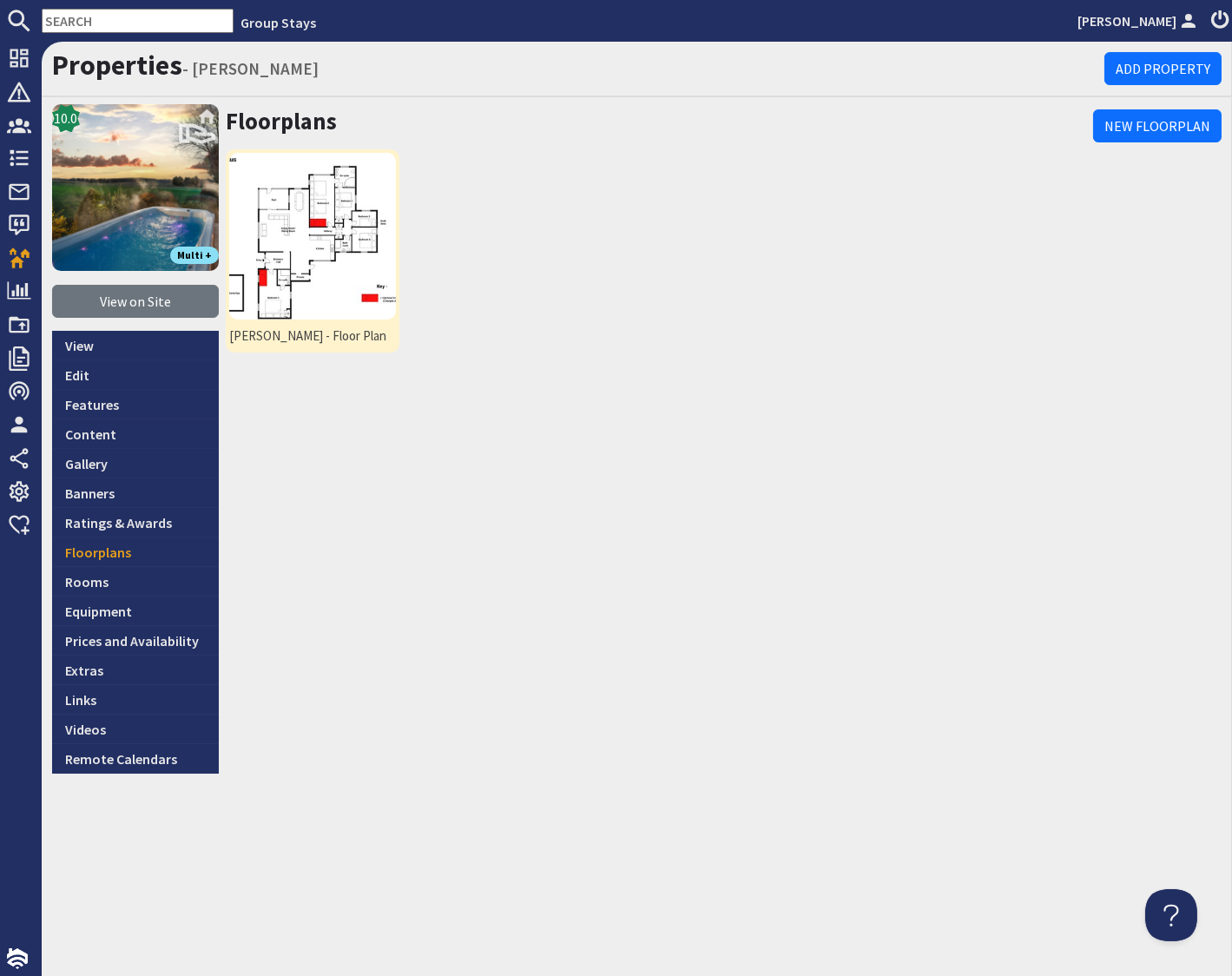
click at [323, 205] on img at bounding box center [313, 236] width 167 height 167
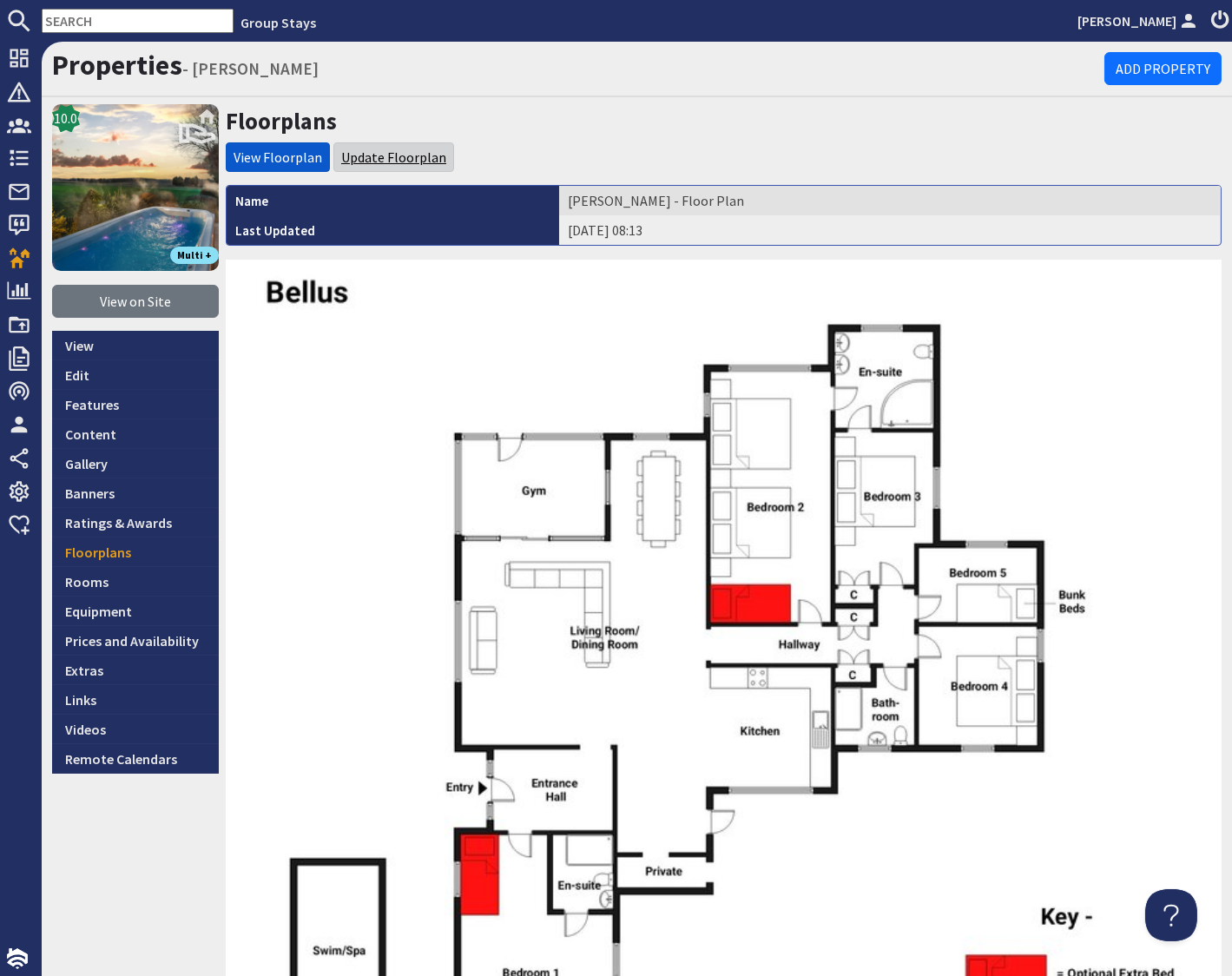
click at [379, 156] on link "Update Floorplan" at bounding box center [394, 157] width 105 height 18
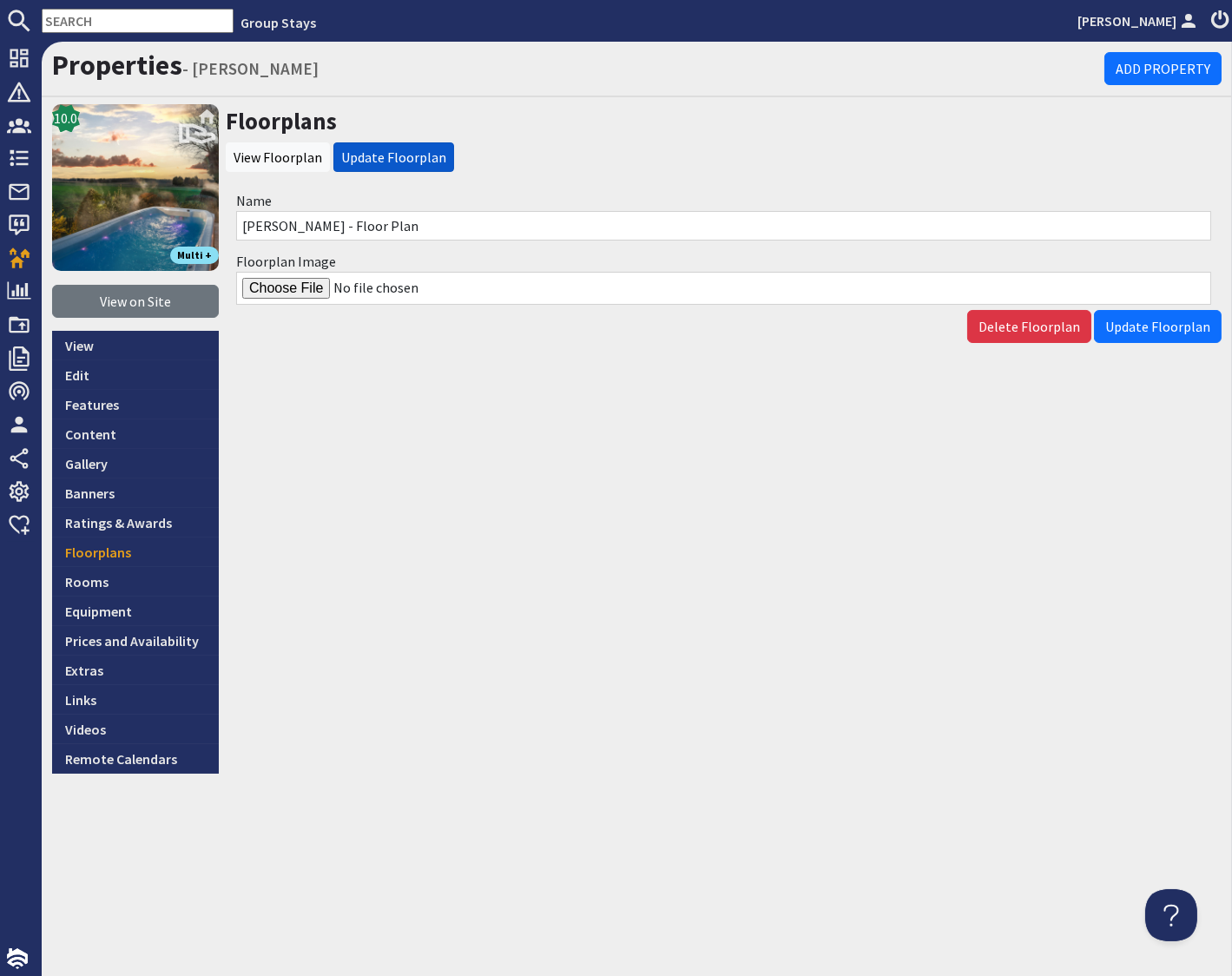
click at [310, 287] on input "Floorplan Image" at bounding box center [723, 289] width 975 height 33
type input "C:\fakepath\Bellus-floor-plans.jpg"
click at [1070, 329] on span "Update Floorplan" at bounding box center [1158, 327] width 105 height 18
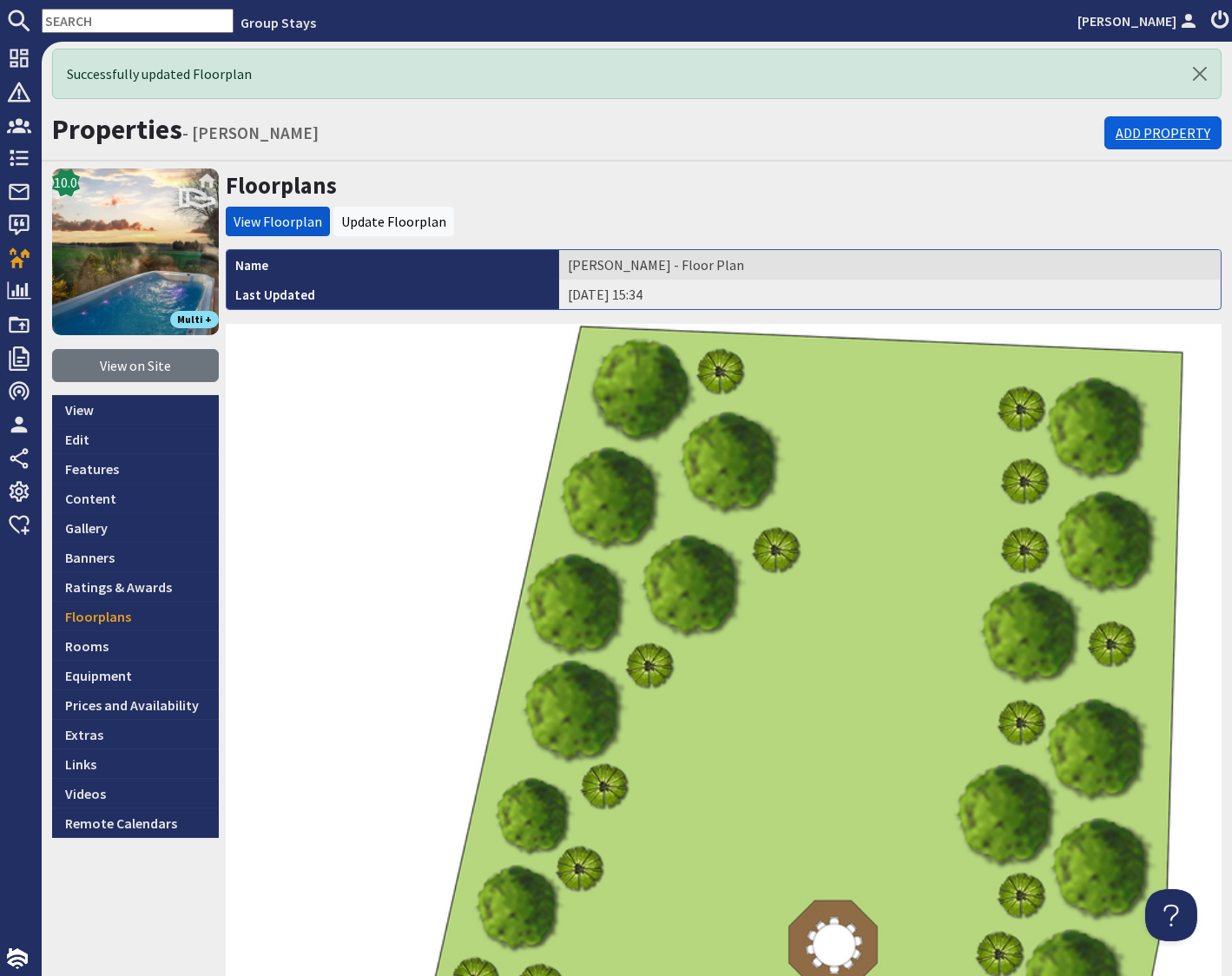
click at [1070, 133] on link "Add Property" at bounding box center [1163, 133] width 117 height 33
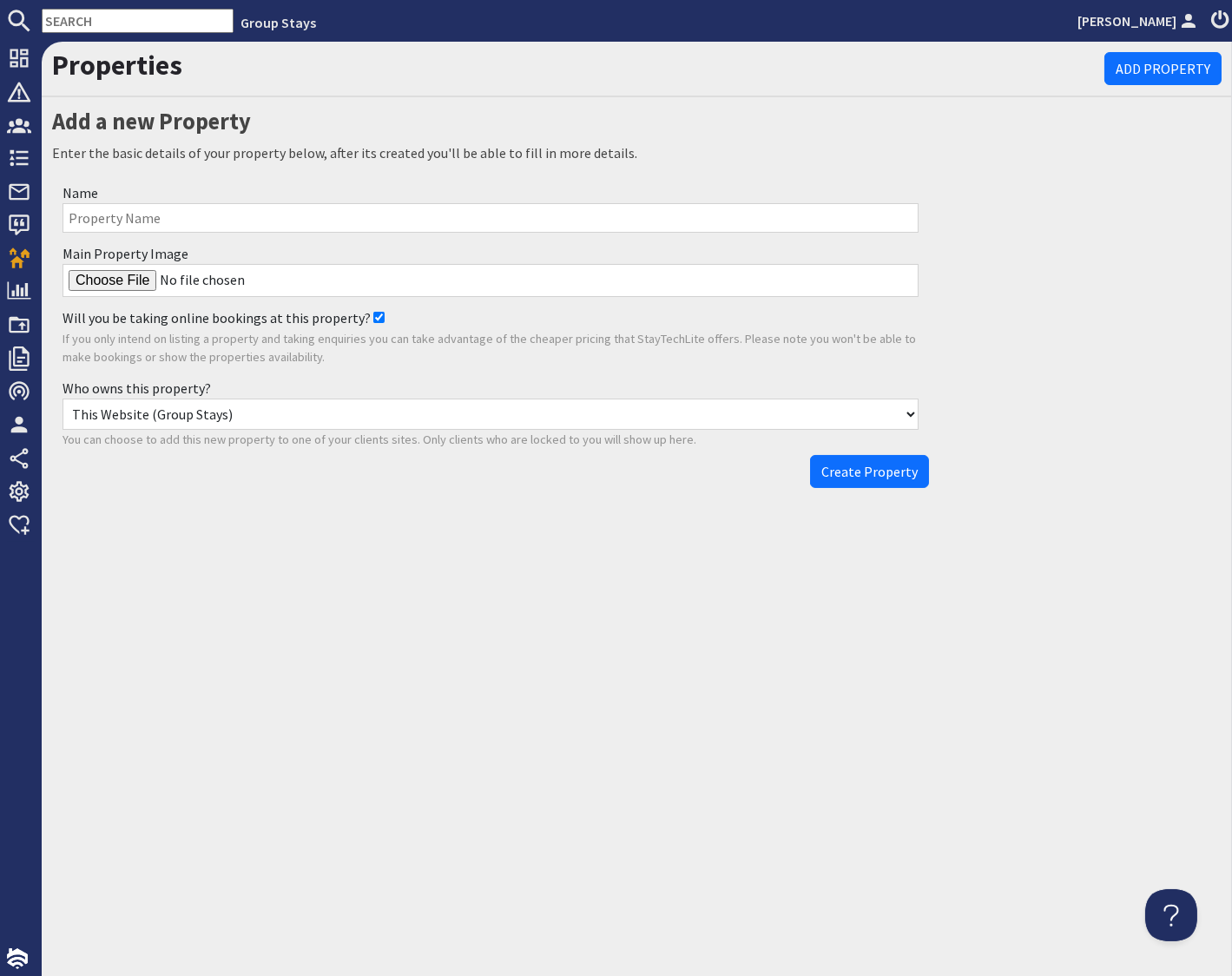
click at [179, 218] on input "Name" at bounding box center [491, 218] width 856 height 30
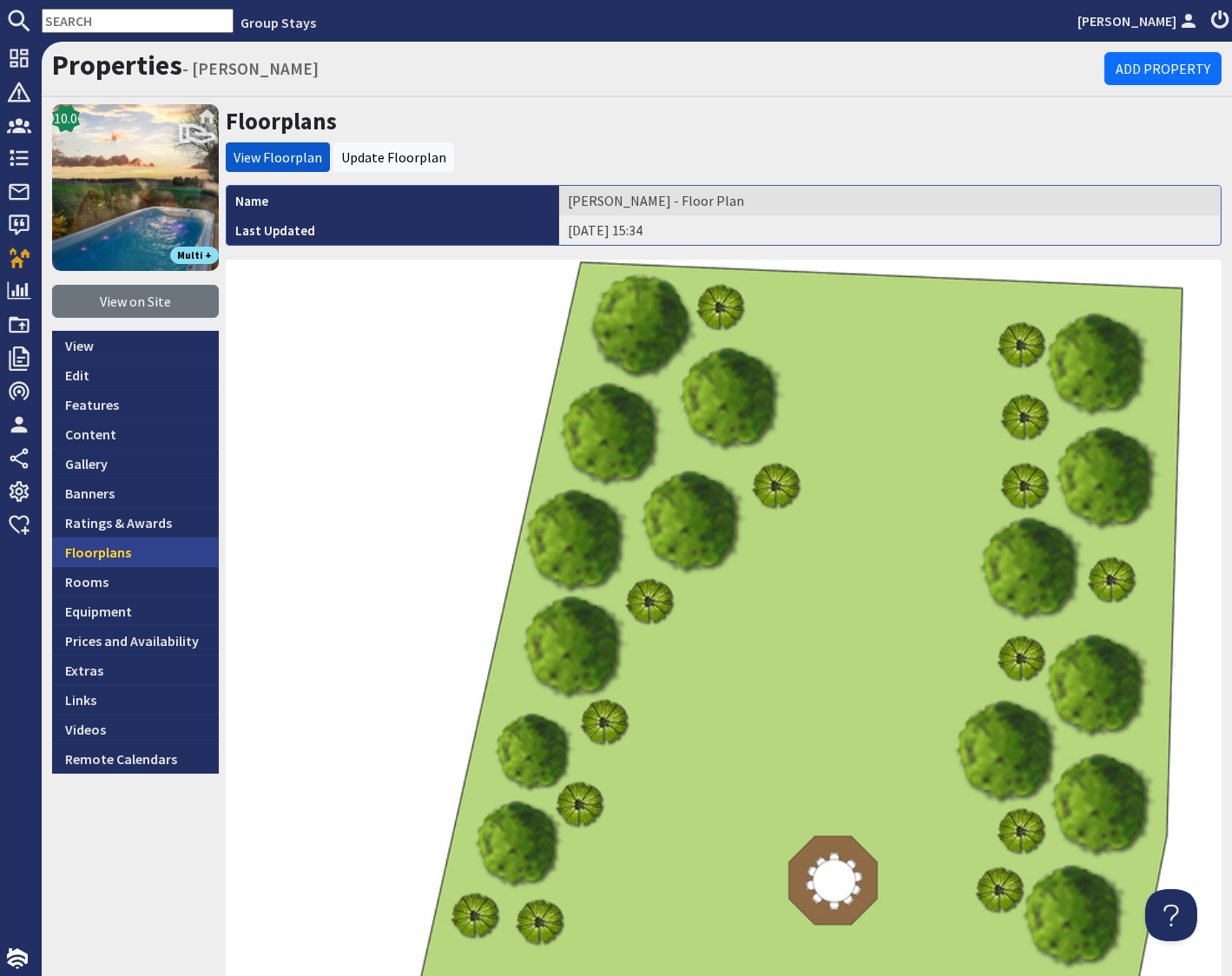
click at [116, 558] on link "Floorplans" at bounding box center [135, 553] width 167 height 30
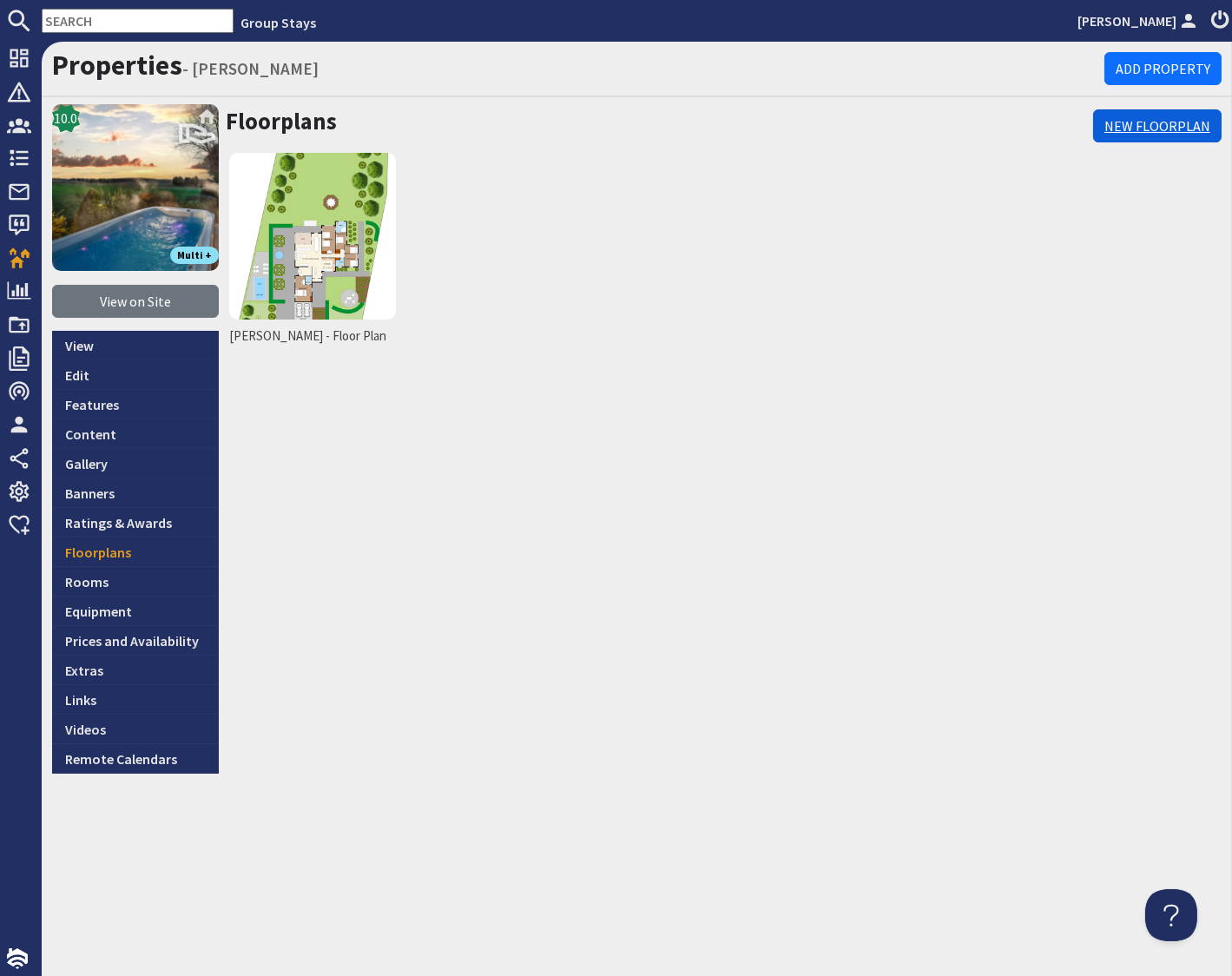
click at [1070, 127] on link "New Floorplan" at bounding box center [1156, 126] width 128 height 33
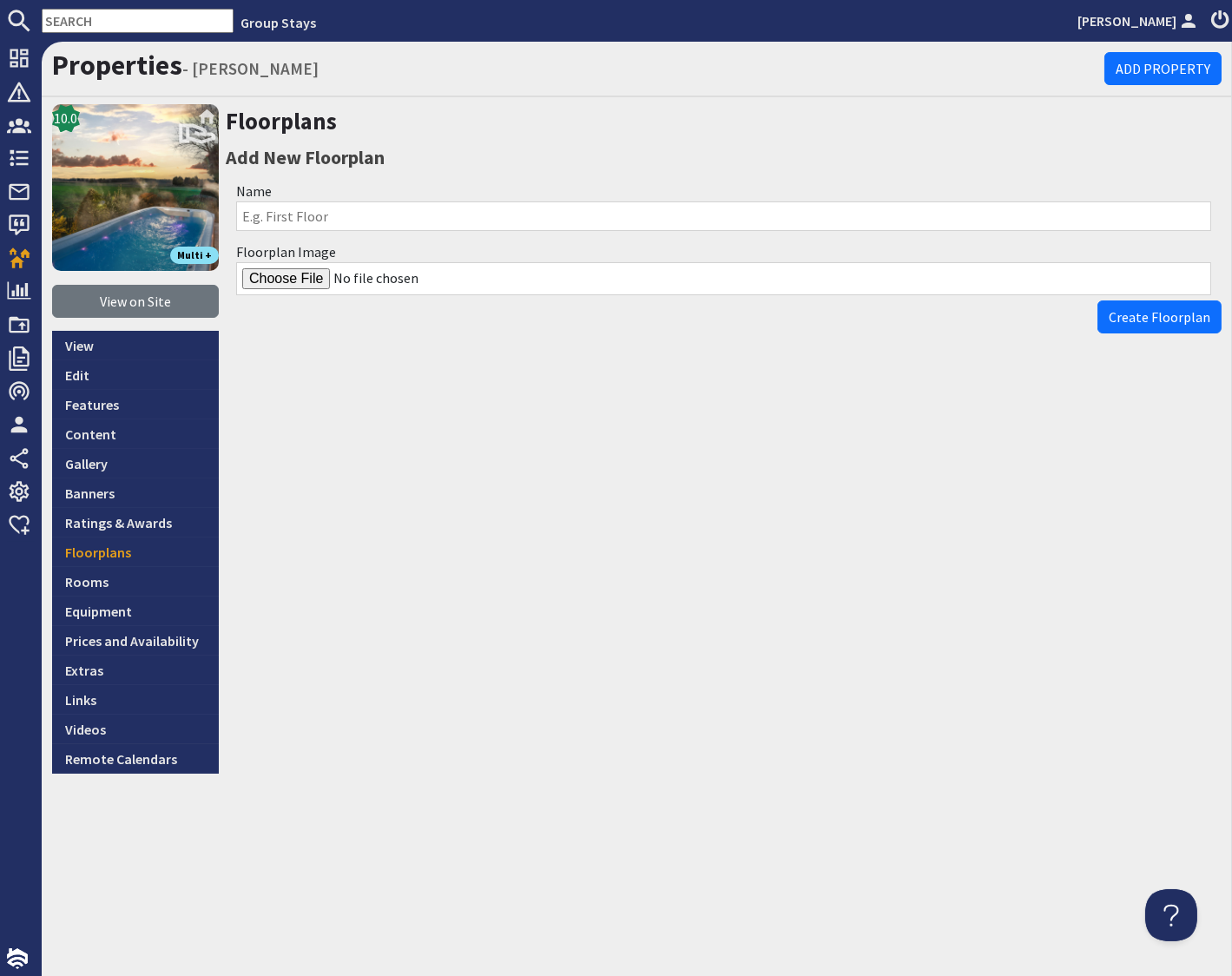
click at [361, 221] on input "Name" at bounding box center [723, 216] width 975 height 30
type input "Site Plan"
click at [302, 285] on input "Floorplan Image" at bounding box center [723, 279] width 975 height 33
type input "C:\fakepath\talius-8-bed-holday-home-with-hot-tub.jpg"
click at [1070, 309] on span "Create Floorplan" at bounding box center [1159, 316] width 101 height 18
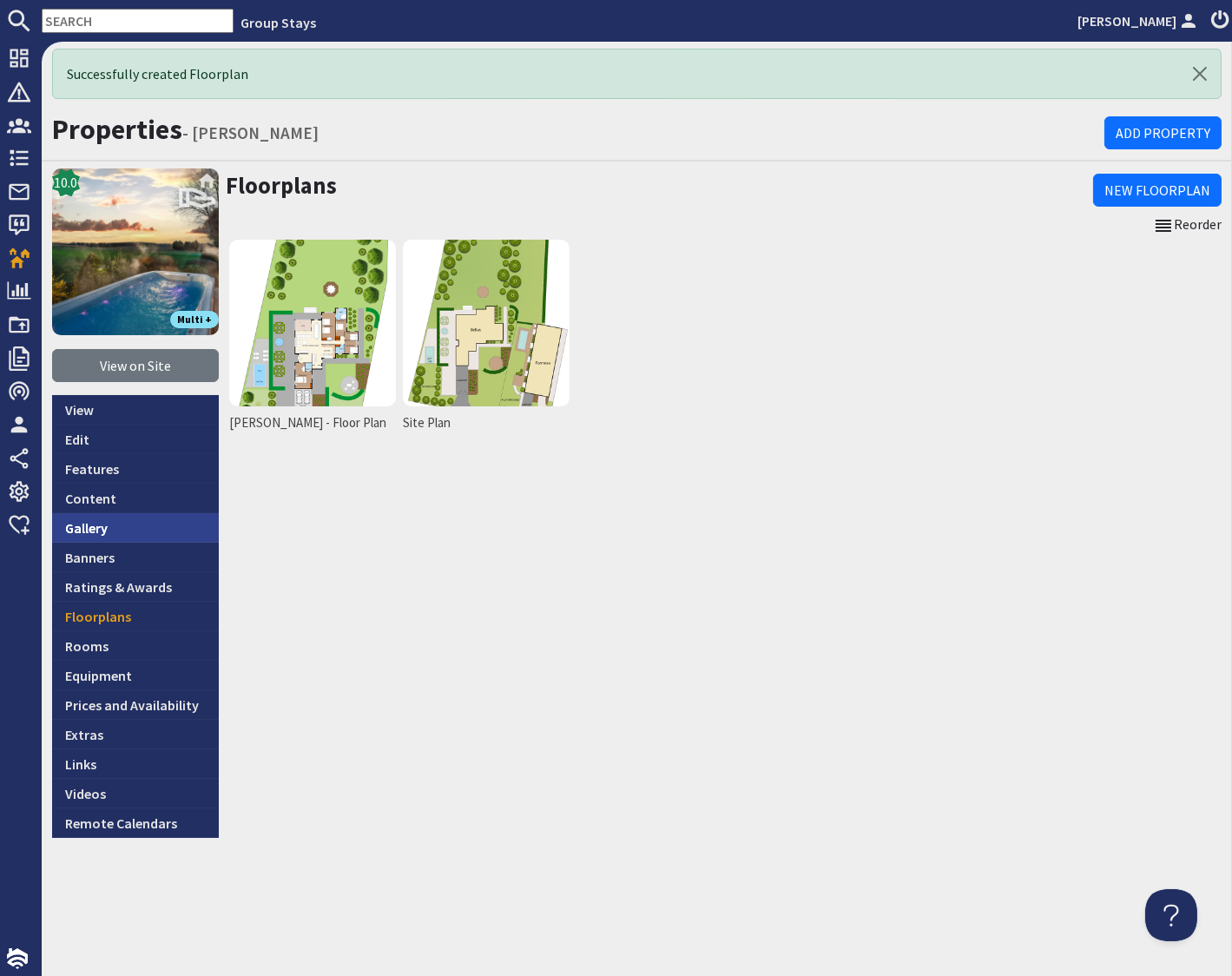
click at [86, 525] on link "Gallery" at bounding box center [135, 528] width 167 height 30
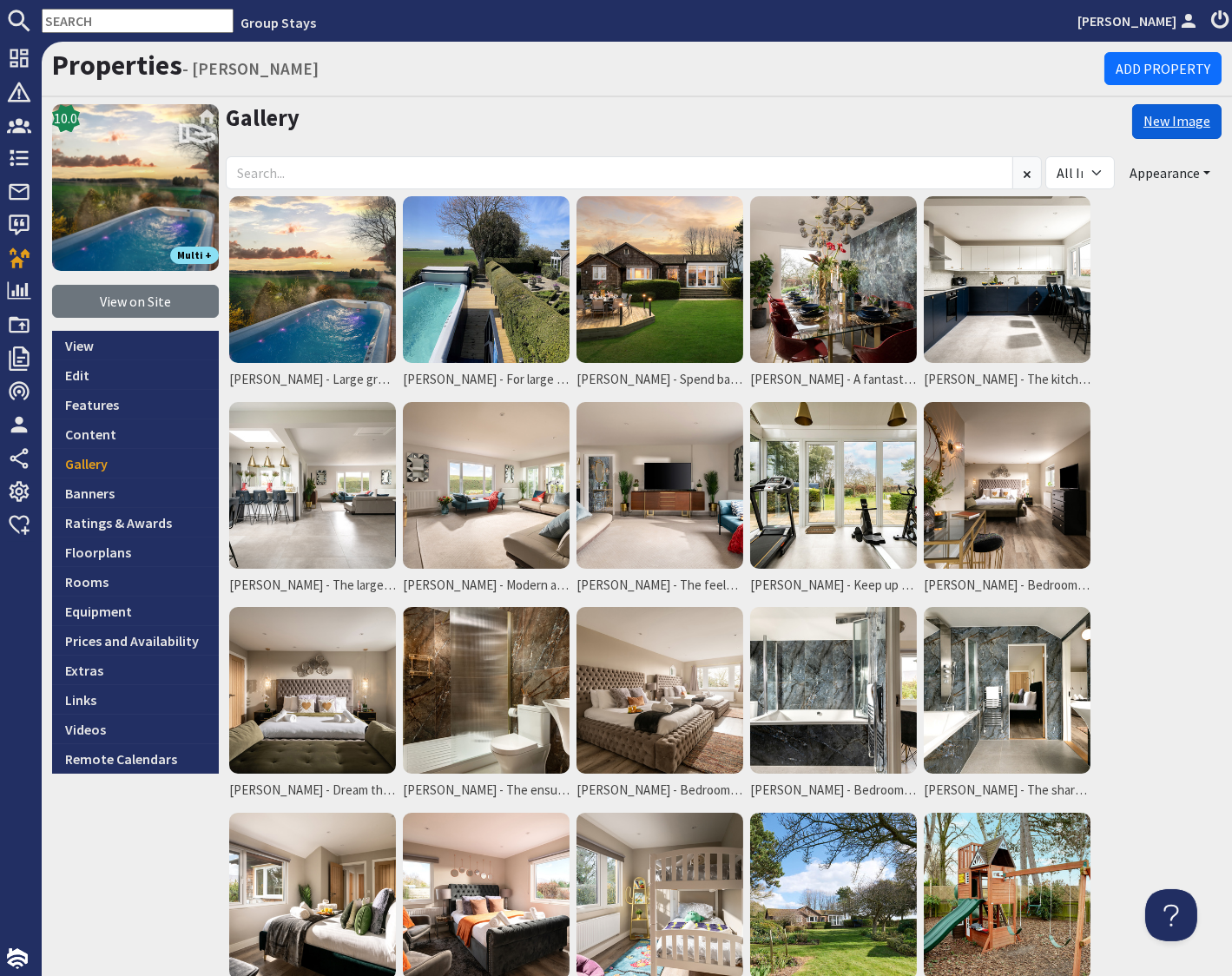
click at [1070, 117] on link "New Image" at bounding box center [1177, 122] width 89 height 35
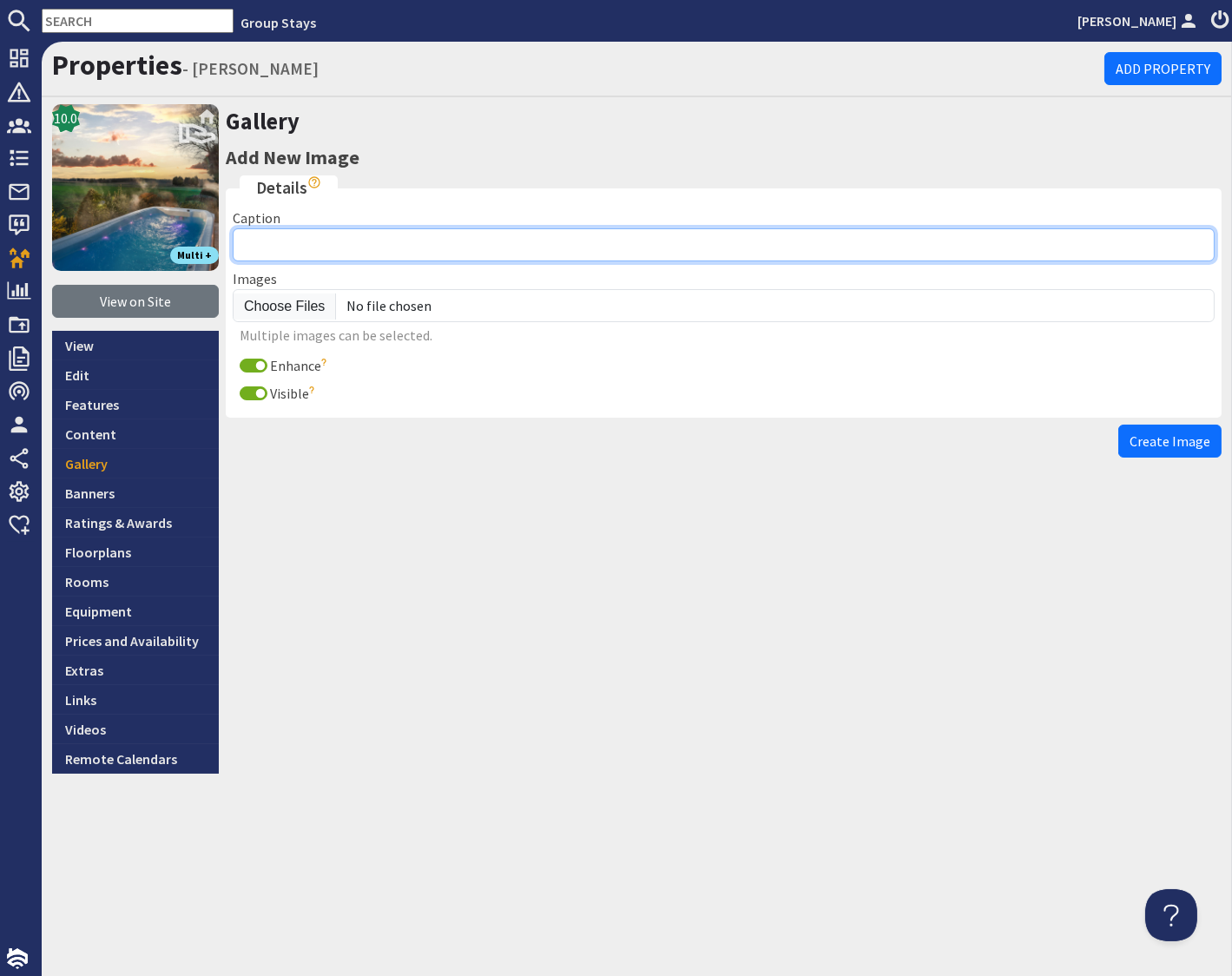
click at [280, 245] on input "Caption" at bounding box center [723, 245] width 982 height 33
type input "Bellus"
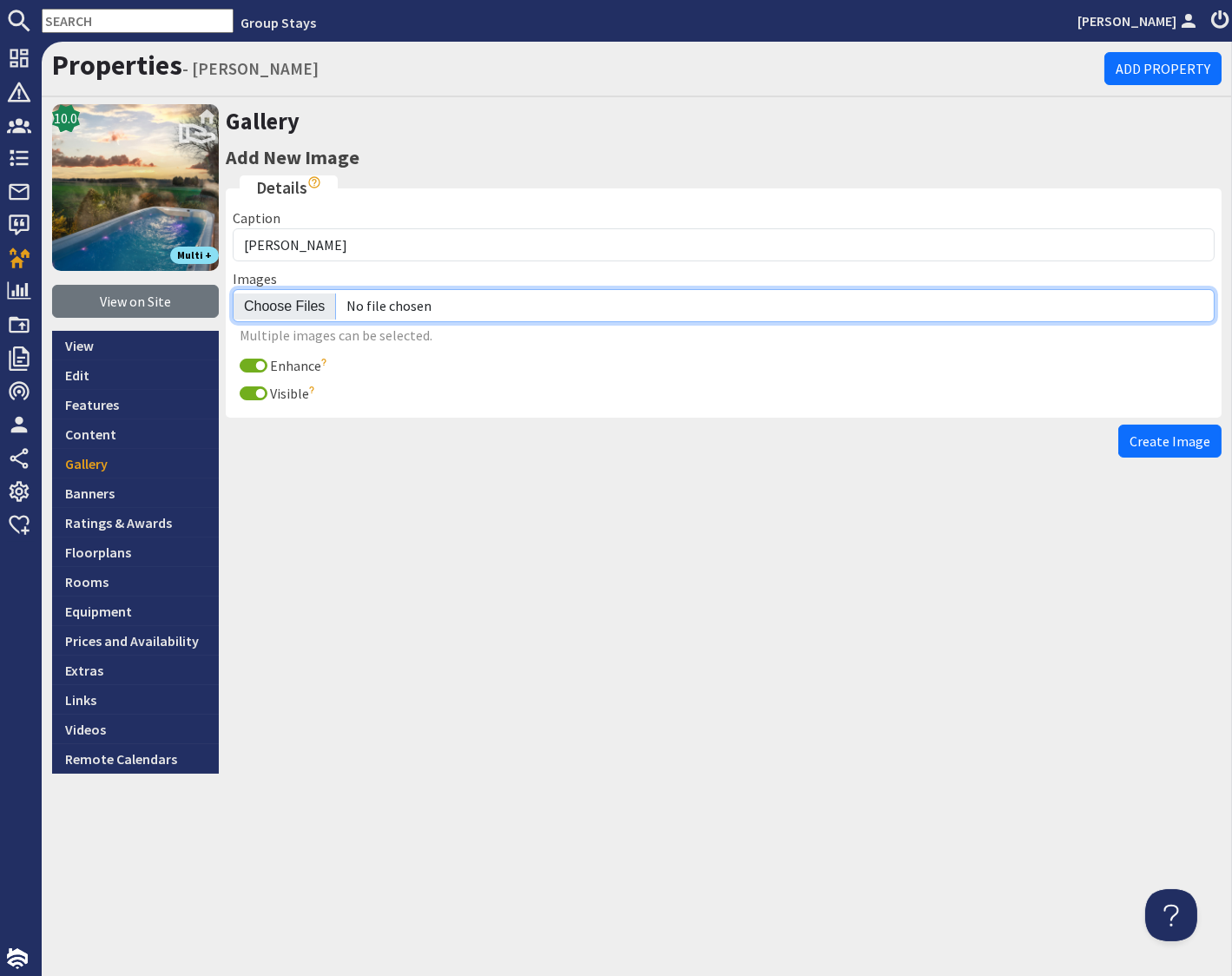
click at [283, 304] on input "file" at bounding box center [723, 306] width 982 height 33
type input "C:\fakepath\talius-8-bedroom-holiday-home.jpg"
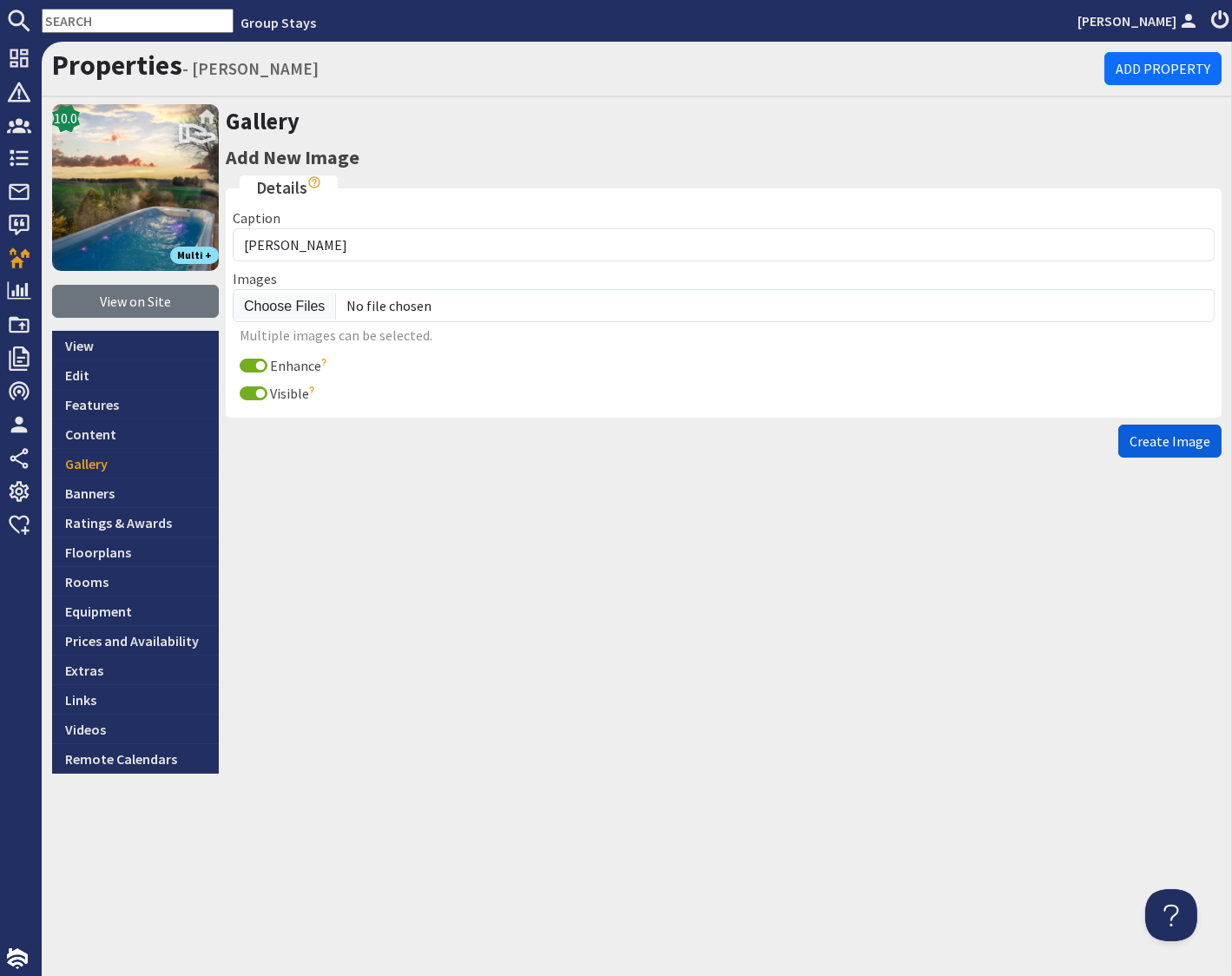
click at [1070, 437] on span "Create Image" at bounding box center [1170, 441] width 81 height 18
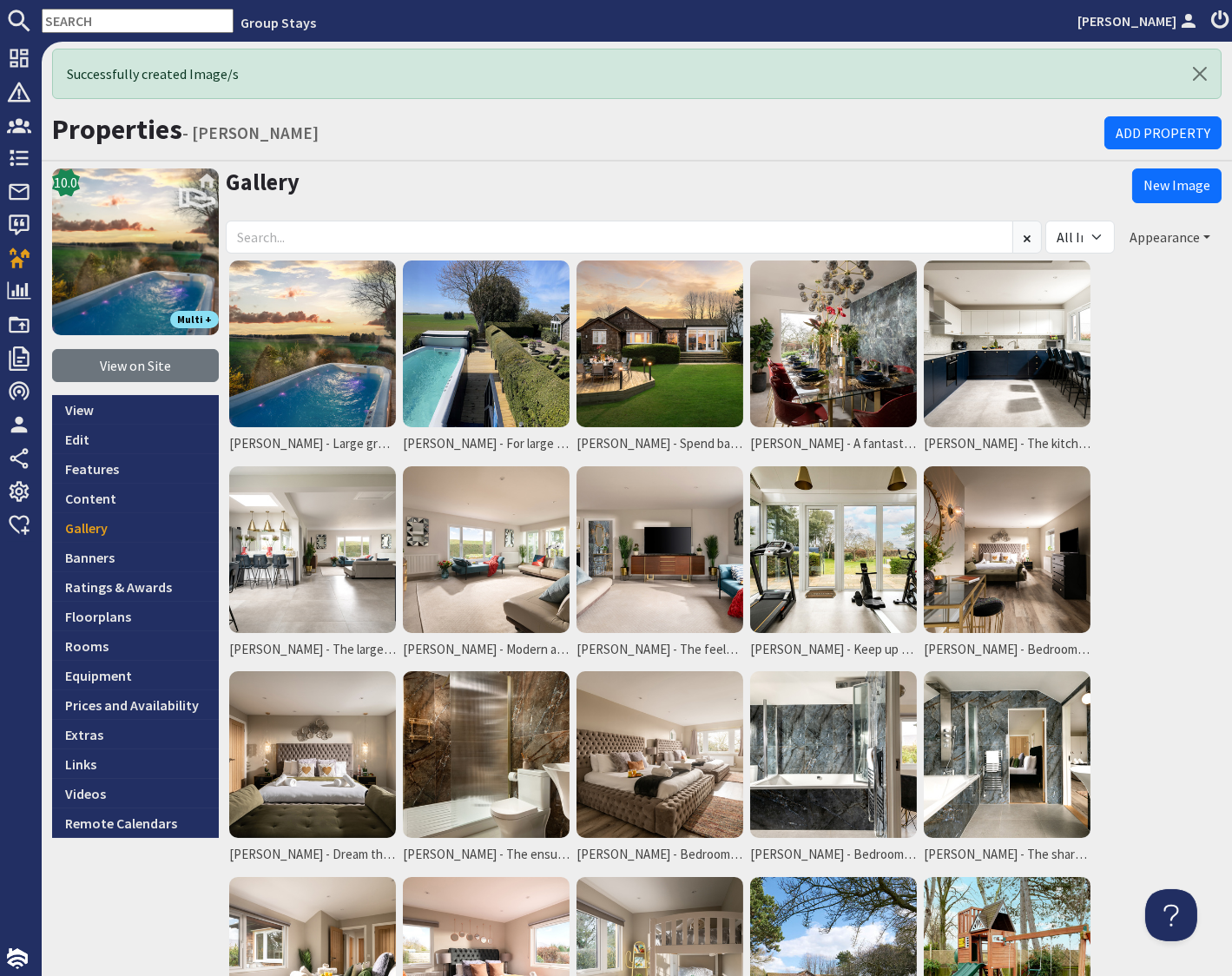
click at [1070, 233] on button "Appearance" at bounding box center [1170, 237] width 103 height 33
click at [1070, 277] on link "Reorder" at bounding box center [1121, 273] width 68 height 18
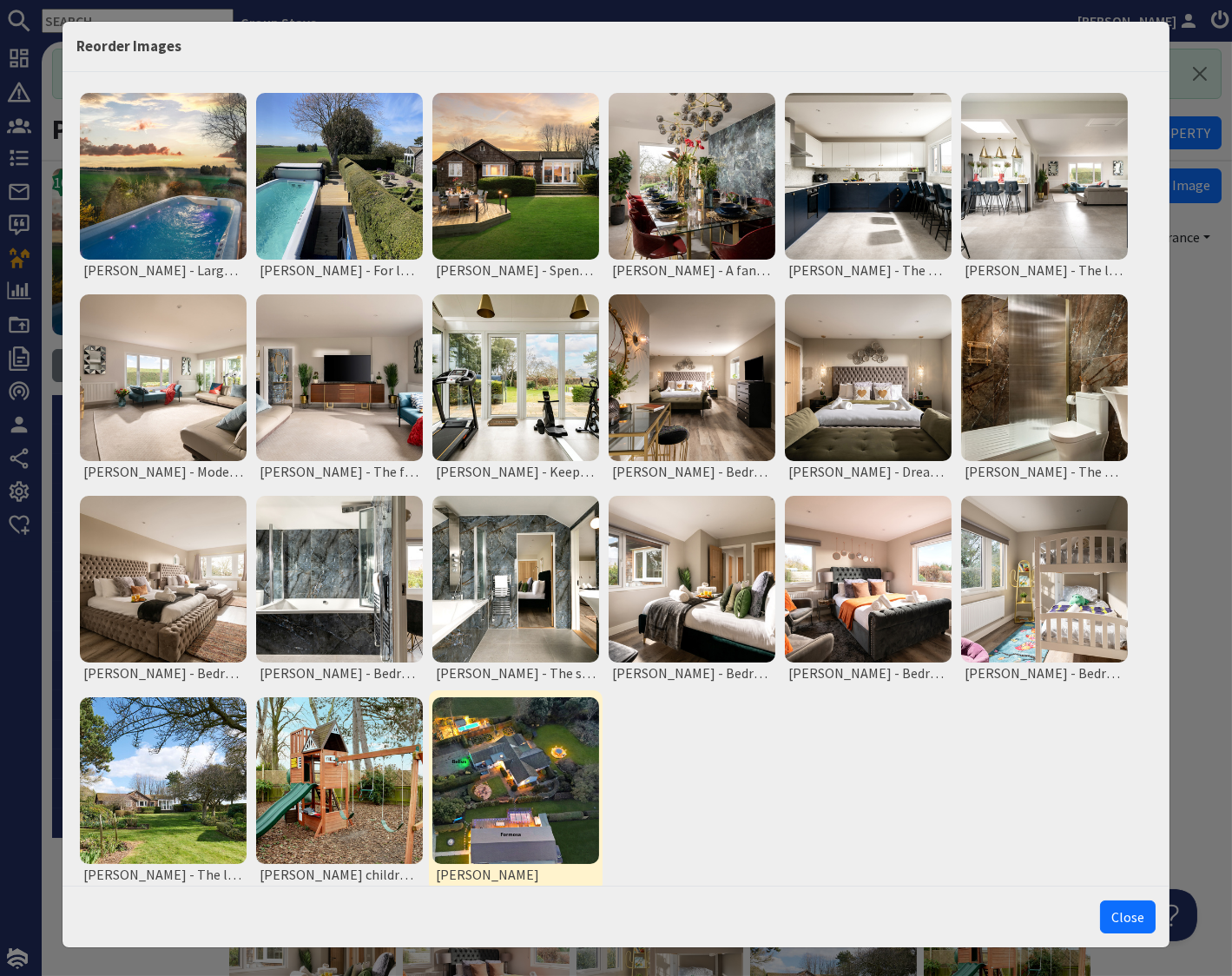
click at [527, 773] on img at bounding box center [515, 780] width 167 height 167
click at [513, 920] on button "Move to Top" at bounding box center [518, 917] width 73 height 18
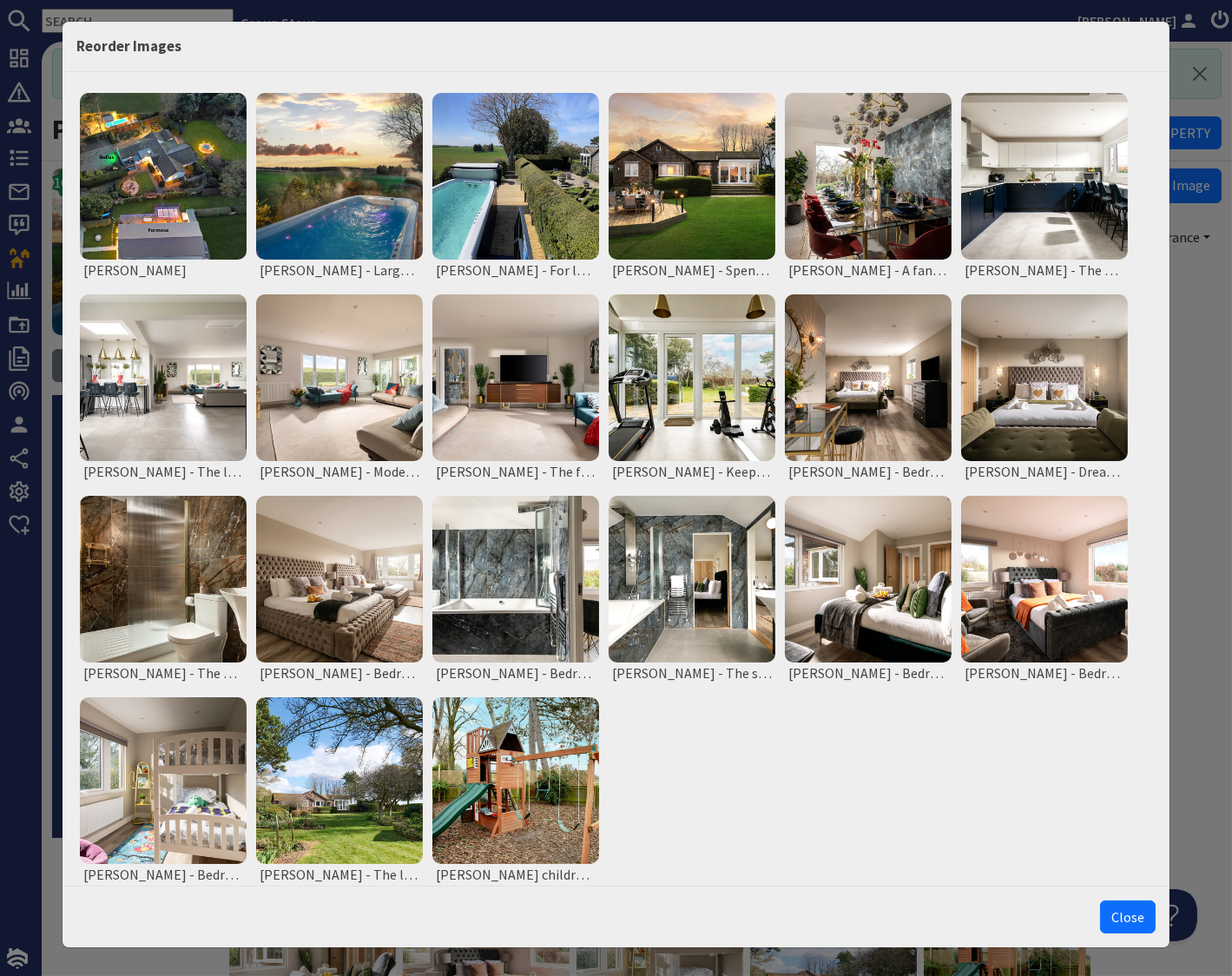
click at [1070, 920] on button "Close" at bounding box center [1128, 917] width 55 height 33
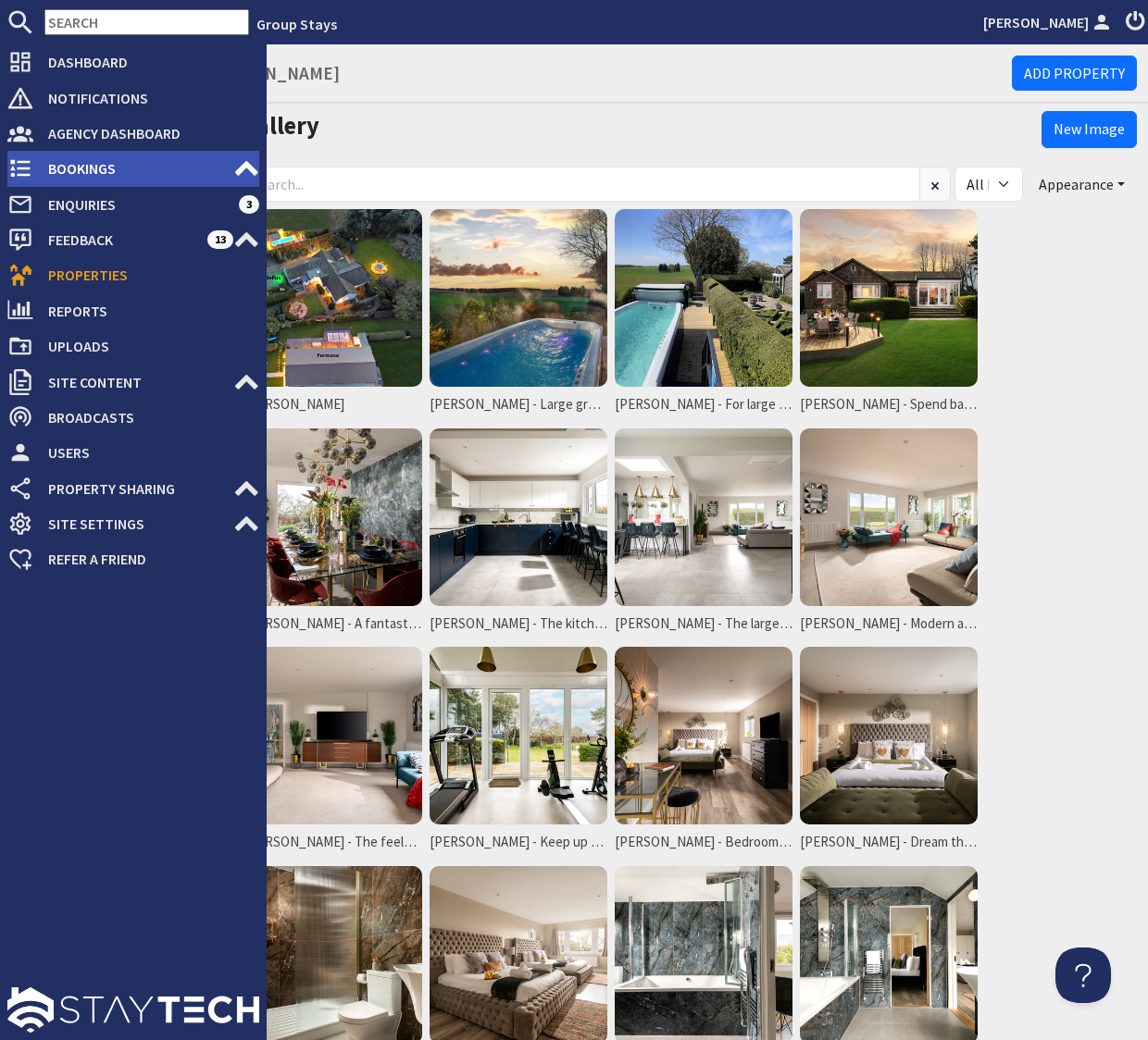
click at [64, 172] on span "Bookings" at bounding box center [133, 168] width 200 height 29
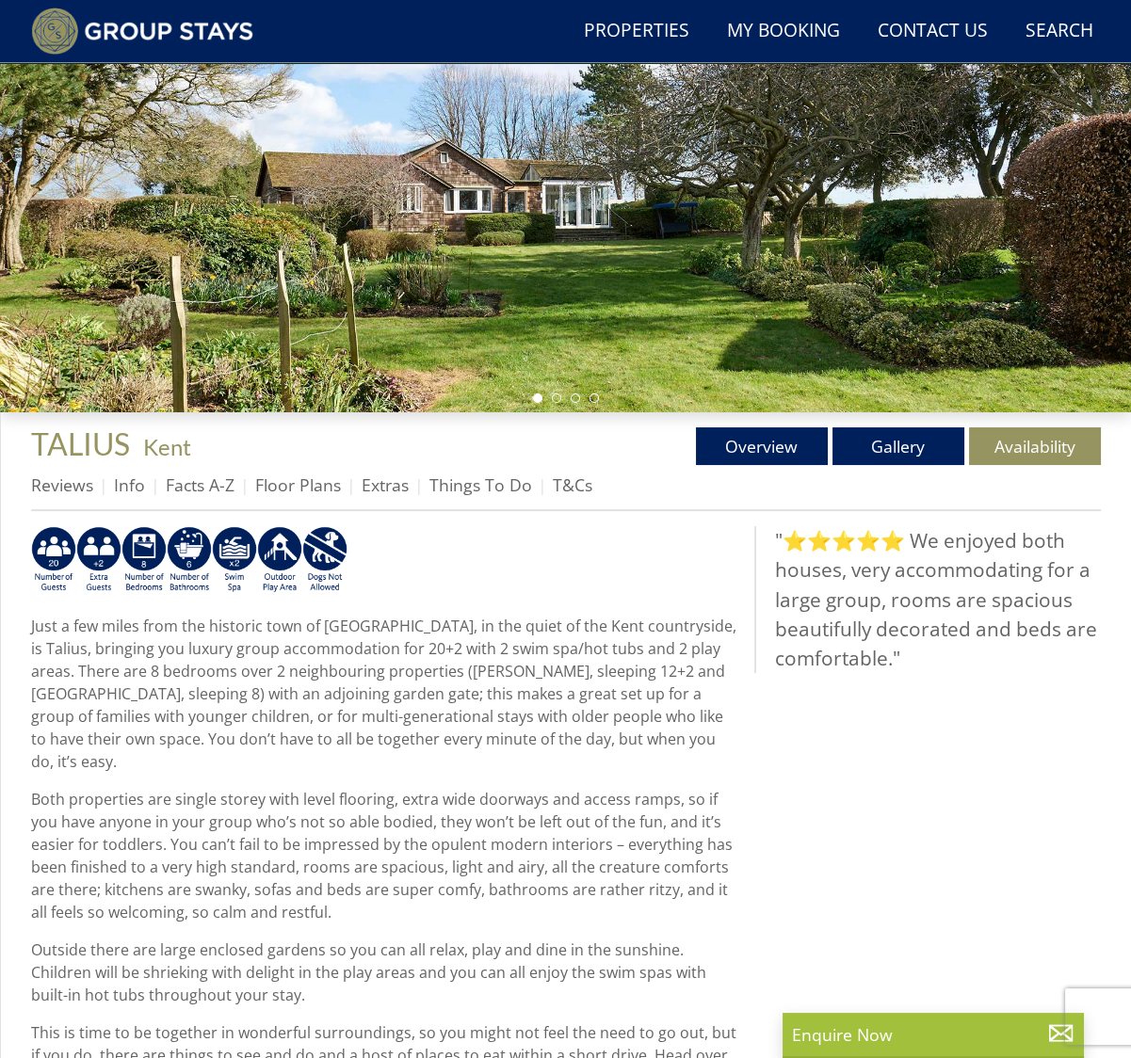
scroll to position [406, 0]
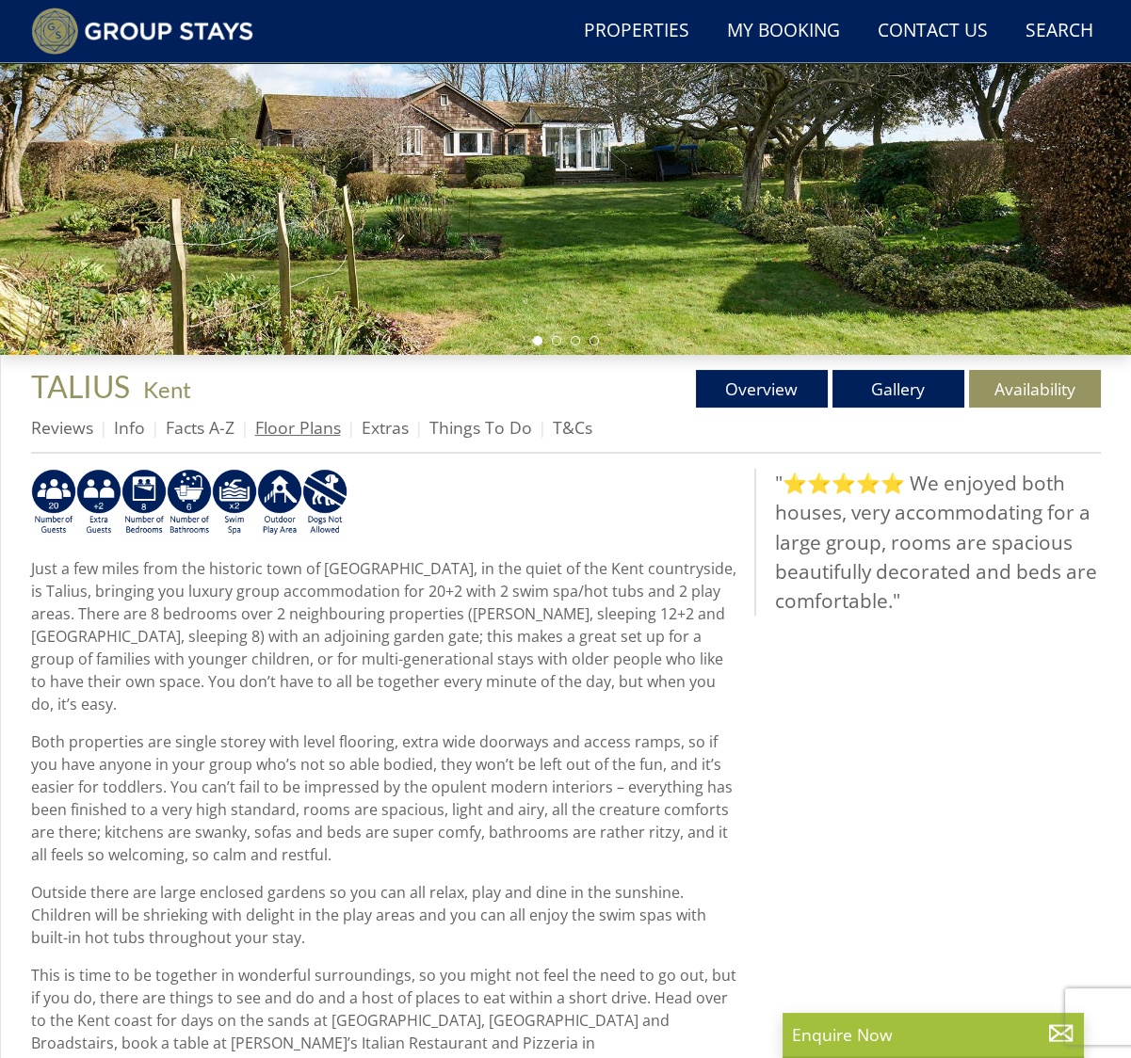
click at [305, 431] on link "Floor Plans" at bounding box center [298, 427] width 86 height 23
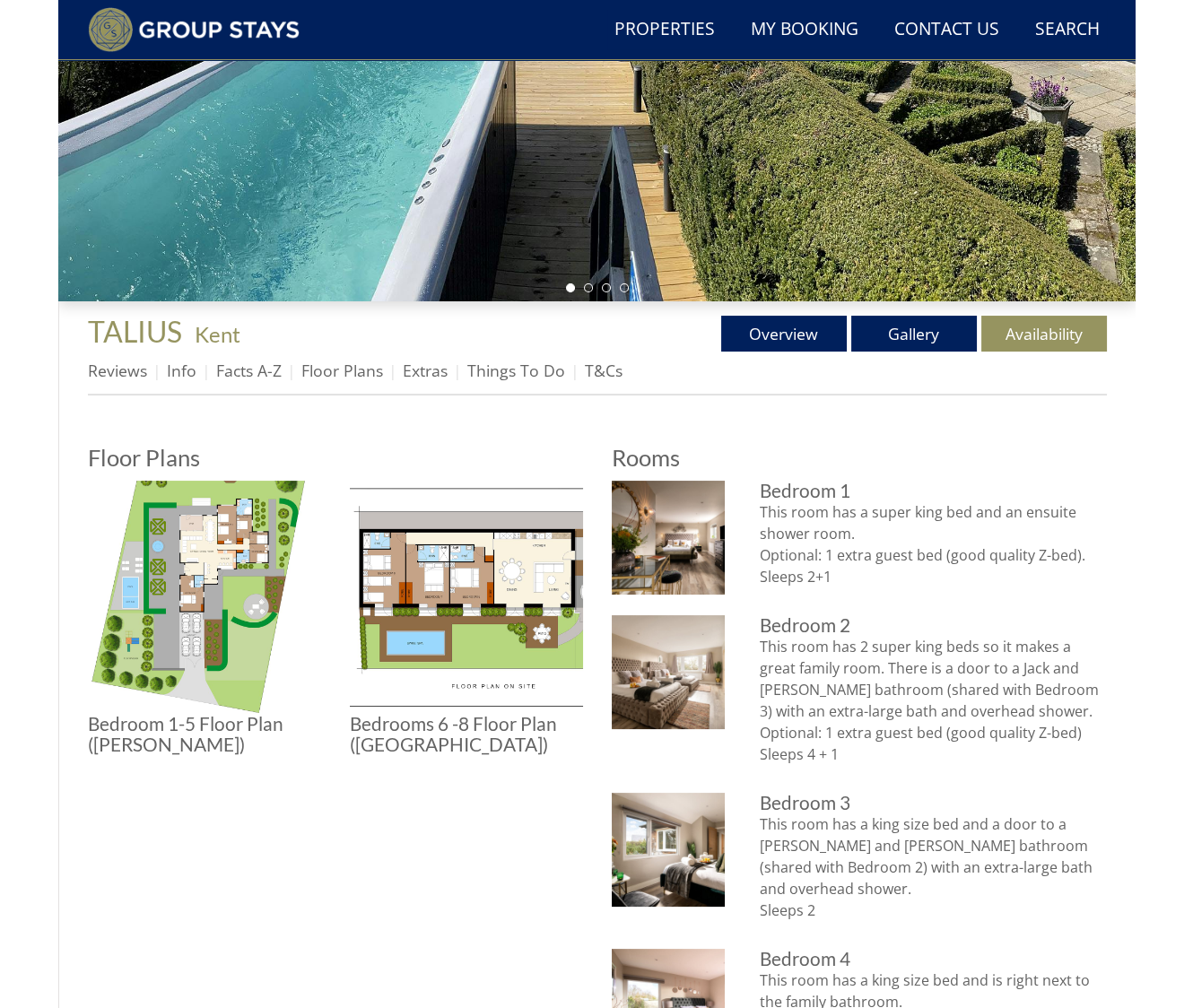
scroll to position [565, 0]
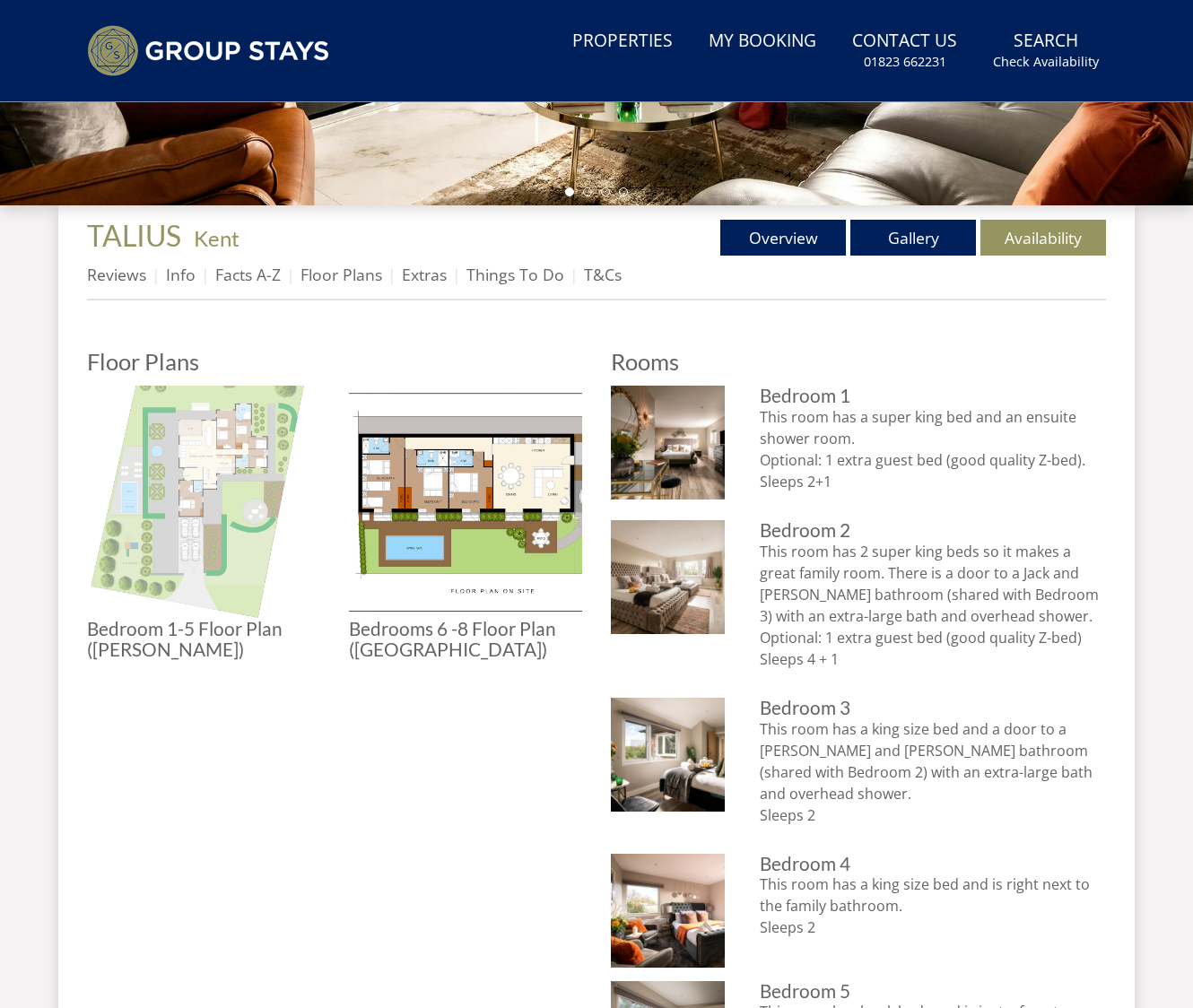
click at [218, 453] on img at bounding box center [203, 502] width 233 height 233
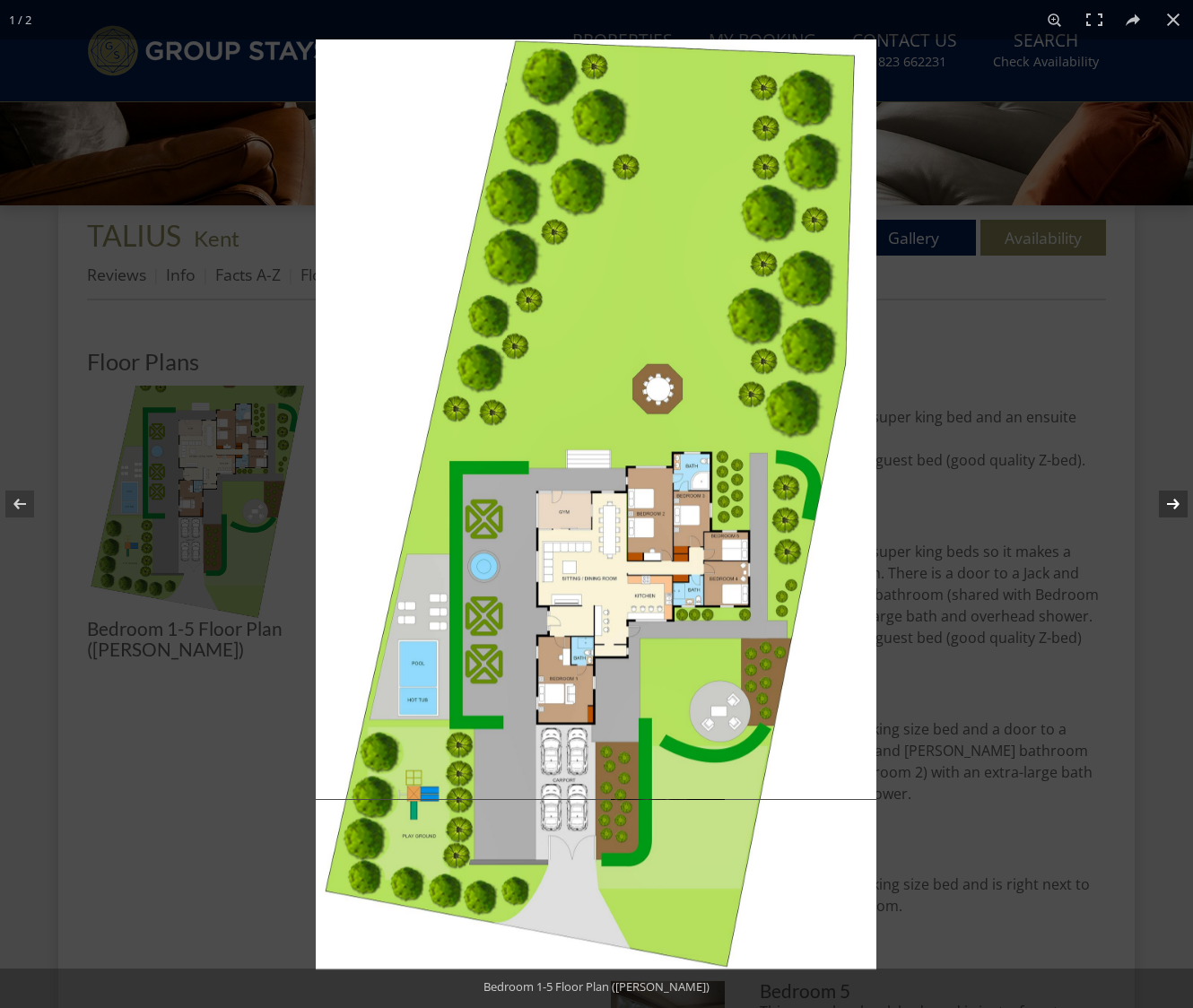
click at [1174, 514] on button at bounding box center [1162, 504] width 63 height 90
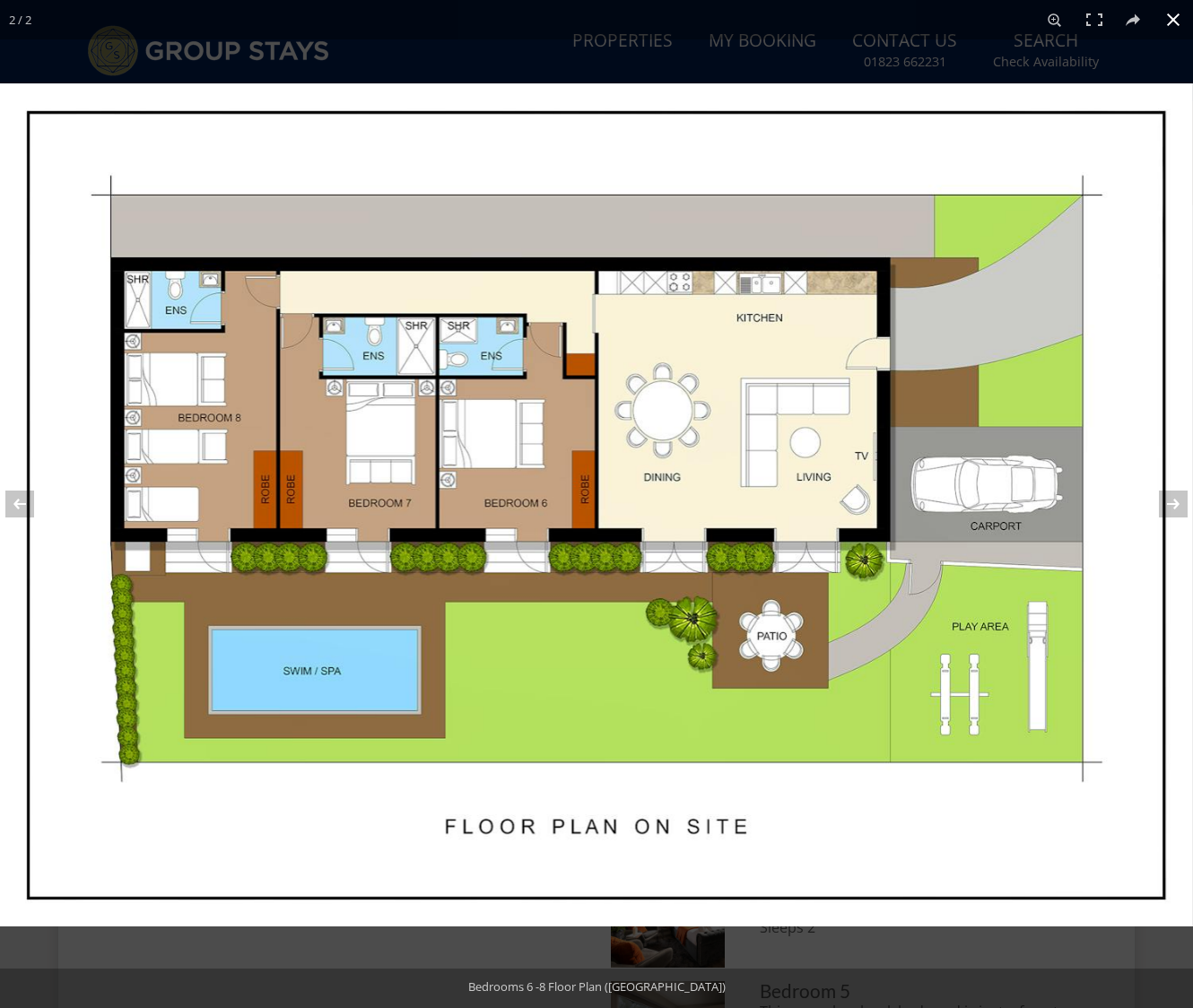
click at [1176, 29] on button at bounding box center [1173, 19] width 39 height 39
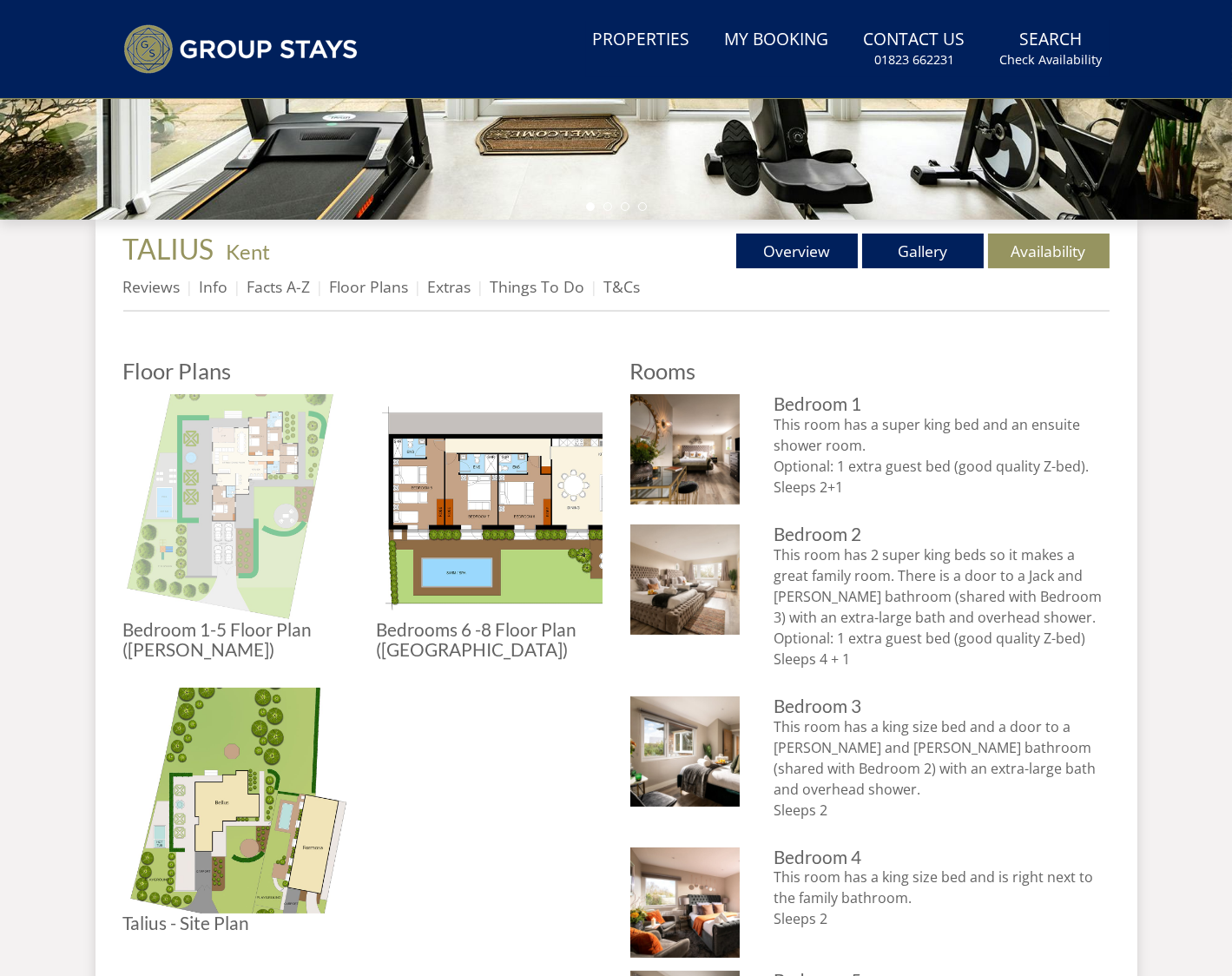
click at [271, 484] on img at bounding box center [236, 506] width 226 height 226
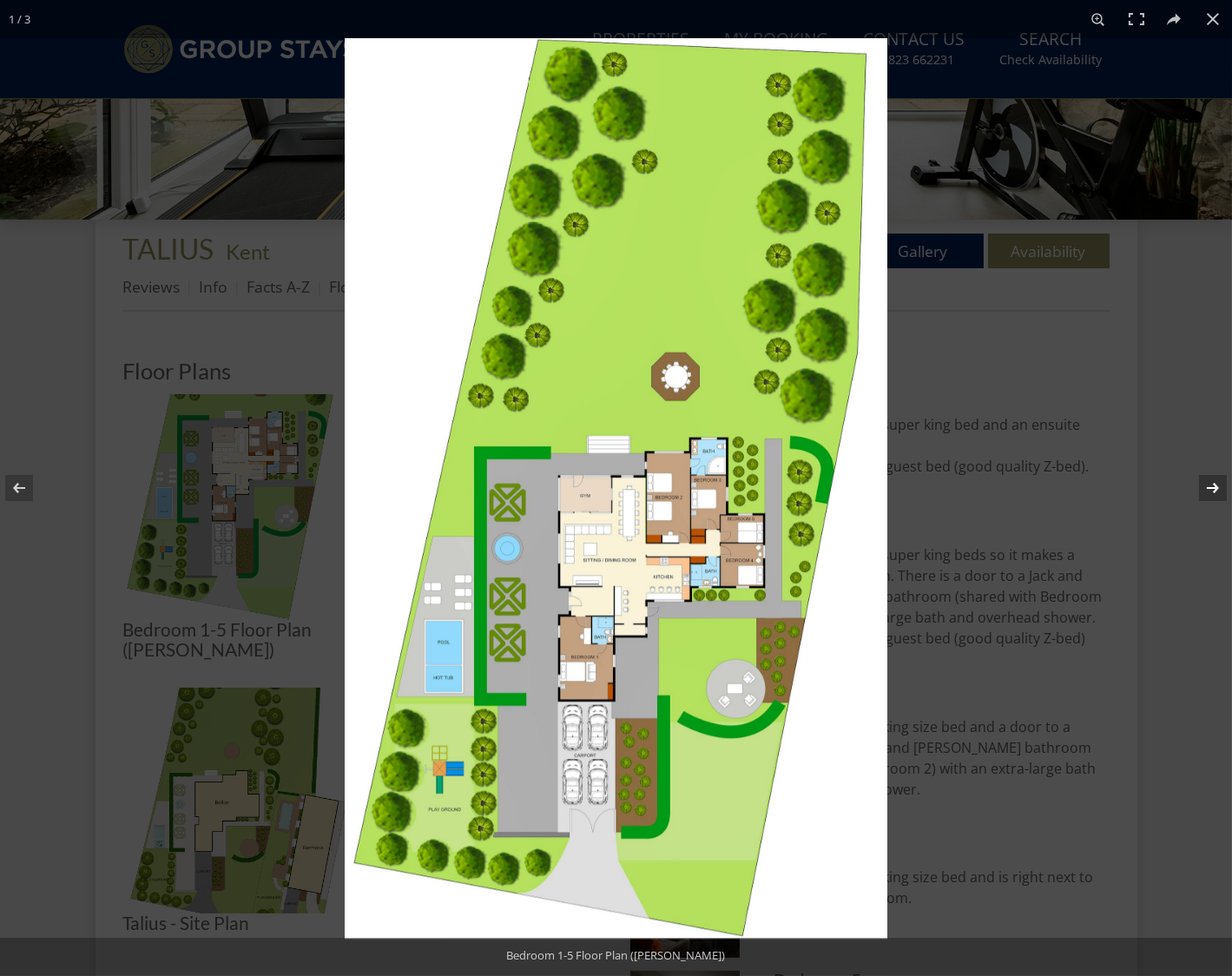
click at [1204, 488] on button at bounding box center [1202, 488] width 61 height 87
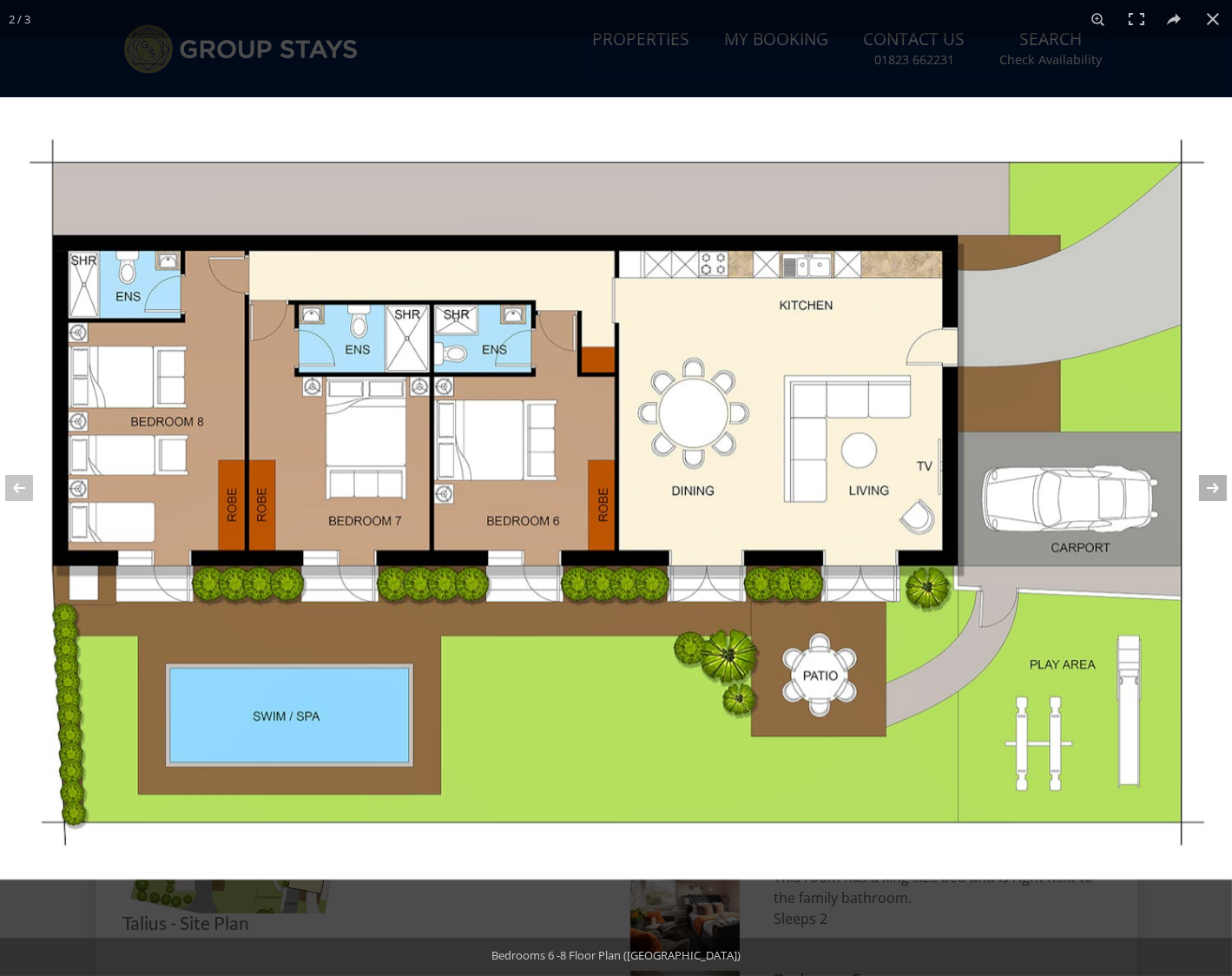
click at [1204, 488] on button at bounding box center [1202, 488] width 61 height 87
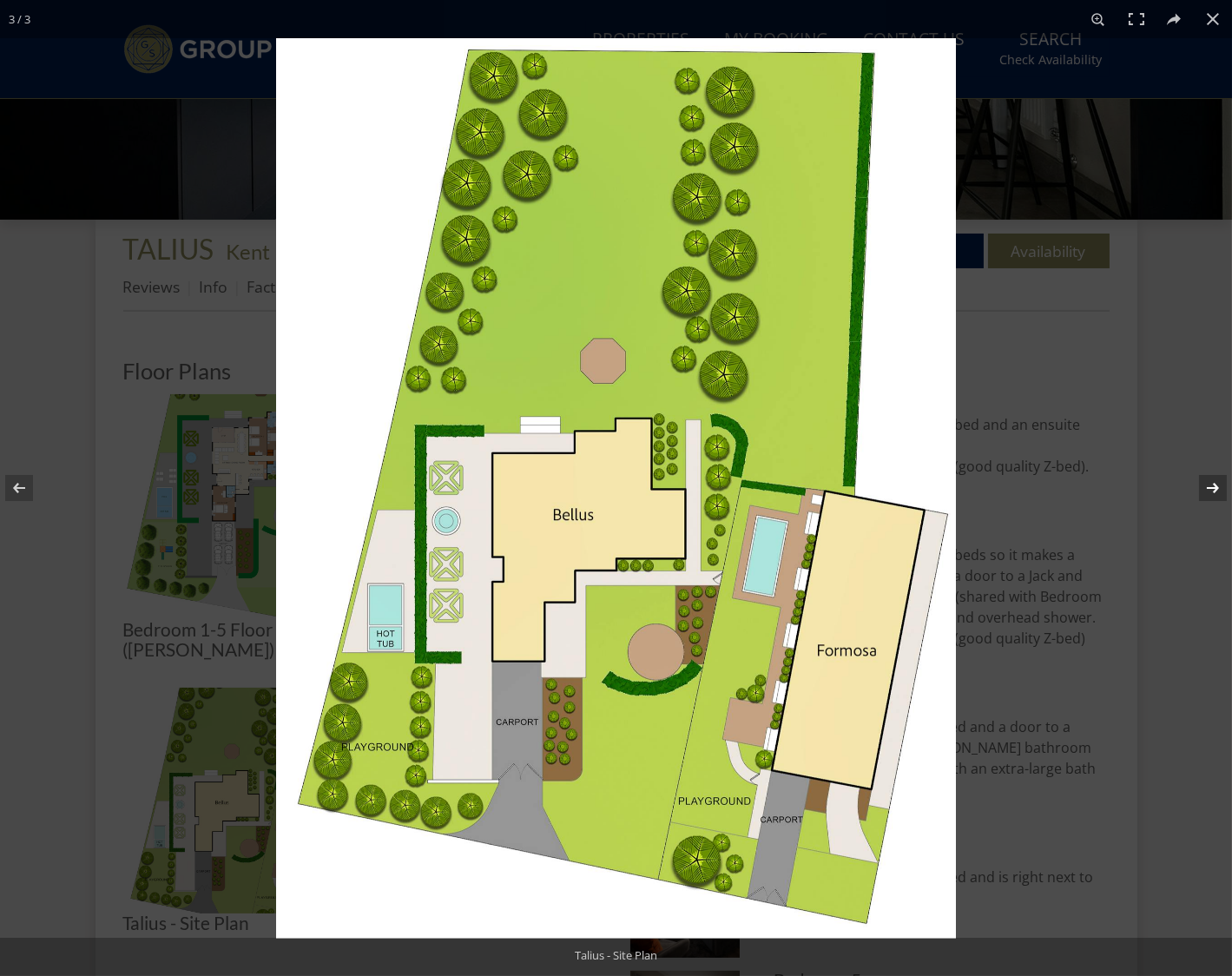
click at [1204, 488] on button at bounding box center [1202, 488] width 61 height 87
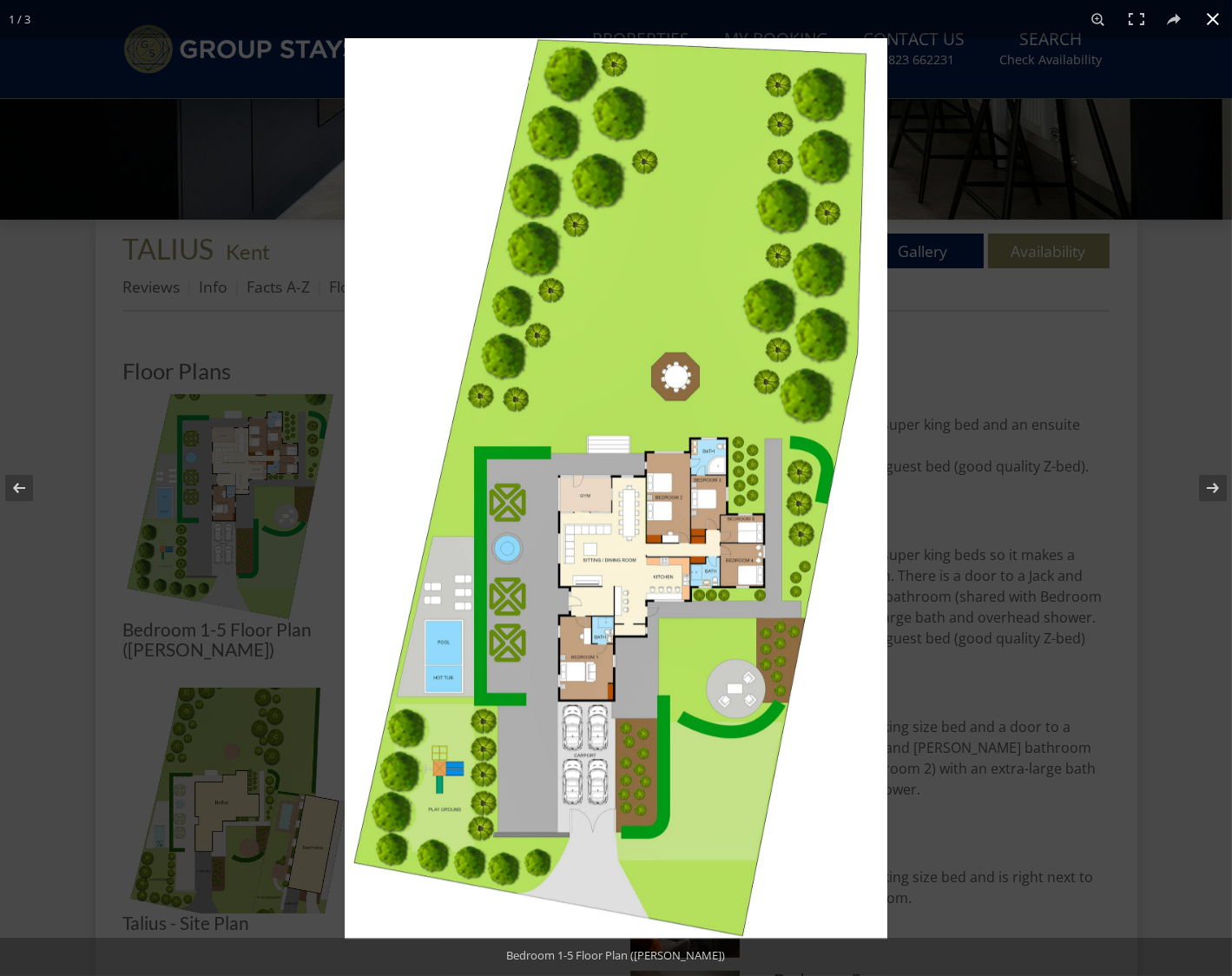
click at [1217, 11] on button at bounding box center [1213, 18] width 38 height 38
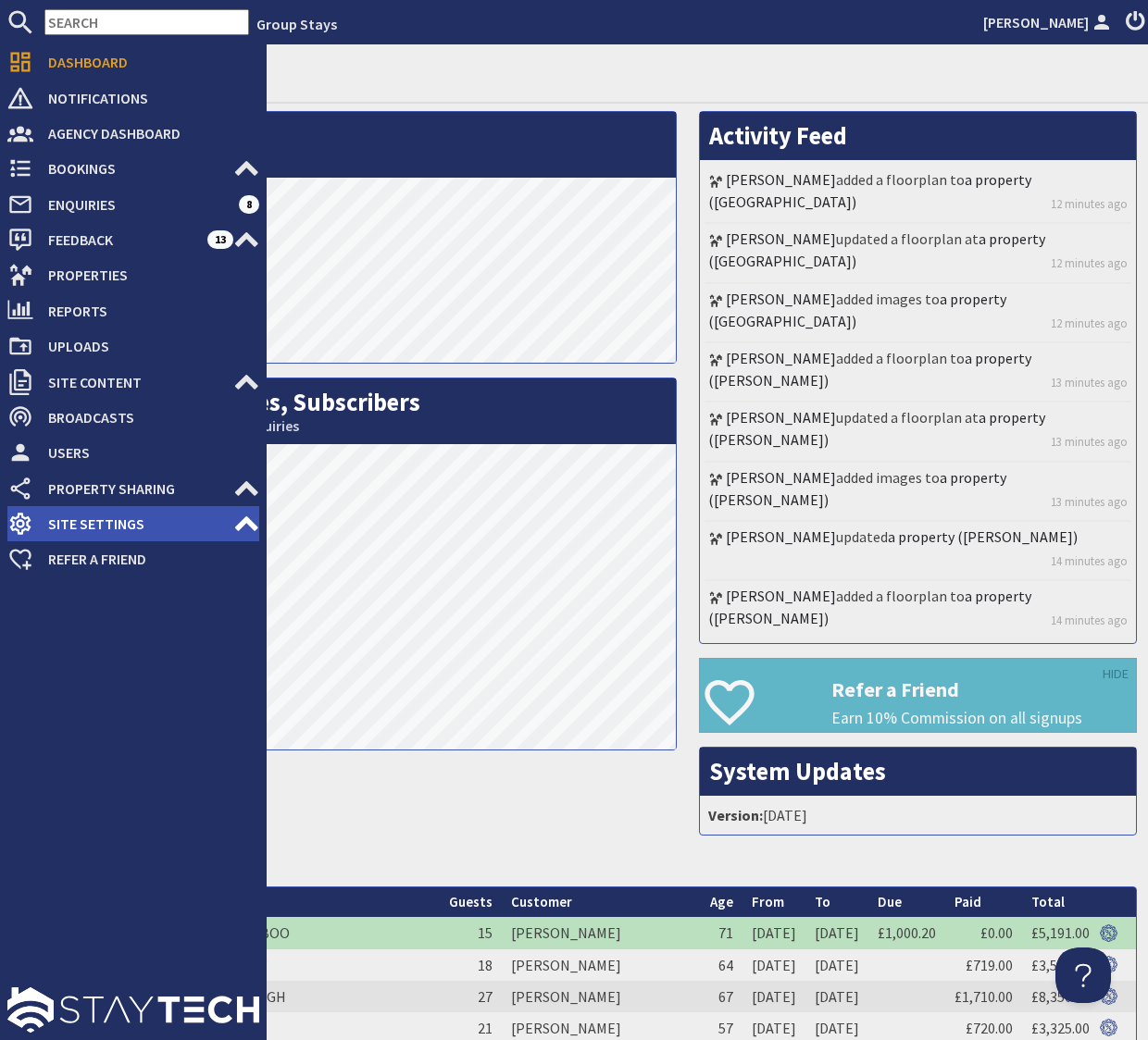
click at [103, 528] on span "Site Settings" at bounding box center [133, 524] width 200 height 29
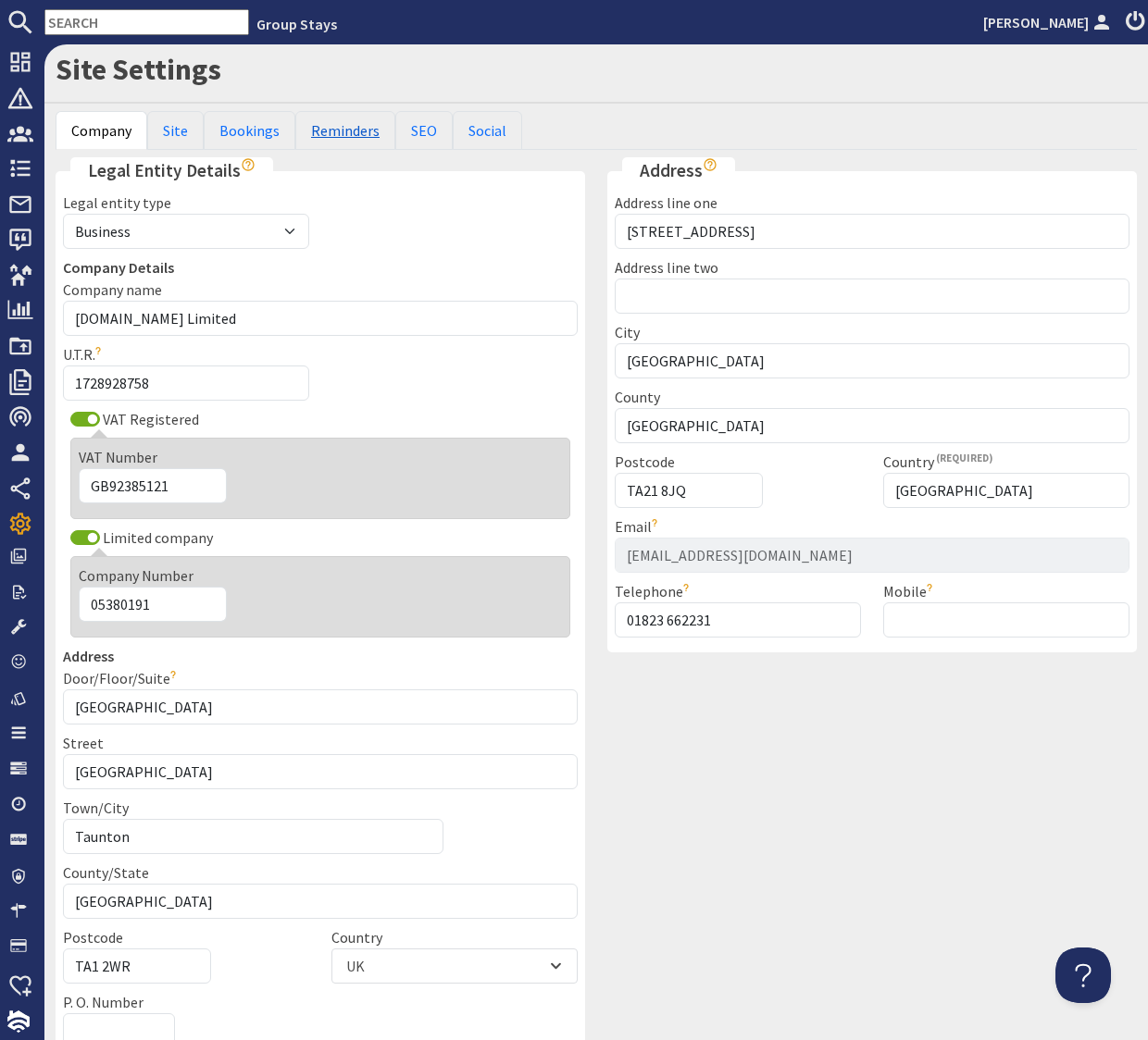
click at [352, 137] on link "Reminders" at bounding box center [345, 131] width 100 height 39
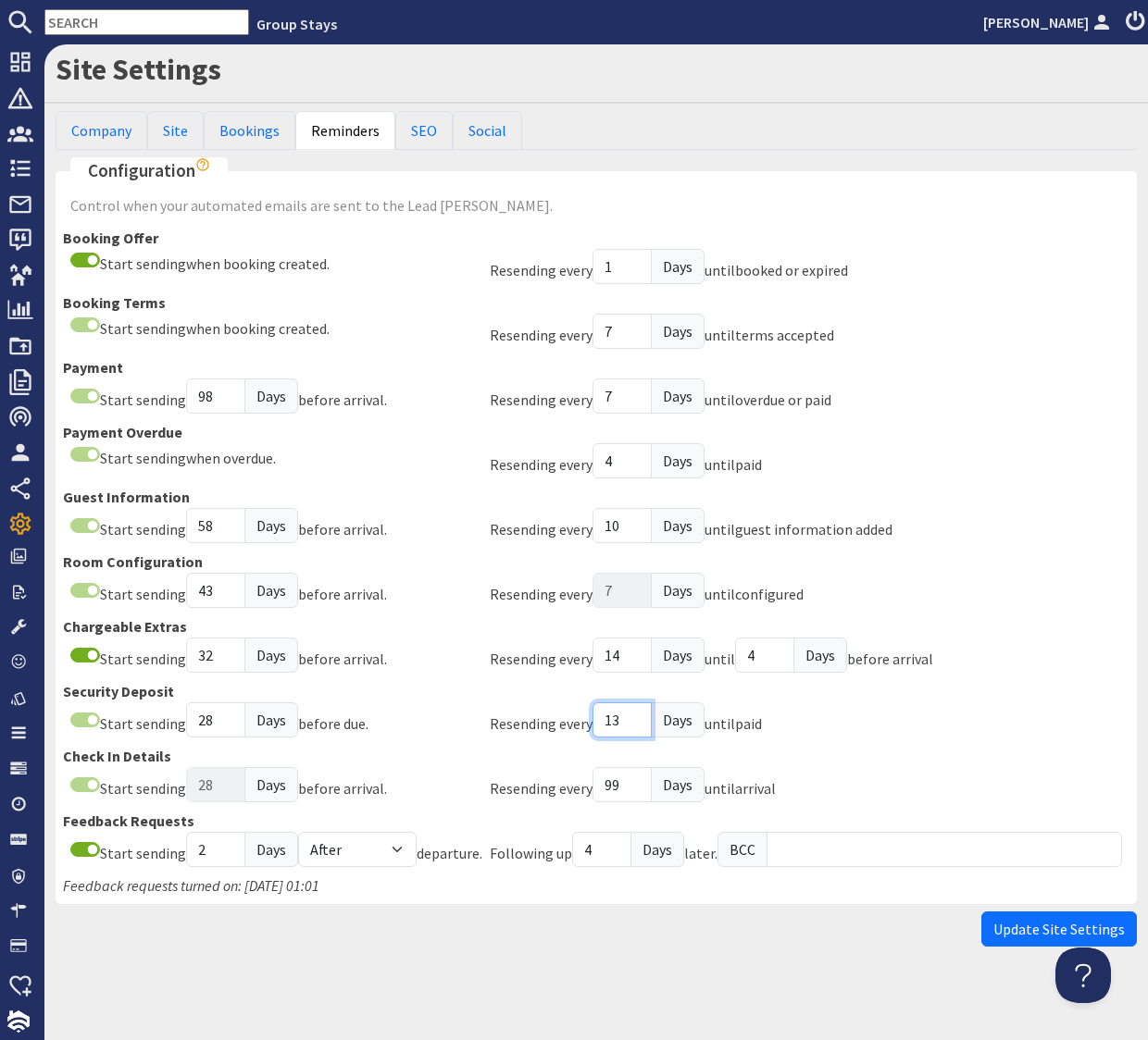
drag, startPoint x: 604, startPoint y: 724, endPoint x: 594, endPoint y: 724, distance: 10.0
click at [594, 724] on div "Resending every 13 Days until paid" at bounding box center [625, 723] width 272 height 42
type input "0"
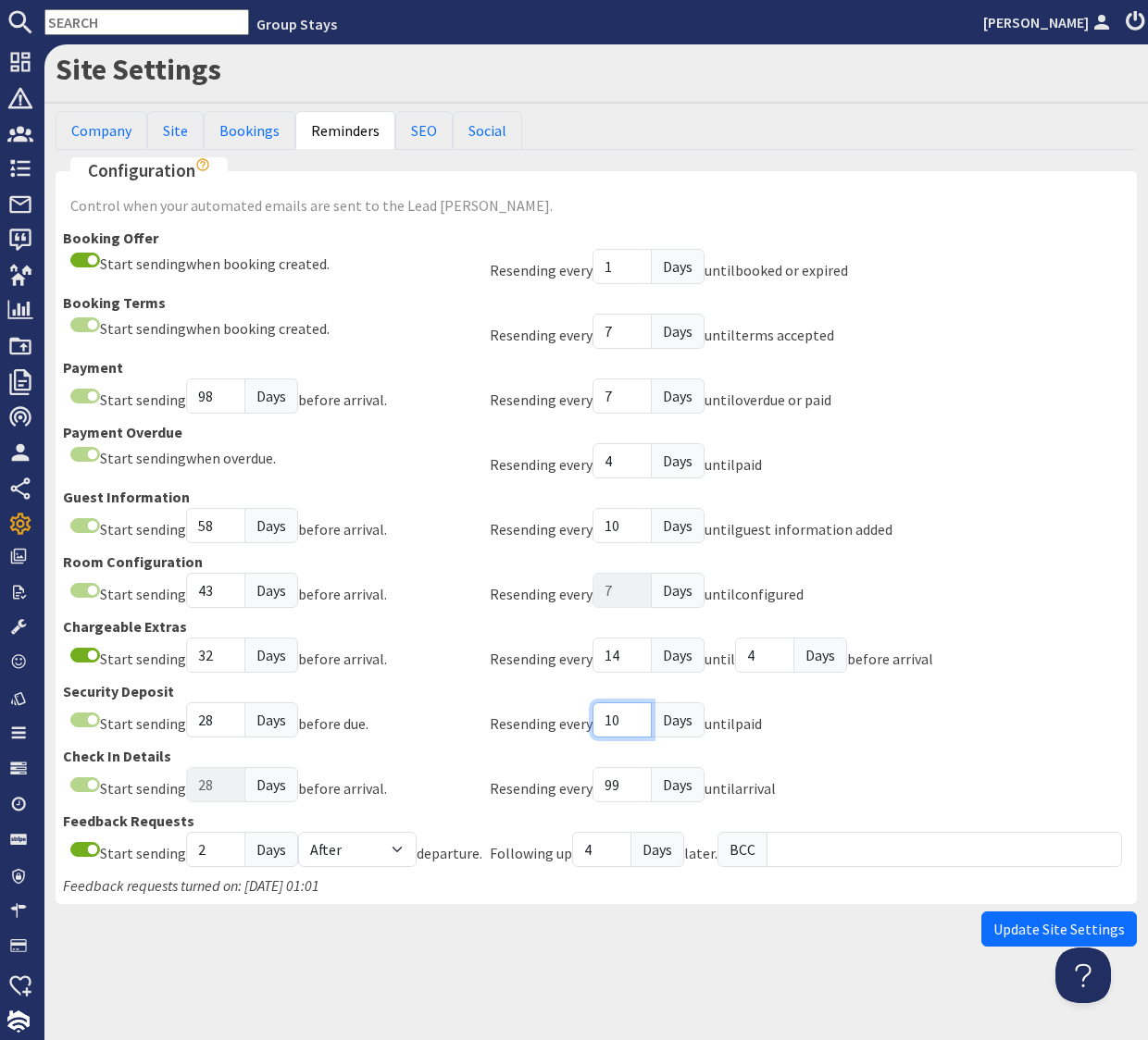
click at [632, 711] on input "10" at bounding box center [622, 721] width 59 height 35
click at [631, 721] on input "9" at bounding box center [622, 721] width 59 height 35
click at [631, 722] on input "8" at bounding box center [622, 721] width 59 height 35
type input "7"
click at [631, 722] on input "7" at bounding box center [622, 721] width 59 height 35
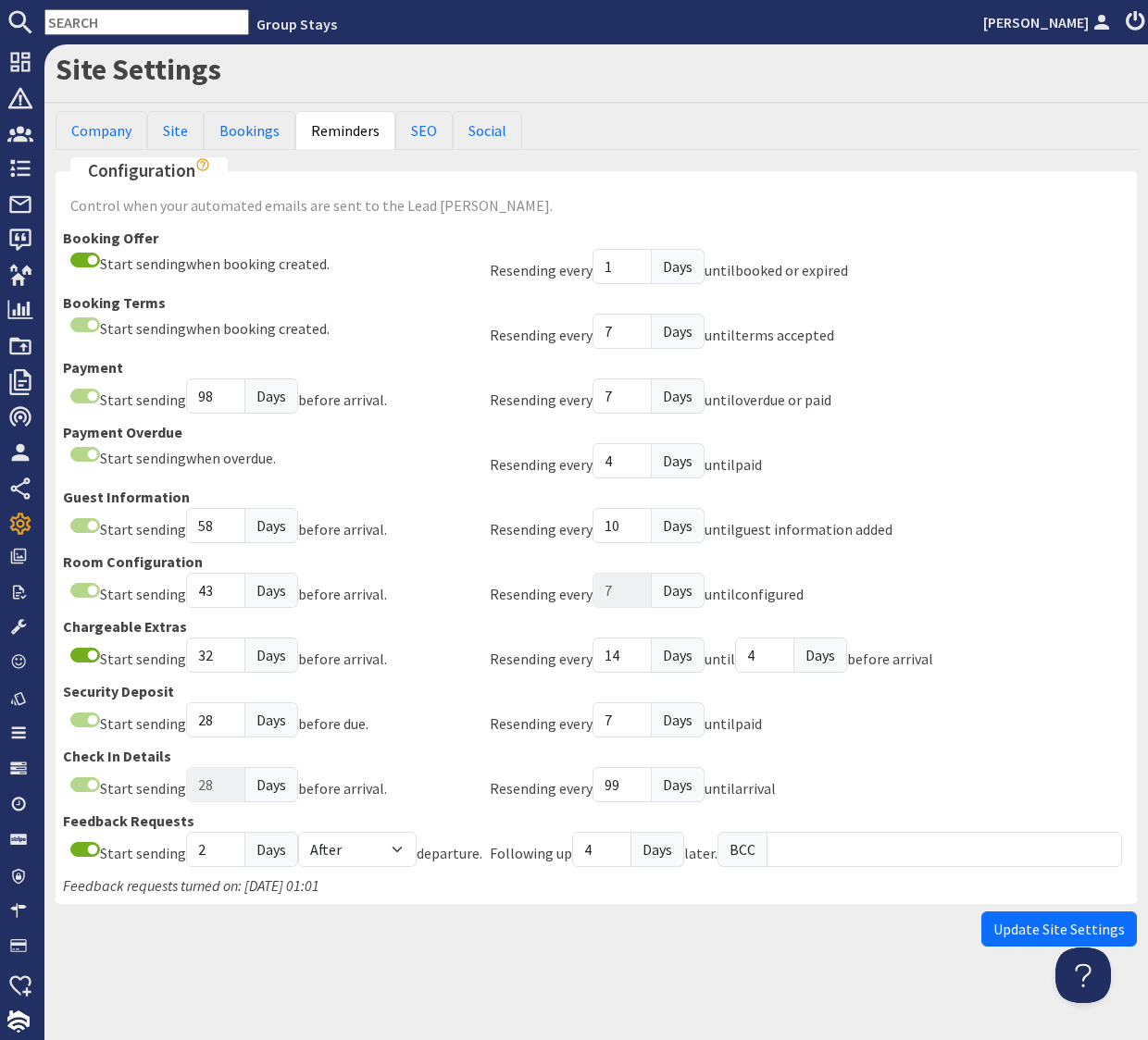
click at [858, 945] on div "Site Settings Company Site Bookings Reminders SEO Social Legal Entity Details L…" at bounding box center [596, 499] width 1103 height 911
click at [1040, 929] on span "Update Site Settings" at bounding box center [1059, 929] width 132 height 19
